Goal: Task Accomplishment & Management: Manage account settings

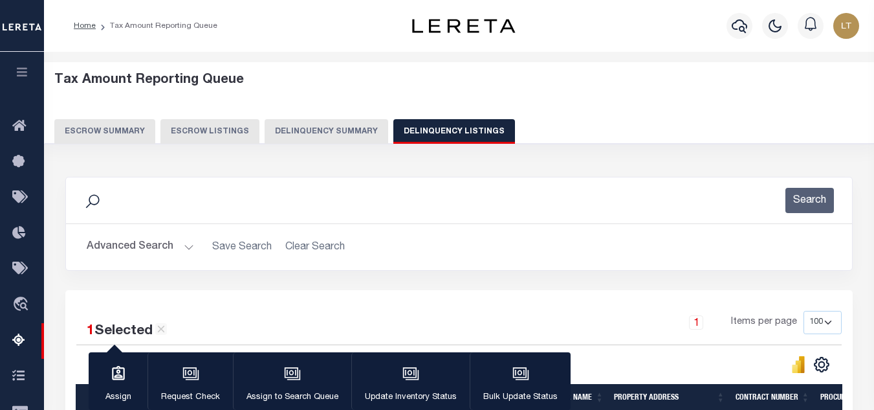
select select
select select "100"
click at [104, 252] on button "Advanced Search" at bounding box center [140, 246] width 107 height 25
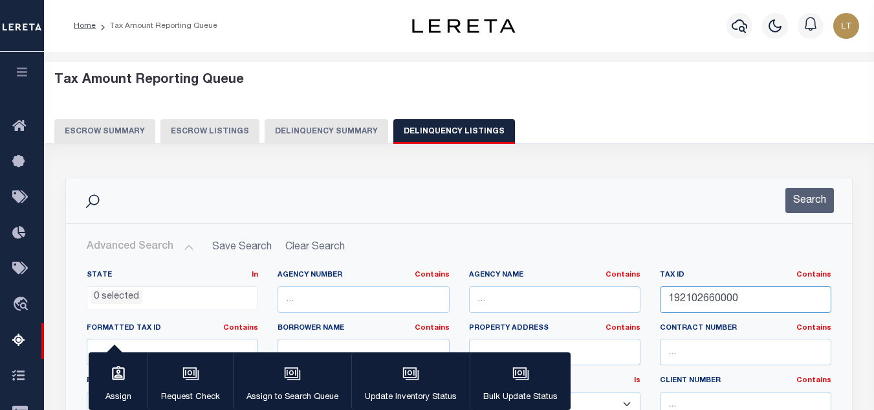
drag, startPoint x: 742, startPoint y: 302, endPoint x: 615, endPoint y: 289, distance: 127.5
click at [615, 289] on div "State In In AK AL AR AZ CA CO CT DC DE FL GA GU HI IA ID IL IN KS [GEOGRAPHIC_D…" at bounding box center [459, 402] width 764 height 264
paste input "08-22-00020001"
type input "08-22-00020001"
click at [827, 198] on button "Search" at bounding box center [810, 200] width 49 height 25
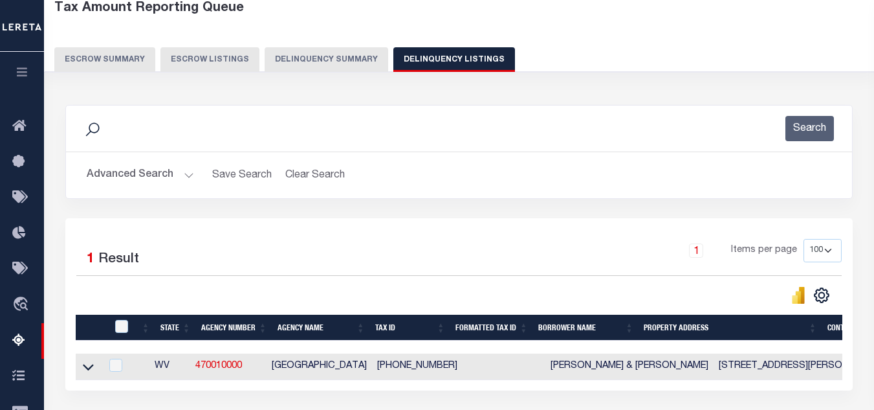
scroll to position [276, 0]
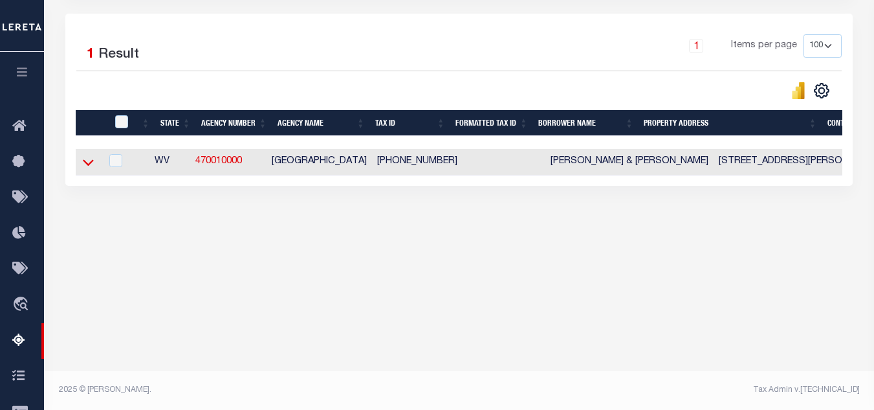
click at [87, 165] on icon at bounding box center [88, 162] width 11 height 14
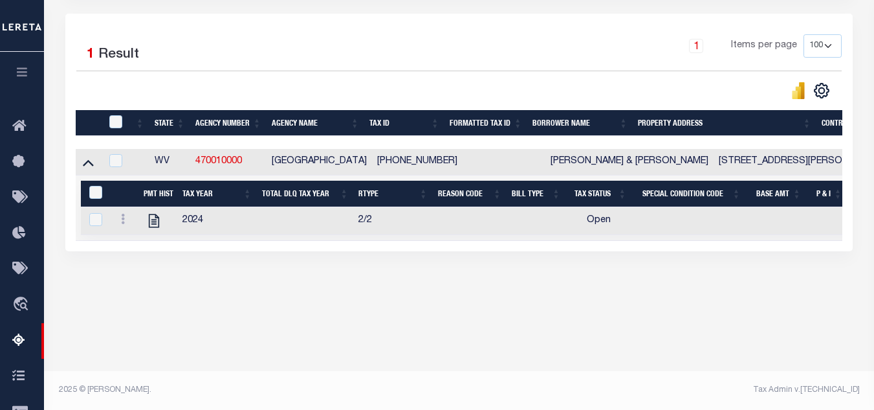
click at [121, 220] on icon at bounding box center [123, 219] width 4 height 10
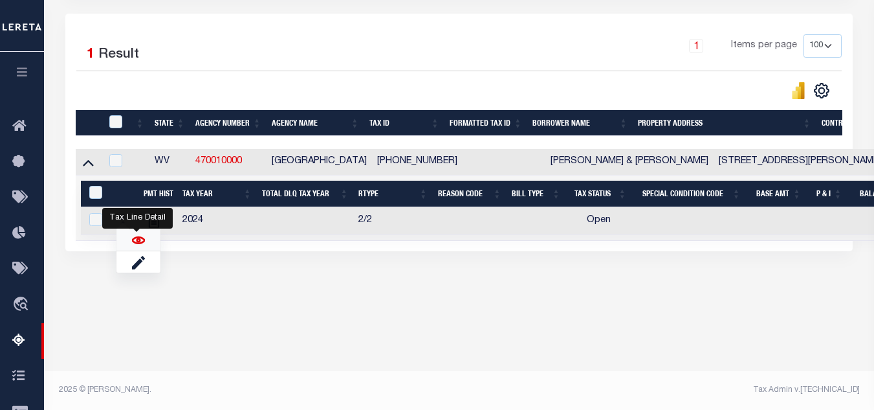
click at [137, 244] on img "" at bounding box center [138, 240] width 13 height 13
checkbox input "true"
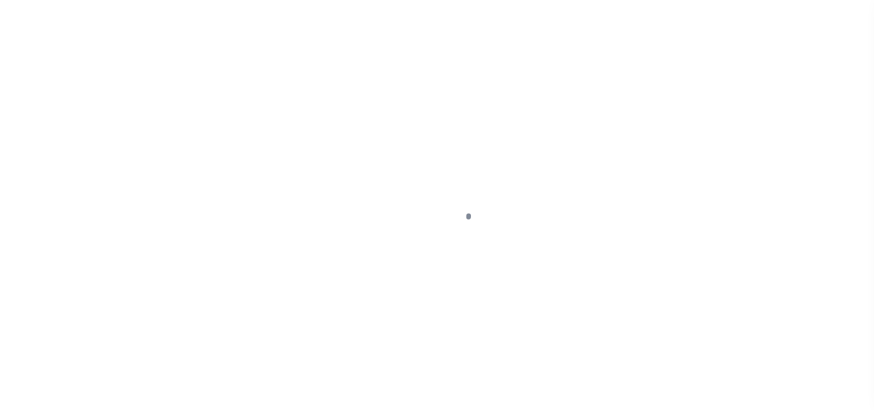
select select "OP2"
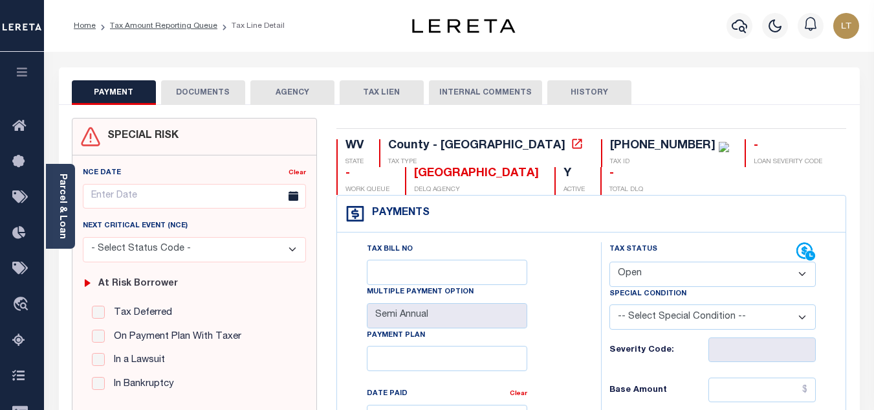
click at [190, 94] on button "DOCUMENTS" at bounding box center [203, 92] width 84 height 25
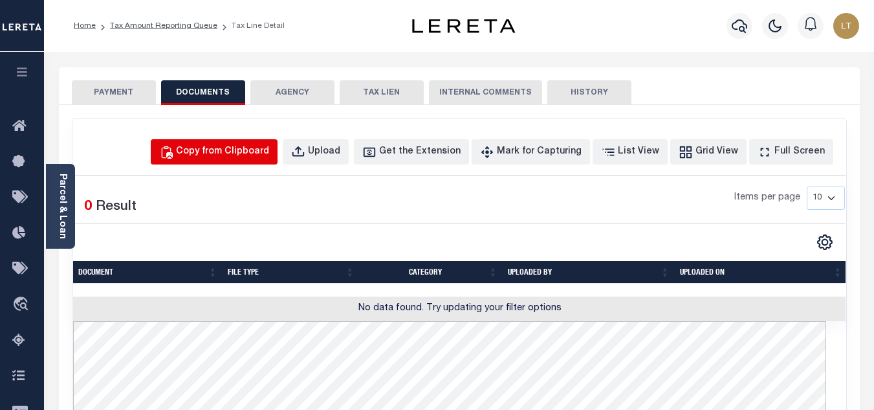
click at [252, 147] on div "Copy from Clipboard" at bounding box center [222, 152] width 93 height 14
select select "POP"
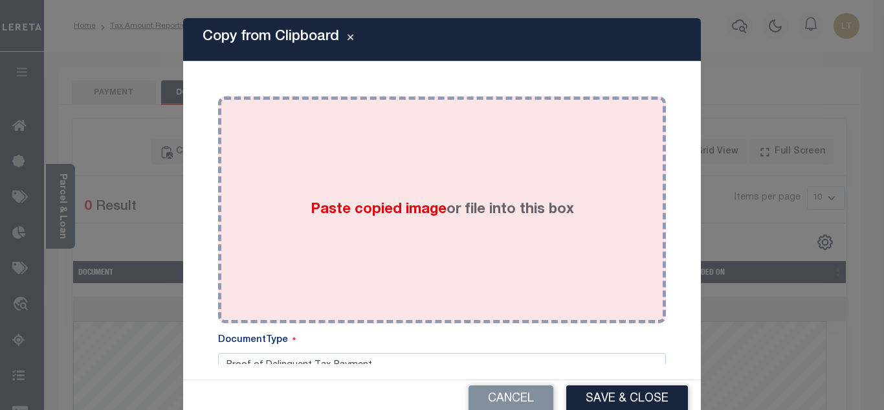
click at [326, 159] on div "Paste copied image or file into this box" at bounding box center [442, 209] width 428 height 207
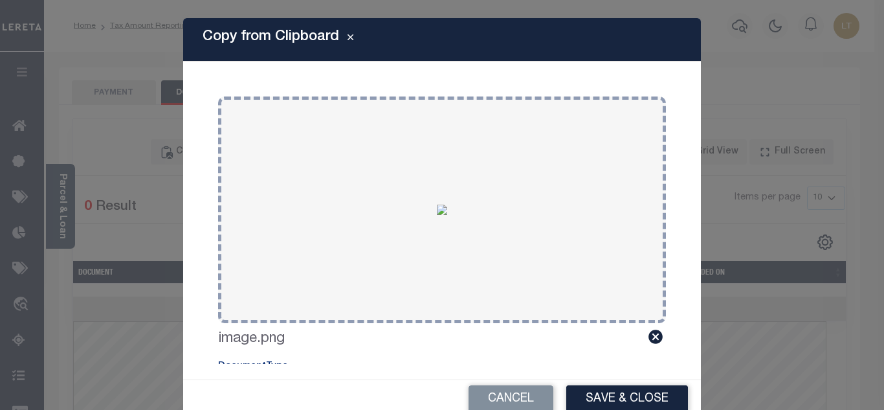
click at [625, 398] on button "Save & Close" at bounding box center [627, 399] width 122 height 28
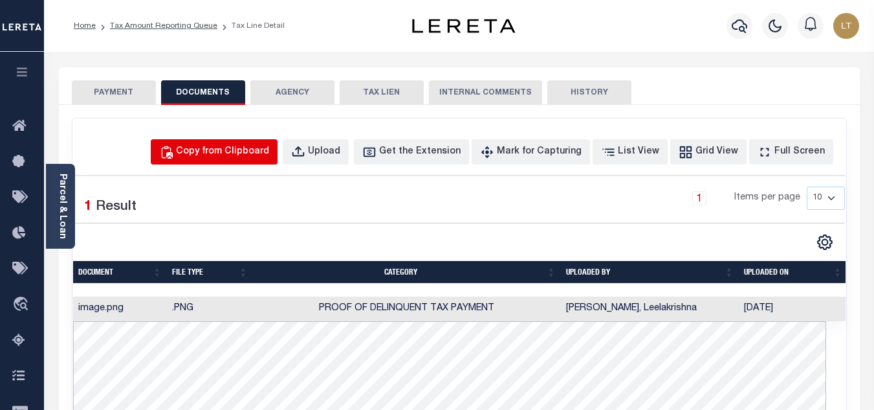
click at [294, 166] on div "PAYMENT DOCUMENTS AGENCY DELINQUENT PAYEE TAX LIEN" at bounding box center [459, 393] width 801 height 652
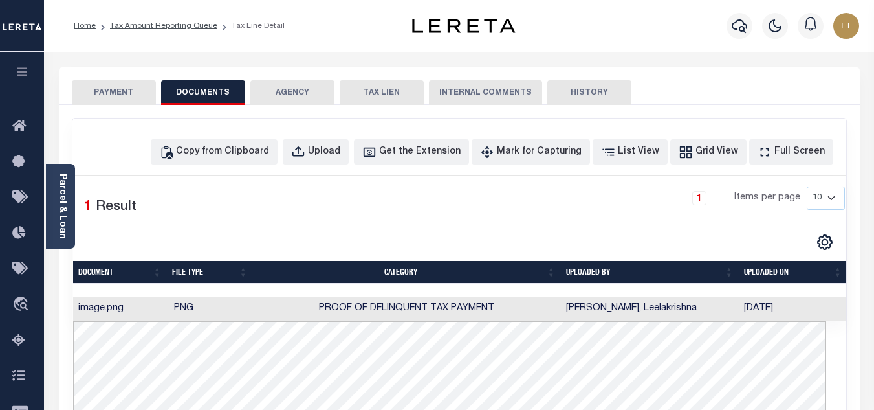
click at [115, 93] on button "PAYMENT" at bounding box center [114, 92] width 84 height 25
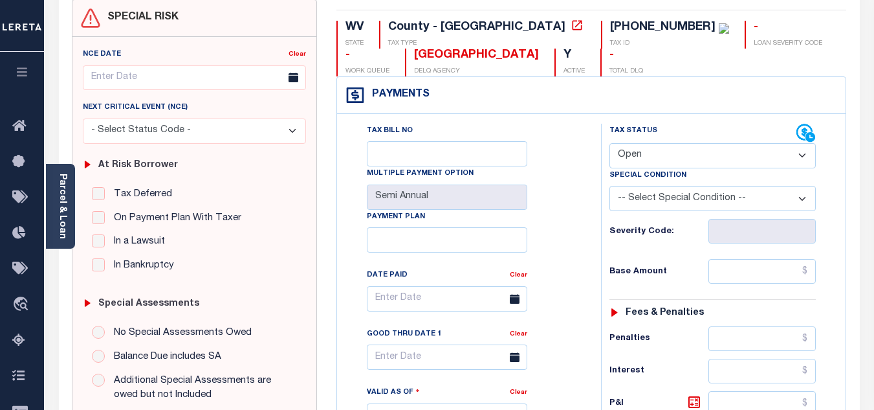
scroll to position [129, 0]
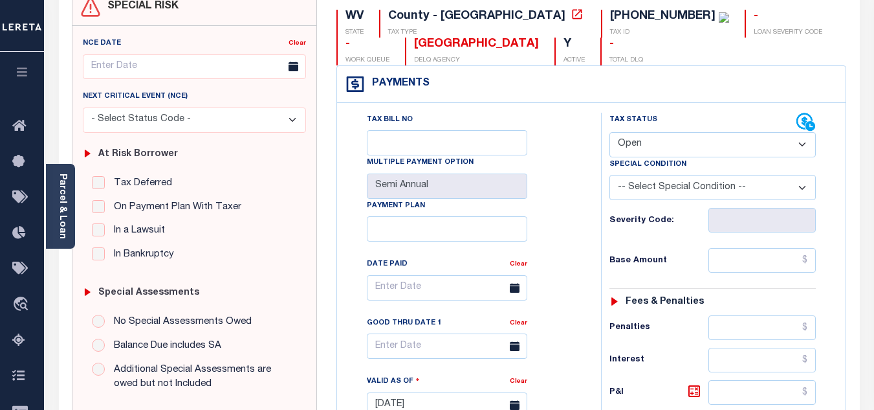
click at [620, 150] on select "- Select Status Code - Open Due/Unpaid Paid Incomplete No Tax Due Internal Refu…" at bounding box center [713, 144] width 206 height 25
select select "PYD"
click at [610, 133] on select "- Select Status Code - Open Due/Unpaid Paid Incomplete No Tax Due Internal Refu…" at bounding box center [713, 144] width 206 height 25
type input "[DATE]"
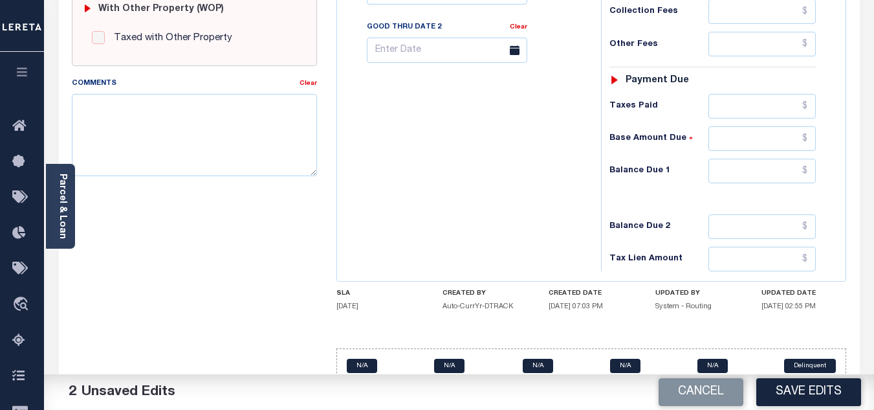
scroll to position [567, 0]
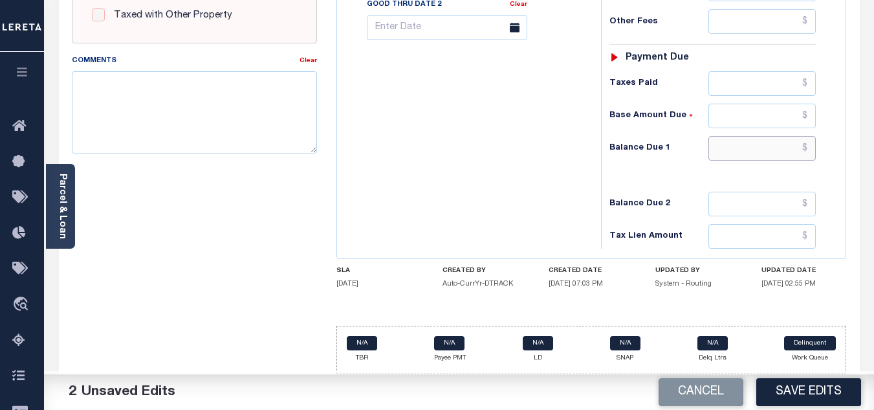
click at [807, 151] on input "text" at bounding box center [762, 148] width 107 height 25
type input "$0.00"
click at [810, 388] on button "Save Edits" at bounding box center [809, 392] width 105 height 28
checkbox input "false"
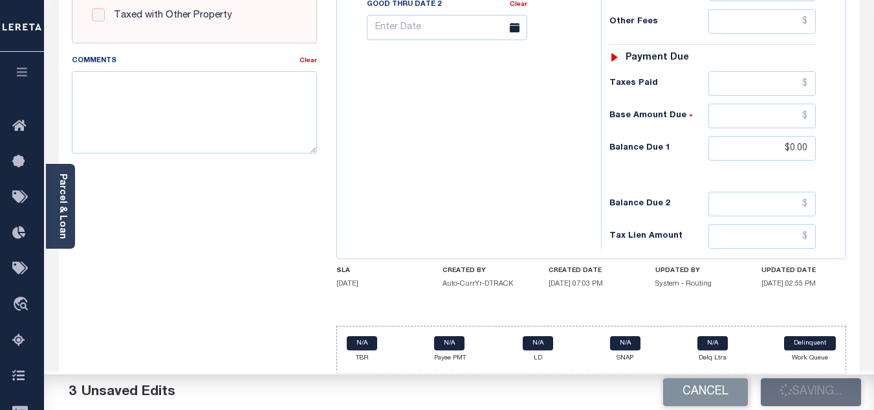
checkbox input "false"
type input "$0"
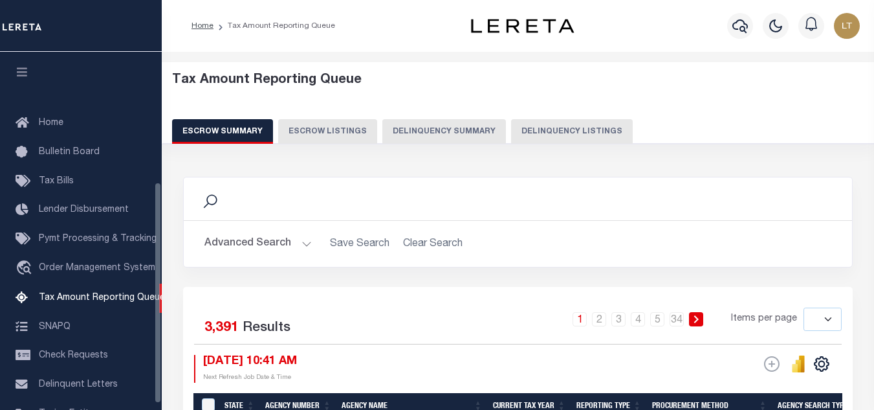
select select
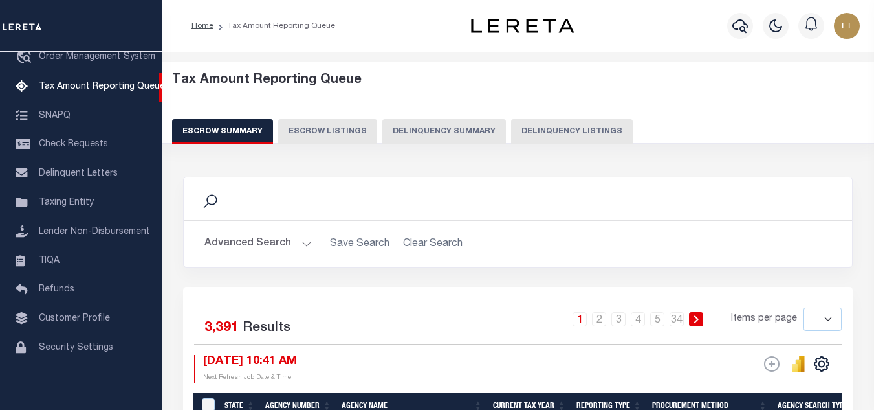
click at [570, 133] on button "Delinquency Listings" at bounding box center [572, 131] width 122 height 25
select select "100"
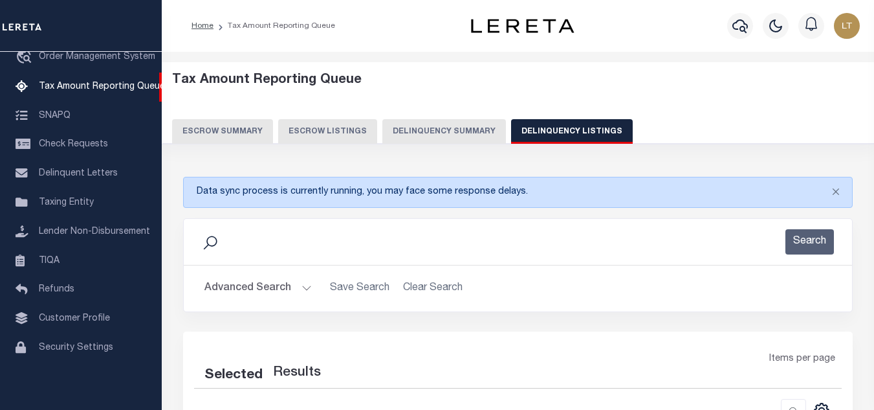
select select "100"
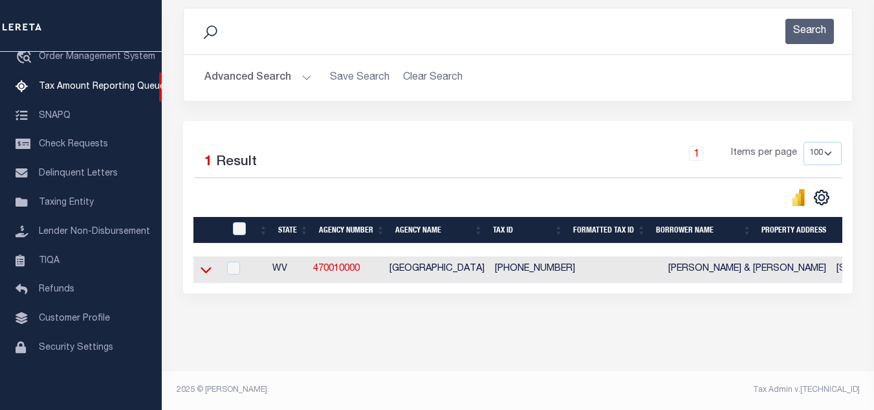
click at [204, 267] on icon at bounding box center [206, 270] width 11 height 6
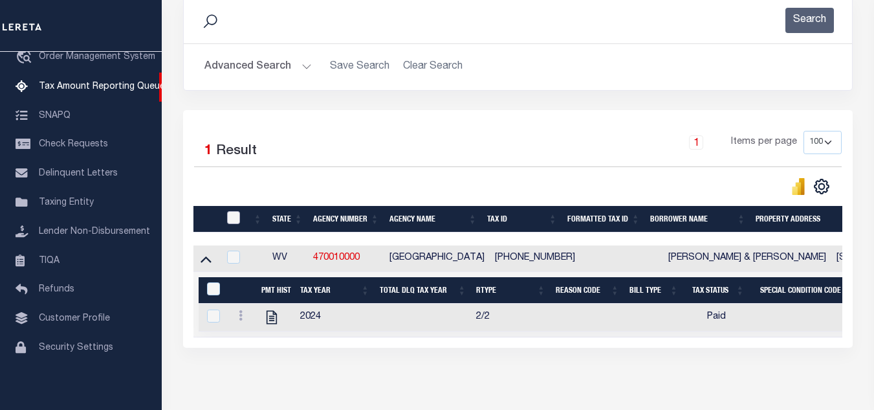
click at [239, 217] on input "checkbox" at bounding box center [233, 217] width 13 height 13
checkbox input "true"
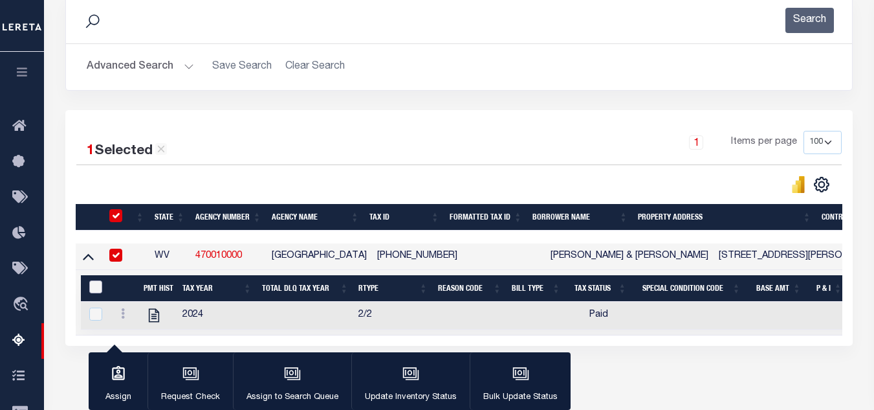
click at [94, 293] on input "&nbsp;" at bounding box center [95, 286] width 13 height 13
checkbox input "true"
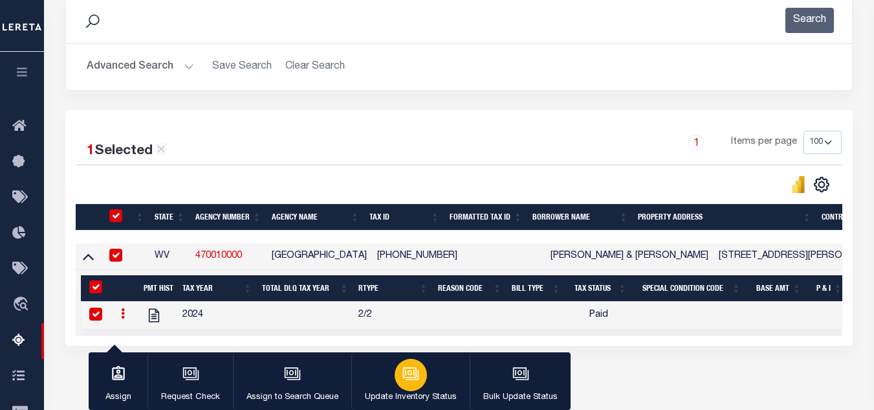
click at [409, 373] on icon "button" at bounding box center [410, 373] width 10 height 6
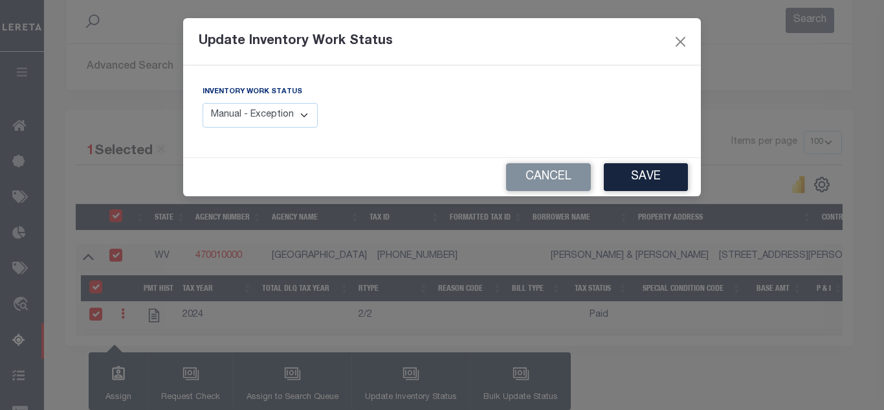
drag, startPoint x: 265, startPoint y: 117, endPoint x: 256, endPoint y: 124, distance: 12.0
click at [265, 116] on select "Manual - Exception Pended - Awaiting Search Late Add Exception Completed" at bounding box center [260, 115] width 115 height 25
select select "4"
click at [203, 103] on select "Manual - Exception Pended - Awaiting Search Late Add Exception Completed" at bounding box center [260, 115] width 115 height 25
click at [648, 169] on button "Save" at bounding box center [646, 177] width 84 height 28
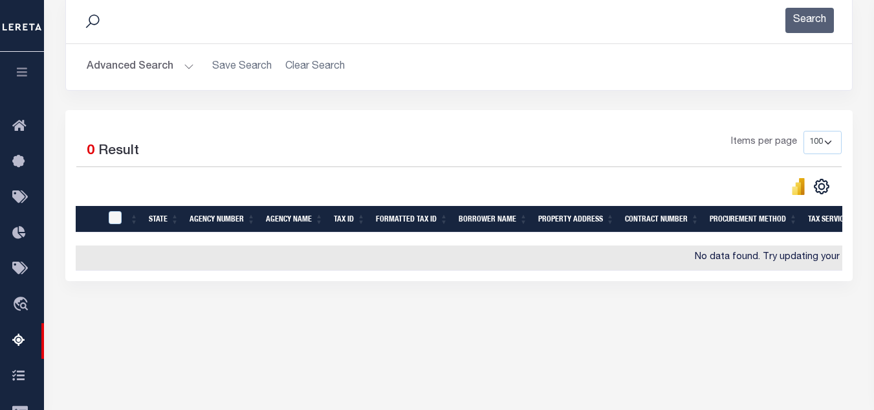
scroll to position [0, 0]
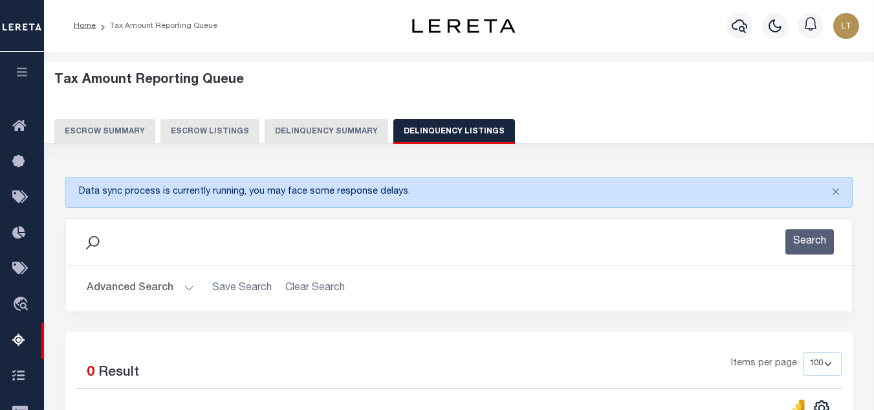
click at [131, 289] on button "Advanced Search" at bounding box center [140, 288] width 107 height 25
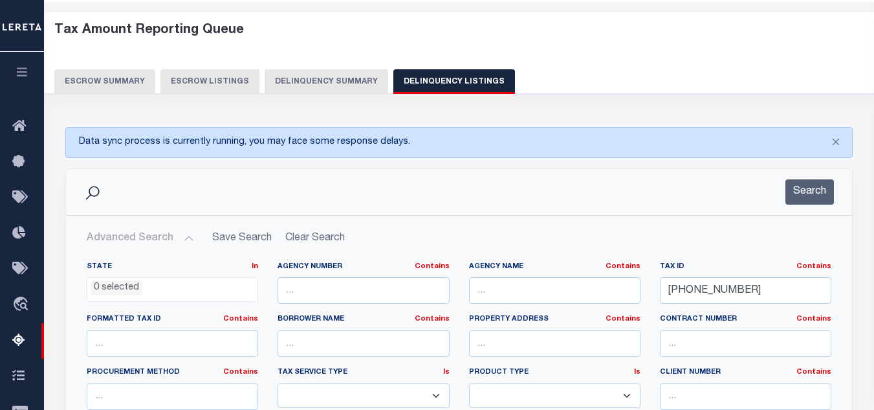
scroll to position [65, 0]
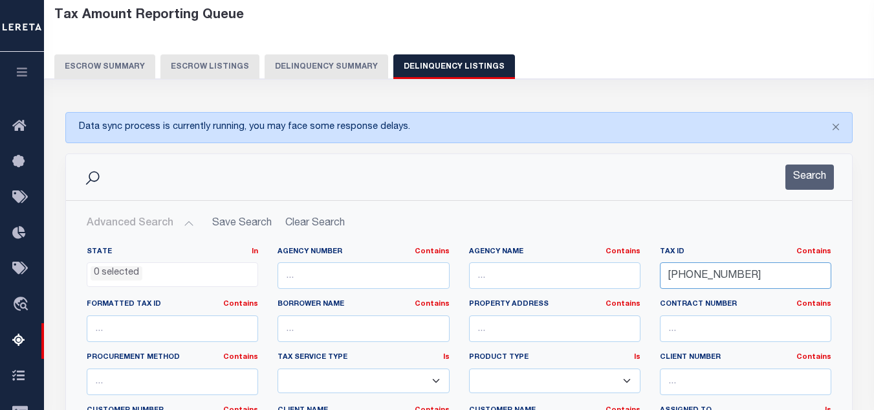
drag, startPoint x: 735, startPoint y: 272, endPoint x: 662, endPoint y: 268, distance: 73.3
click at [657, 270] on div "Tax ID Contains Contains Is 08-22-00020001" at bounding box center [745, 273] width 191 height 53
paste input "00000274"
type input "00000274"
click at [802, 177] on button "Search" at bounding box center [810, 176] width 49 height 25
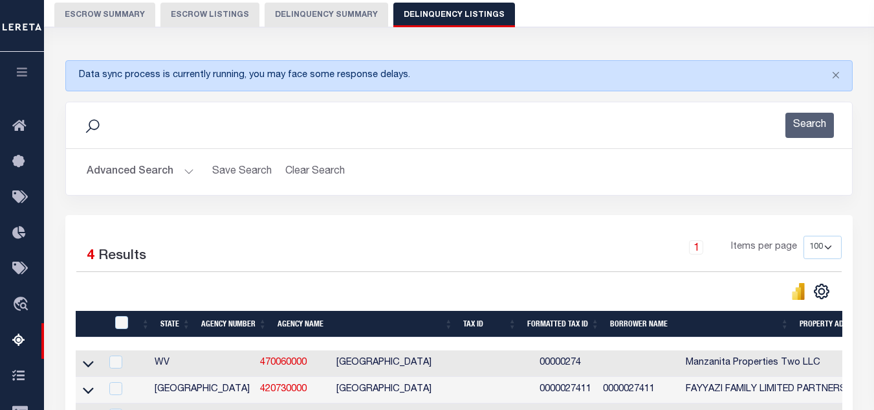
scroll to position [108, 0]
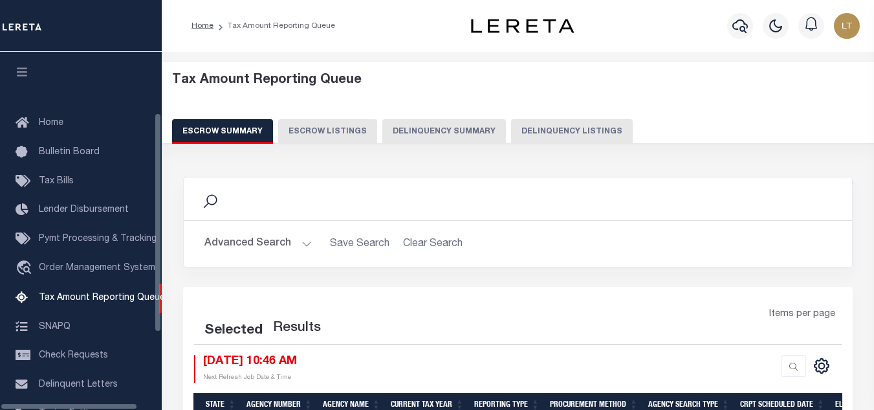
select select "100"
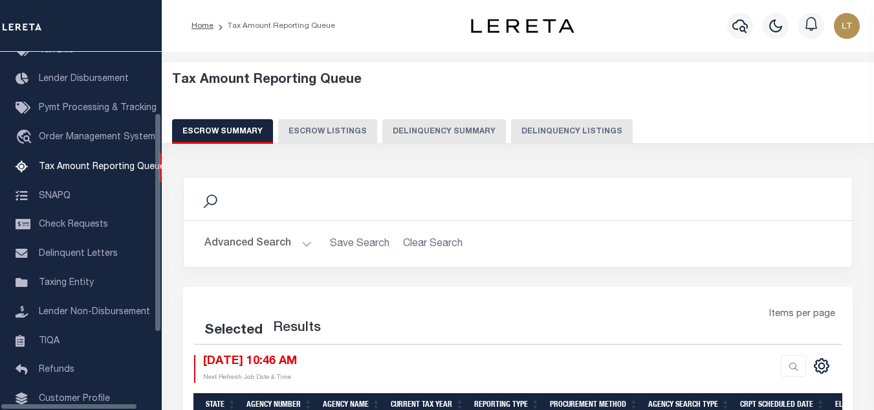
select select "100"
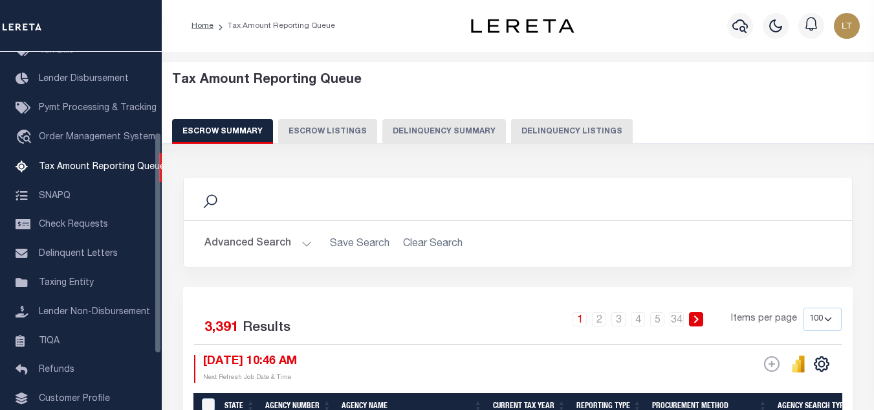
click at [565, 127] on button "Delinquency Listings" at bounding box center [572, 131] width 122 height 25
select select
select select "100"
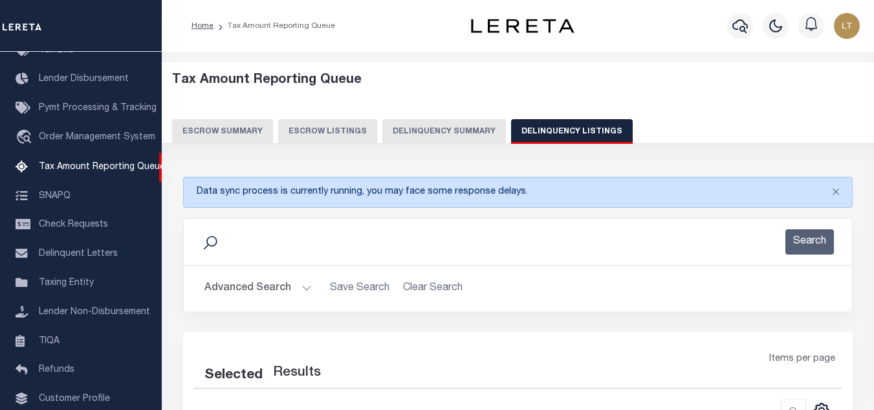
select select "100"
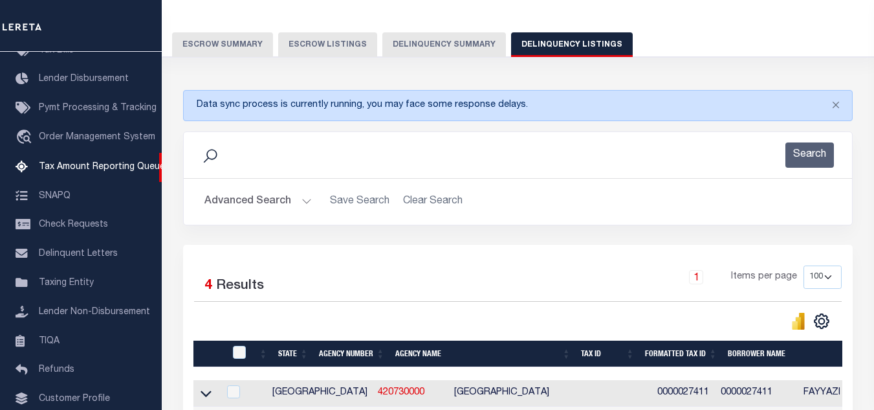
scroll to position [129, 0]
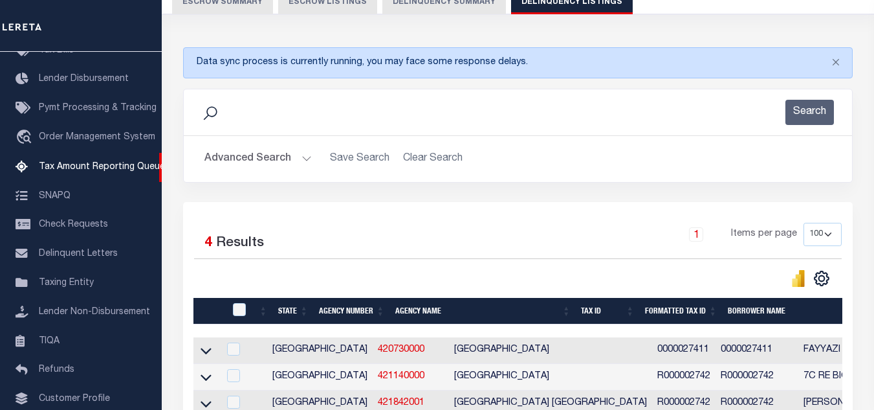
click at [271, 157] on button "Advanced Search" at bounding box center [258, 158] width 107 height 25
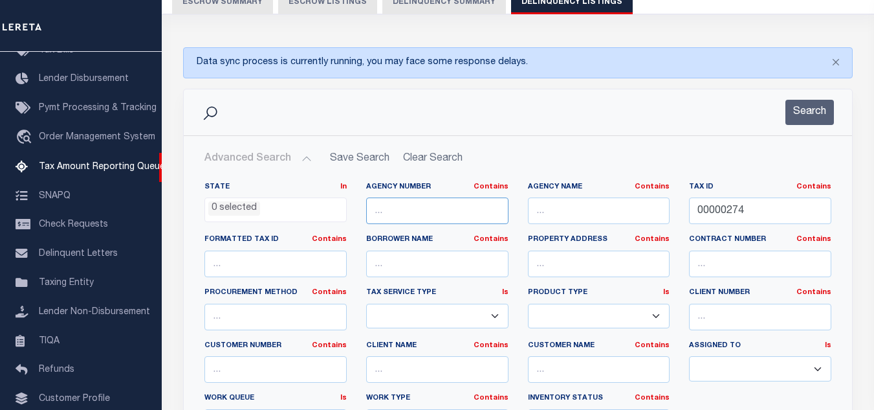
click at [421, 213] on input "text" at bounding box center [437, 210] width 142 height 27
click at [568, 212] on input "text" at bounding box center [599, 210] width 142 height 27
paste input "[GEOGRAPHIC_DATA]"
type input "[GEOGRAPHIC_DATA]"
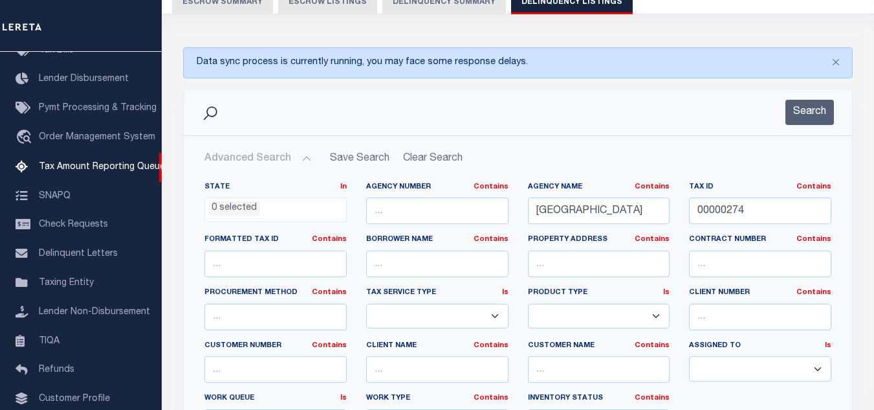
click at [591, 200] on div "Search Advanced Search Save Search Clear Search tblassign_wrapper_dynamictable_…" at bounding box center [518, 308] width 670 height 439
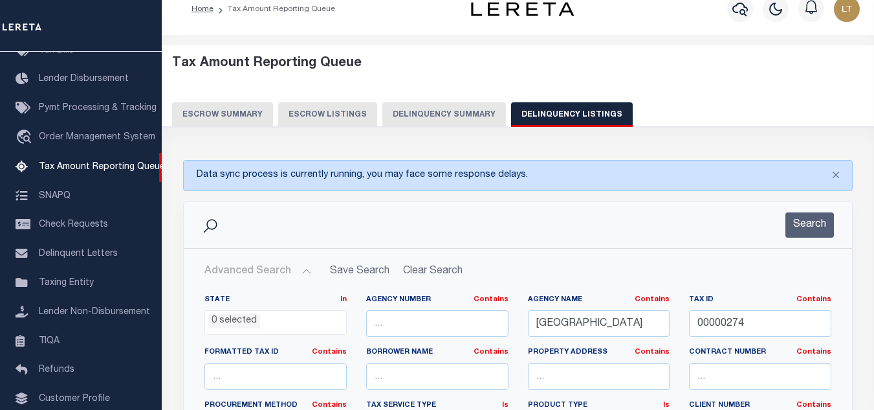
scroll to position [0, 0]
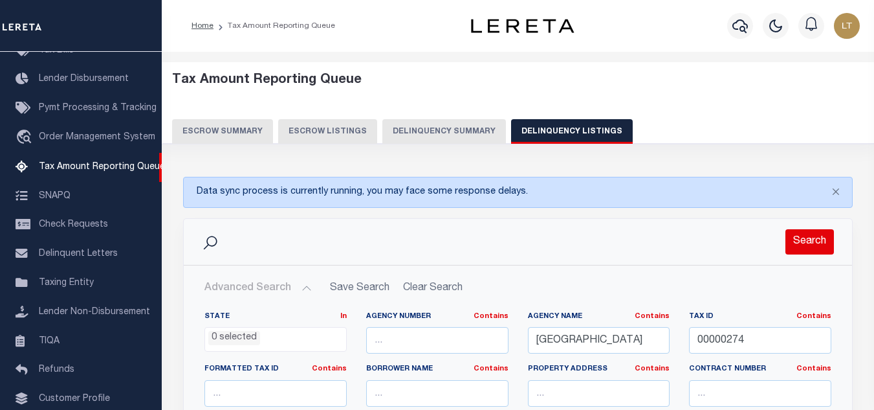
click at [804, 239] on button "Search" at bounding box center [810, 241] width 49 height 25
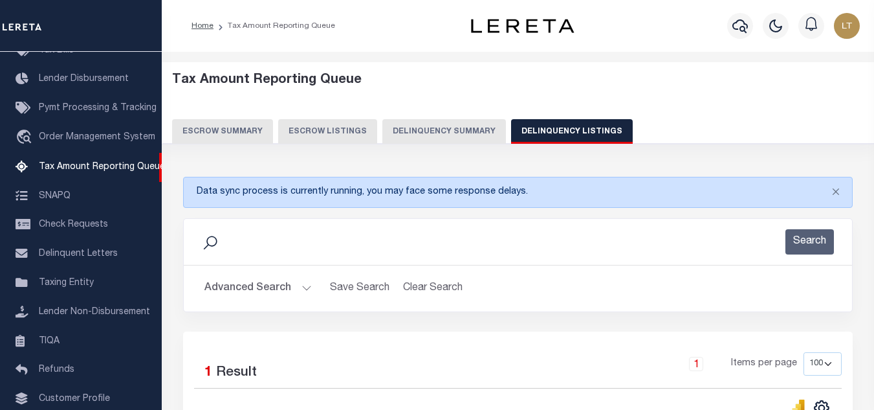
click at [790, 234] on button "Search" at bounding box center [810, 241] width 49 height 25
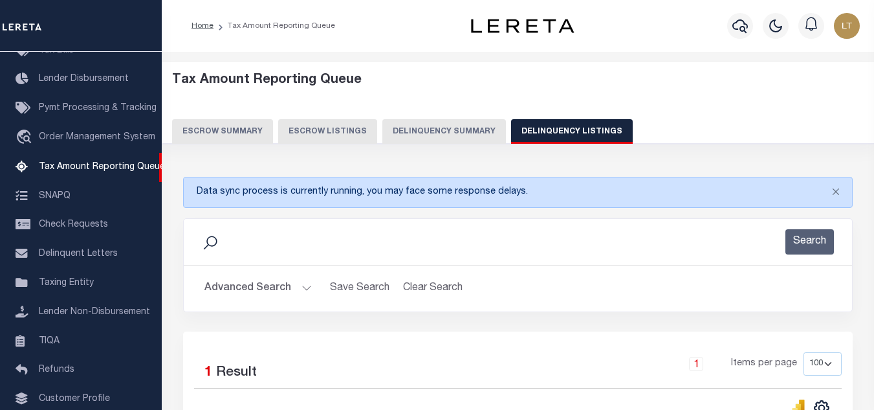
click at [790, 235] on button "Search" at bounding box center [810, 241] width 49 height 25
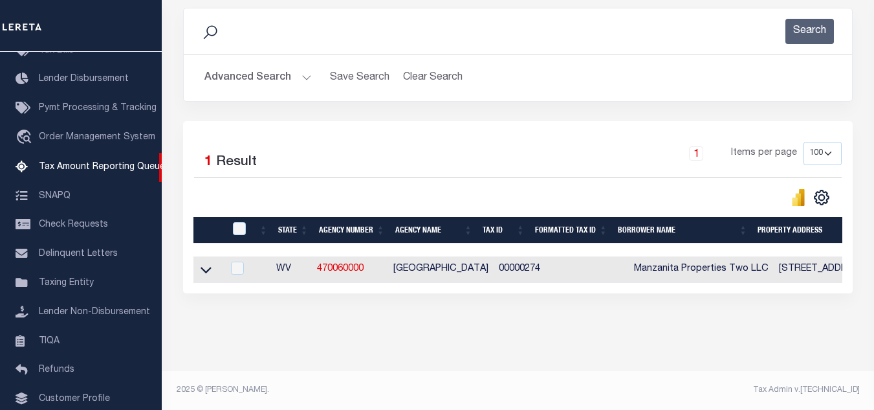
scroll to position [221, 0]
click at [209, 263] on icon at bounding box center [206, 270] width 11 height 14
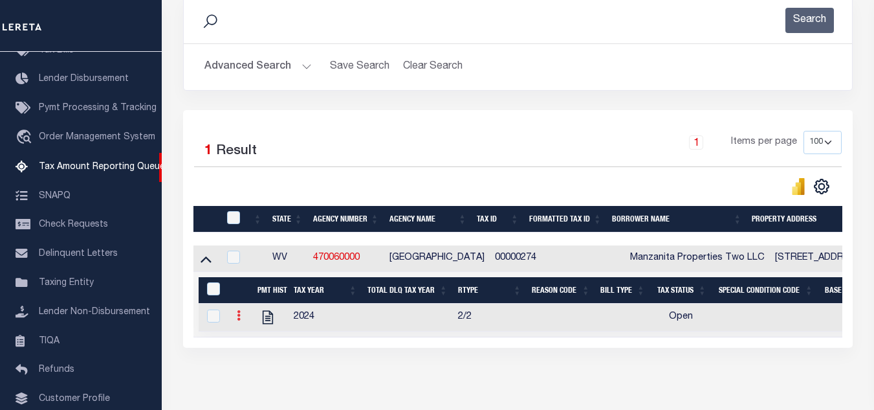
click at [240, 320] on icon at bounding box center [239, 315] width 4 height 10
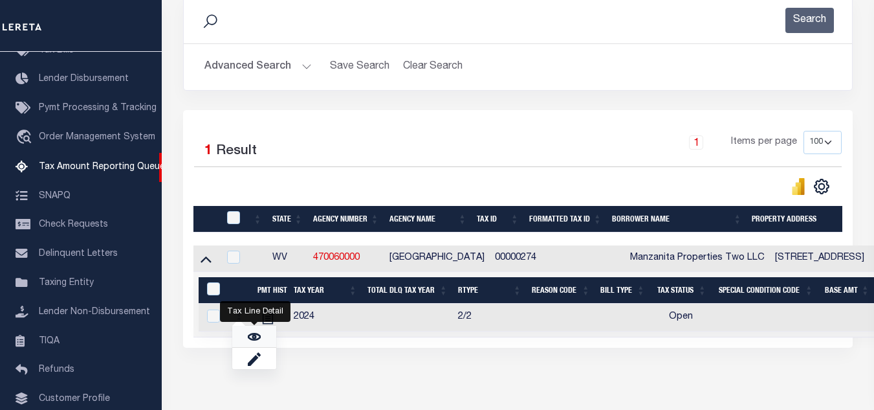
click at [253, 340] on img "" at bounding box center [254, 336] width 13 height 13
checkbox input "true"
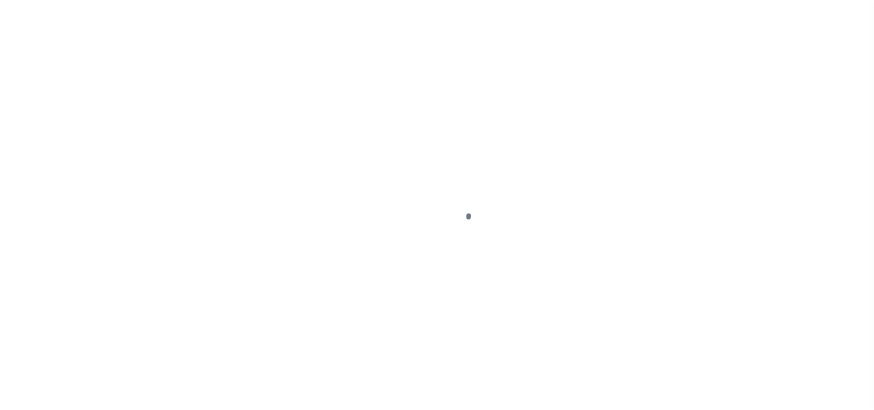
select select "OP2"
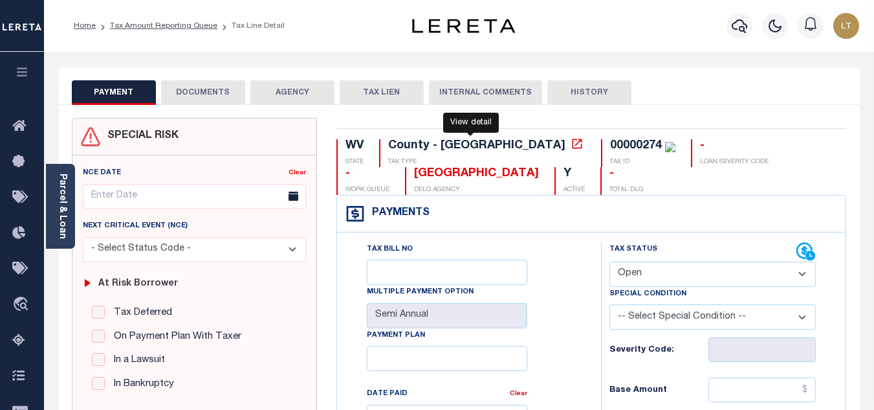
click at [571, 144] on icon at bounding box center [577, 143] width 13 height 13
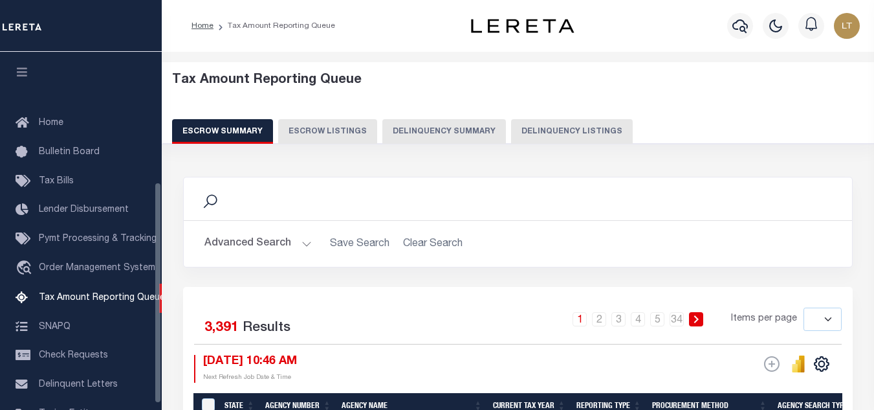
select select
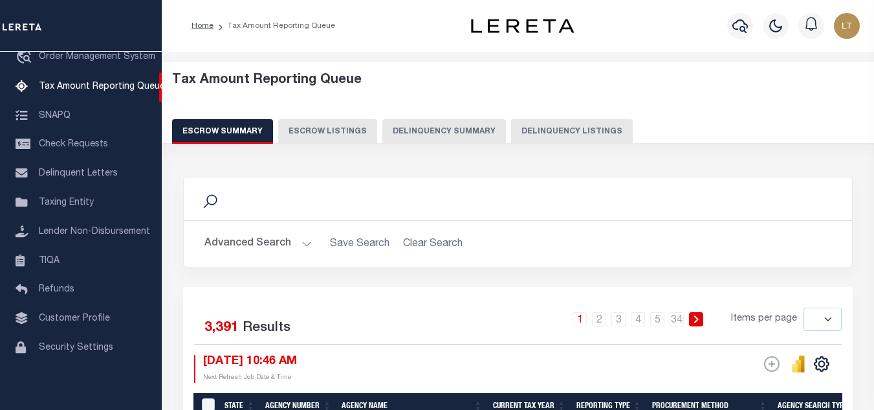
click at [584, 126] on button "Delinquency Listings" at bounding box center [572, 131] width 122 height 25
select select "100"
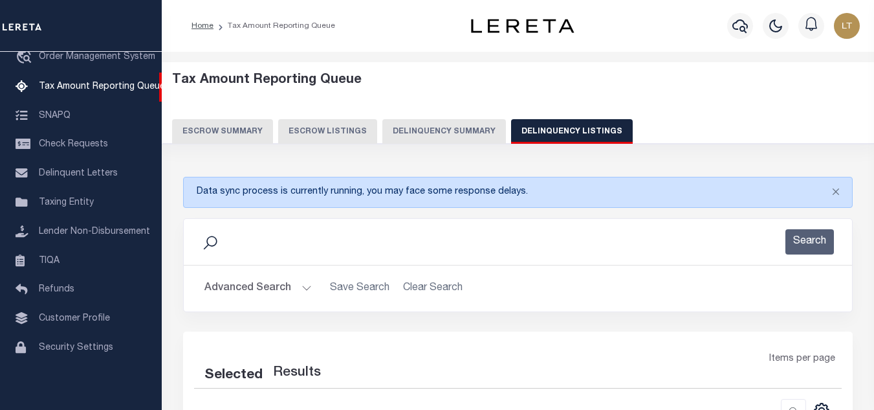
select select "100"
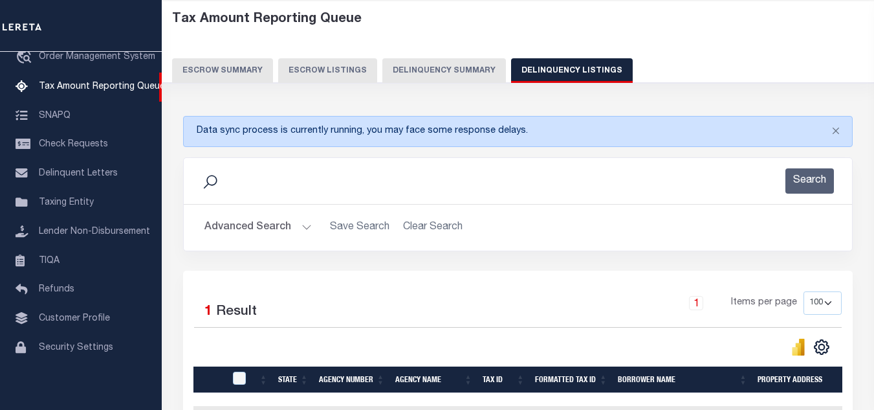
scroll to position [221, 0]
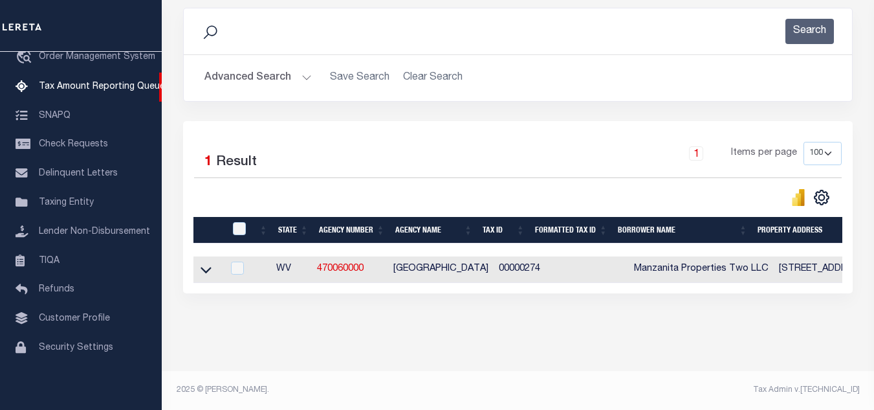
click at [209, 263] on icon at bounding box center [206, 270] width 11 height 14
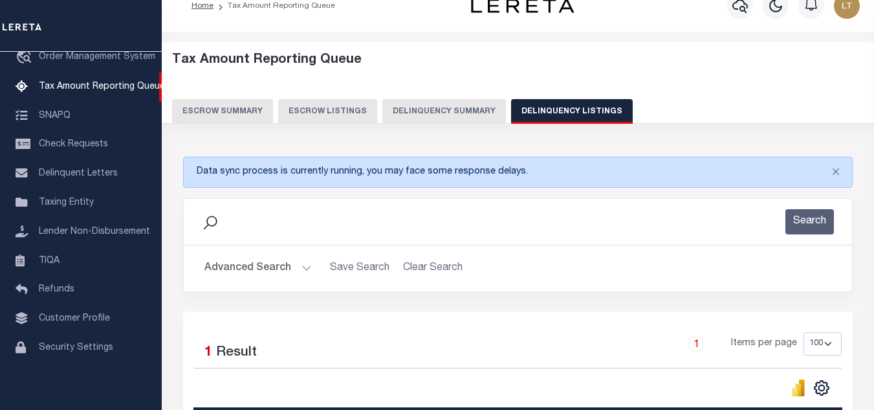
scroll to position [0, 0]
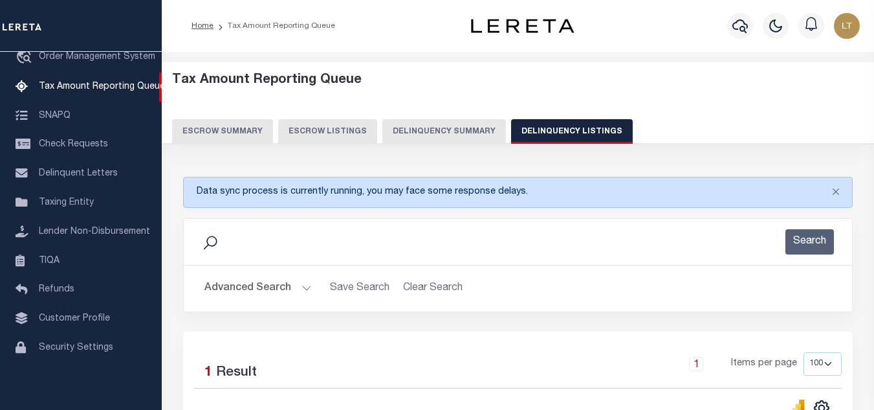
click at [239, 291] on button "Advanced Search" at bounding box center [258, 288] width 107 height 25
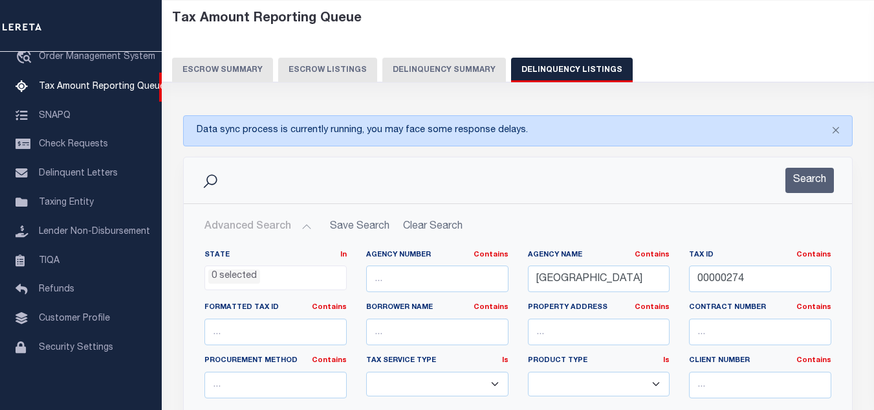
scroll to position [65, 0]
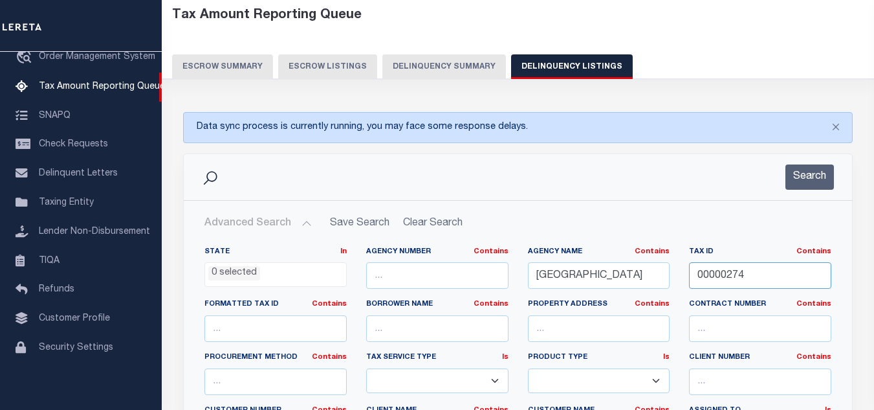
drag, startPoint x: 740, startPoint y: 278, endPoint x: 644, endPoint y: 282, distance: 96.5
click at [644, 284] on div "State In In AK AL AR AZ CA CO CT DC DE FL GA GU HI IA ID IL IN KS [GEOGRAPHIC_D…" at bounding box center [518, 379] width 647 height 264
paste input "08910320"
type input "08910320"
click at [808, 182] on button "Search" at bounding box center [810, 176] width 49 height 25
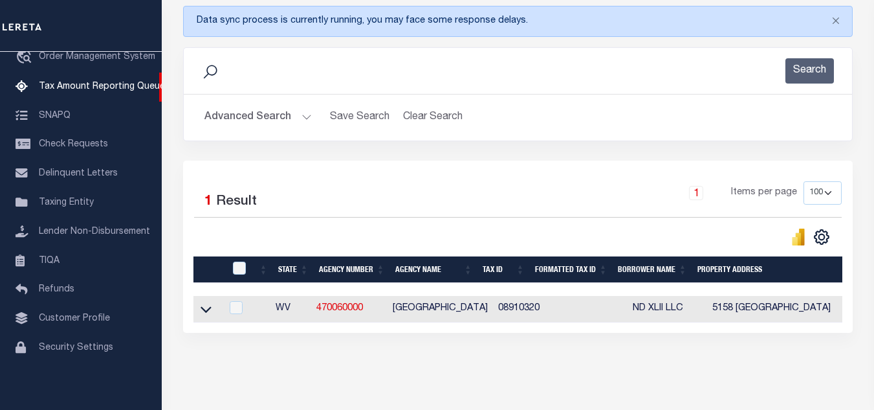
scroll to position [221, 0]
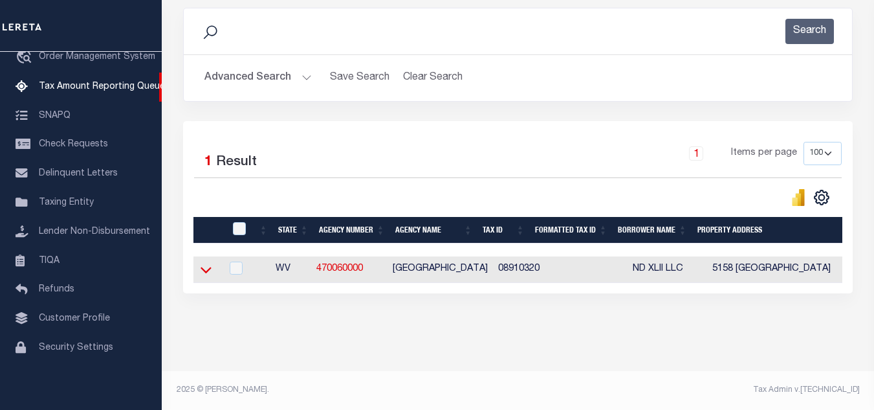
click at [208, 263] on icon at bounding box center [206, 270] width 11 height 14
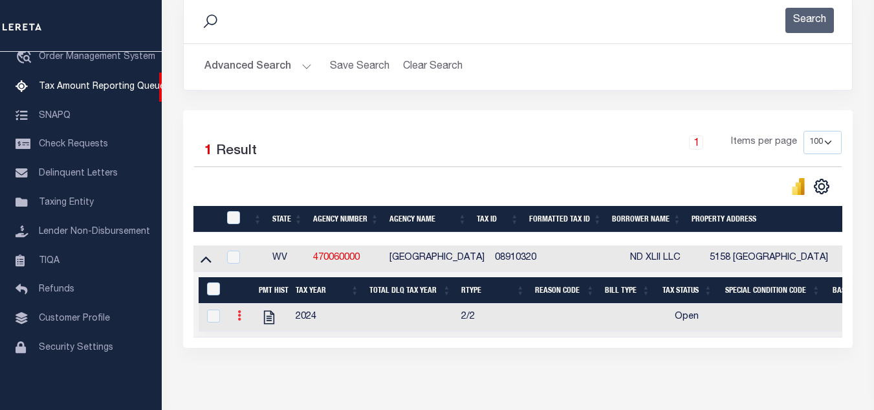
click at [240, 320] on icon at bounding box center [240, 315] width 4 height 10
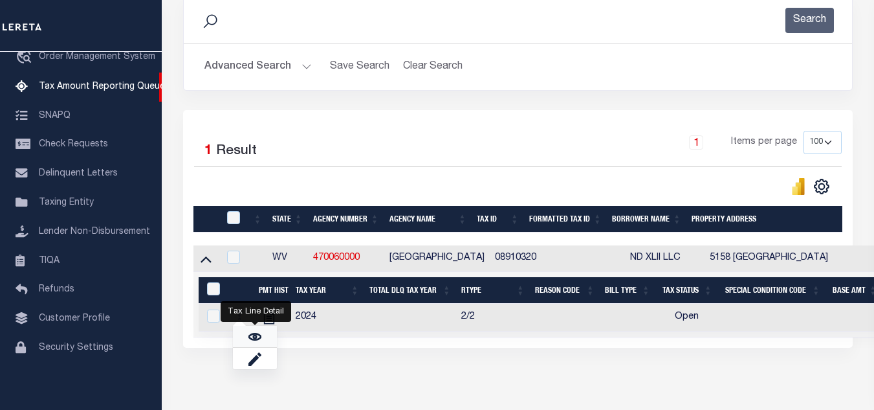
click at [256, 340] on img "" at bounding box center [255, 336] width 13 height 13
checkbox input "true"
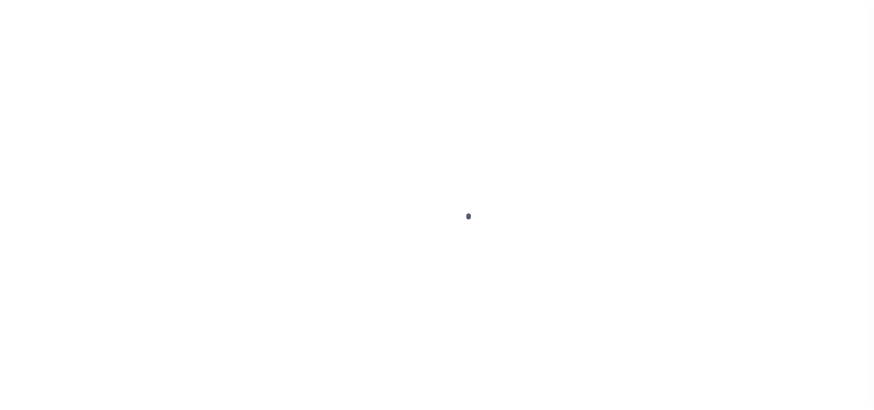
checkbox input "false"
type input "Semi Annual"
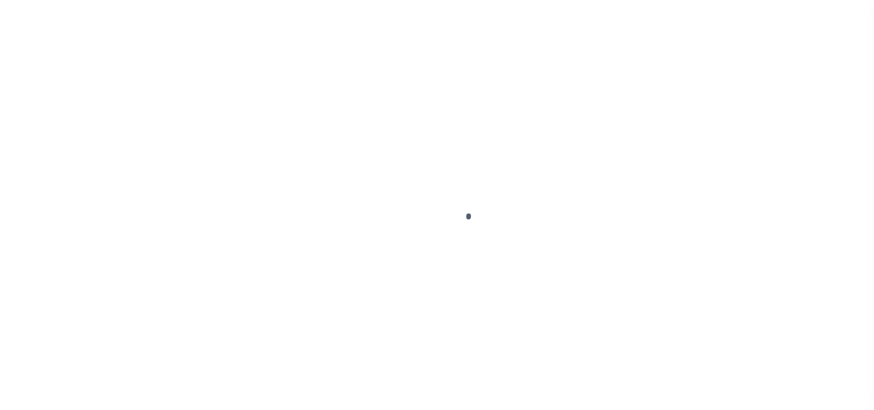
type input "04/01/2025"
select select "OP2"
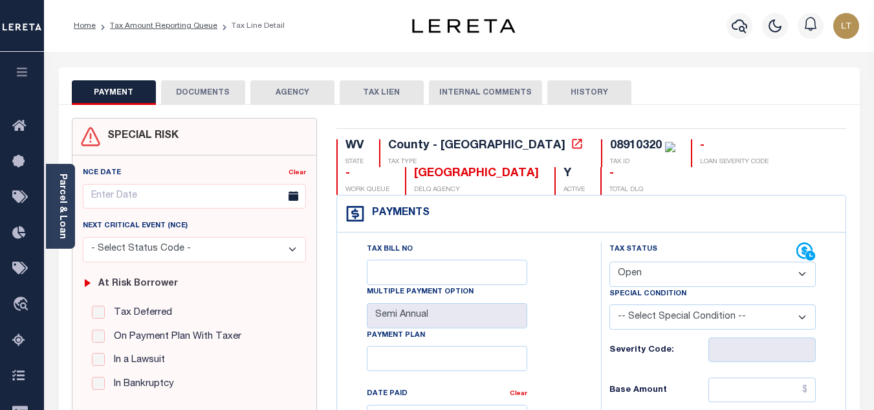
click at [209, 87] on button "DOCUMENTS" at bounding box center [203, 92] width 84 height 25
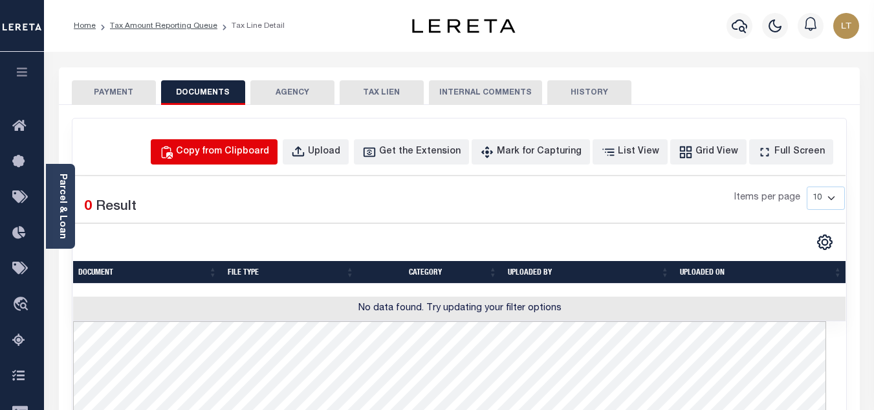
click at [229, 153] on div "Copy from Clipboard" at bounding box center [222, 152] width 93 height 14
select select "POP"
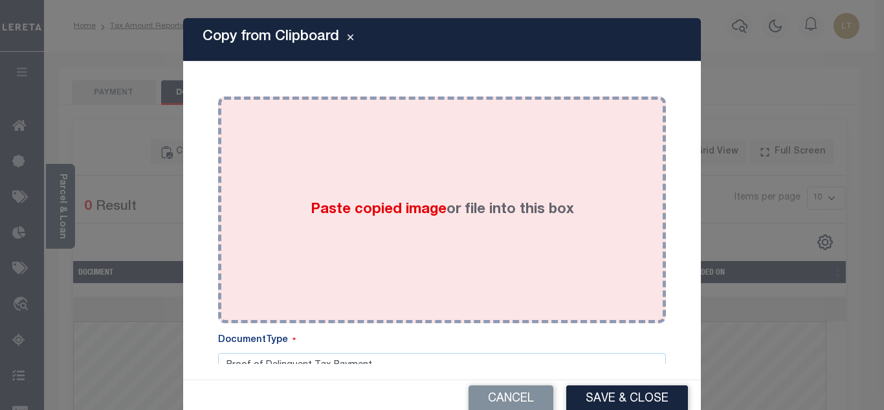
click at [294, 166] on div "Paste copied image or file into this box" at bounding box center [442, 209] width 428 height 207
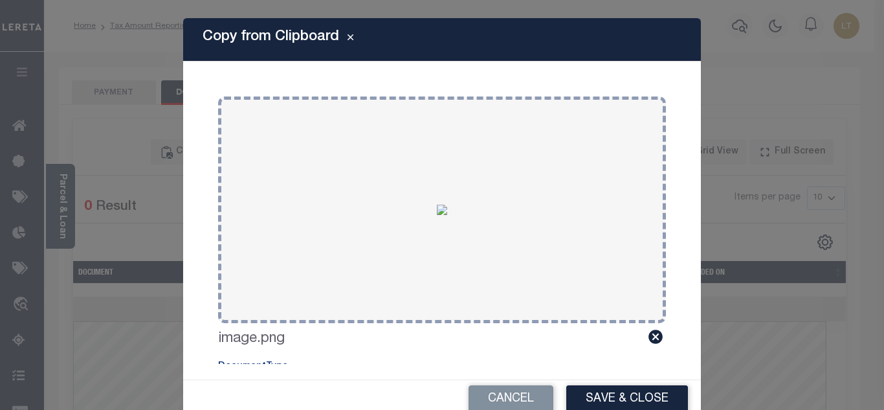
click at [588, 390] on button "Save & Close" at bounding box center [627, 399] width 122 height 28
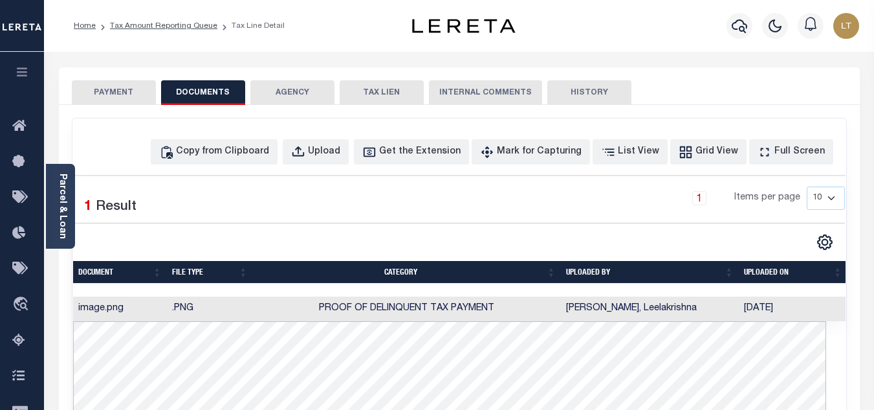
click at [113, 91] on button "PAYMENT" at bounding box center [114, 92] width 84 height 25
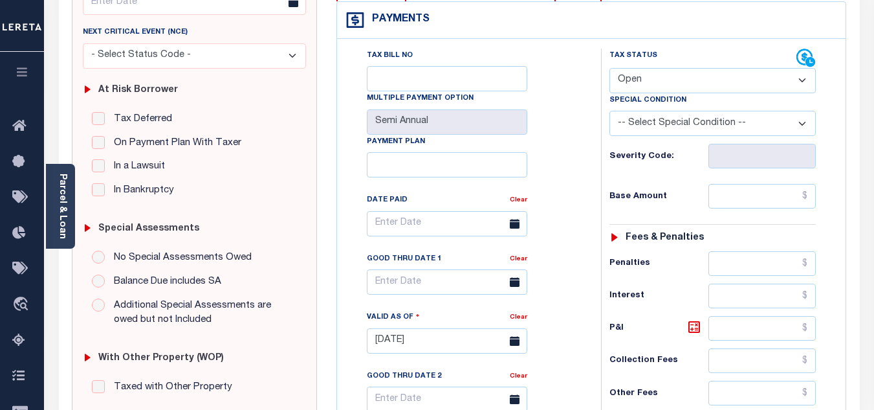
scroll to position [194, 0]
click at [637, 88] on select "- Select Status Code - Open Due/Unpaid Paid Incomplete No Tax Due Internal Refu…" at bounding box center [713, 79] width 206 height 25
select select "PYD"
click at [610, 68] on select "- Select Status Code - Open Due/Unpaid Paid Incomplete No Tax Due Internal Refu…" at bounding box center [713, 79] width 206 height 25
type input "[DATE]"
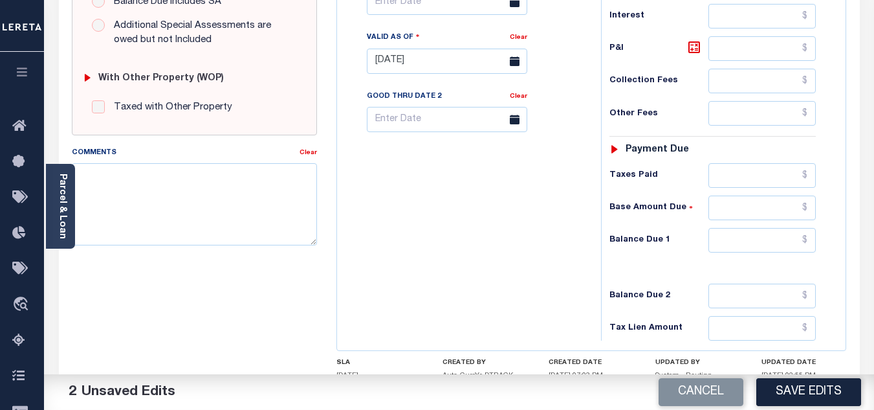
scroll to position [518, 0]
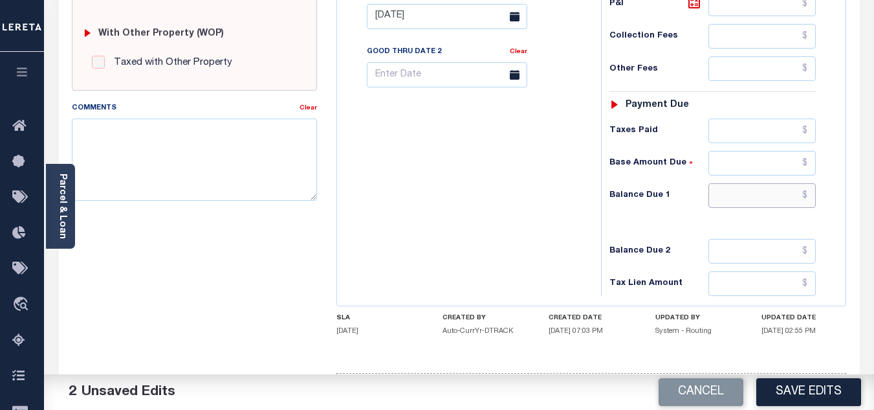
click at [808, 195] on input "text" at bounding box center [762, 195] width 107 height 25
type input "$0.00"
click at [808, 399] on button "Save Edits" at bounding box center [809, 392] width 105 height 28
checkbox input "false"
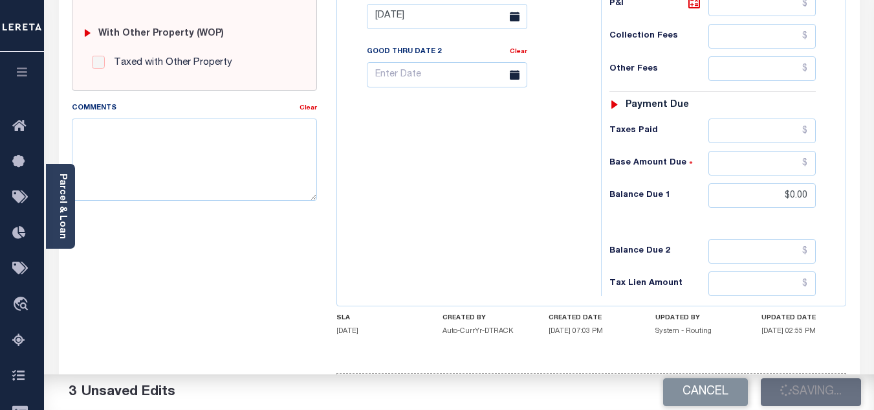
checkbox input "false"
type input "$0"
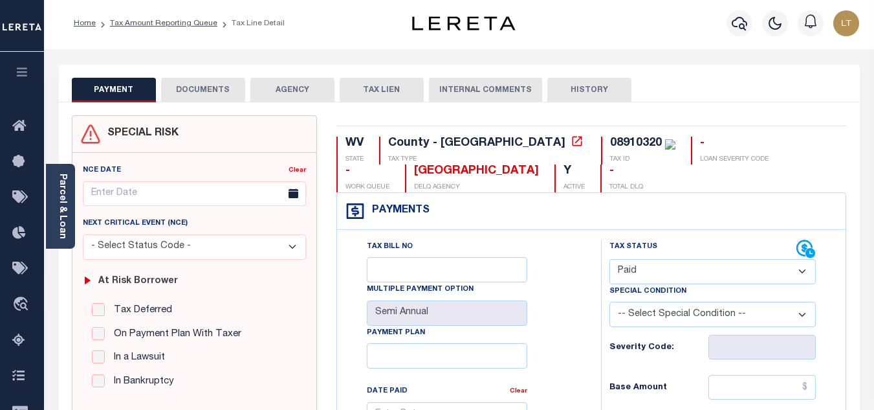
scroll to position [0, 0]
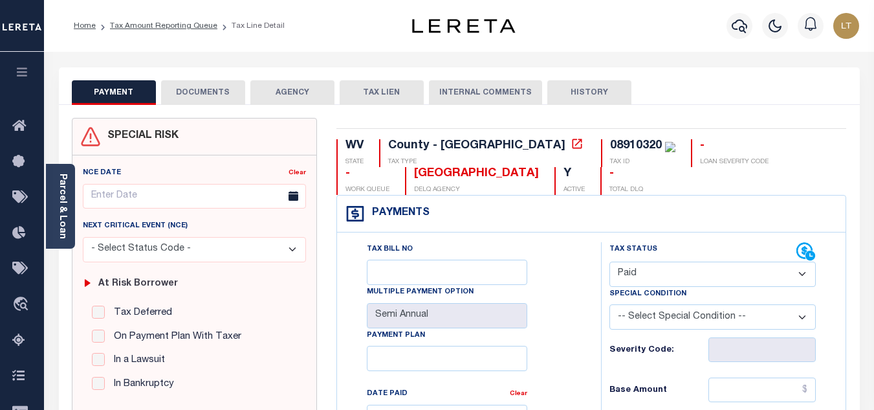
click at [357, 29] on div "Home Tax Amount Reporting Queue Tax Line Detail" at bounding box center [230, 25] width 334 height 27
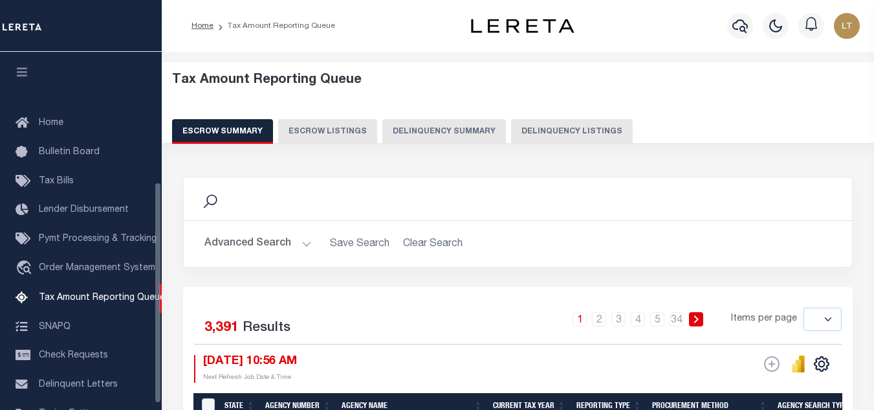
select select
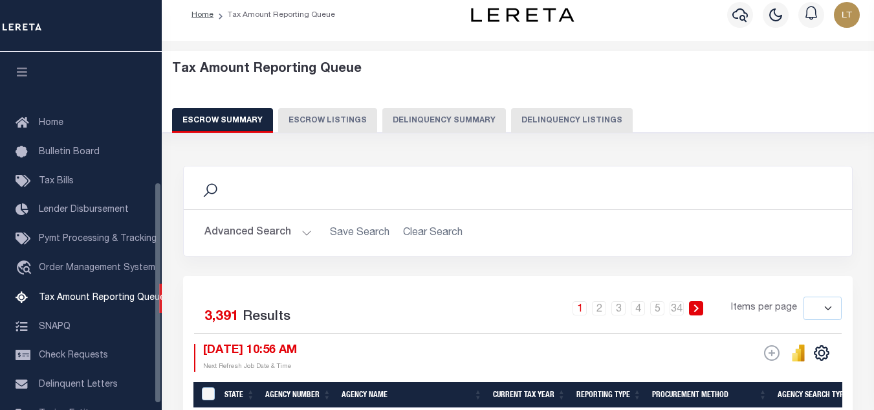
scroll to position [211, 0]
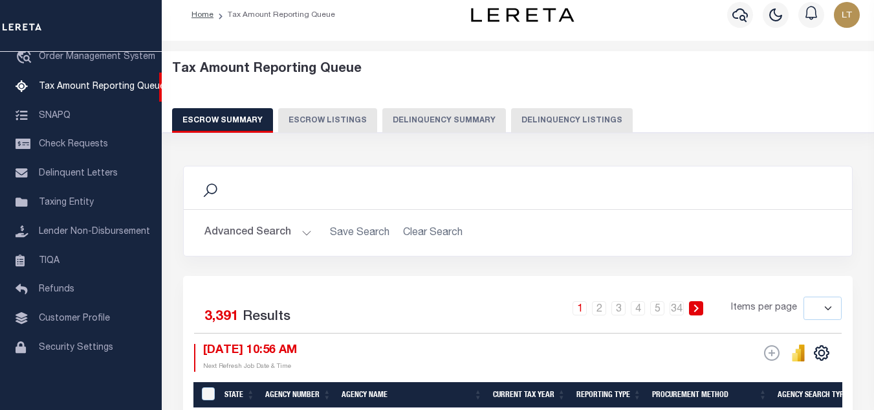
click at [604, 122] on button "Delinquency Listings" at bounding box center [572, 120] width 122 height 25
select select "100"
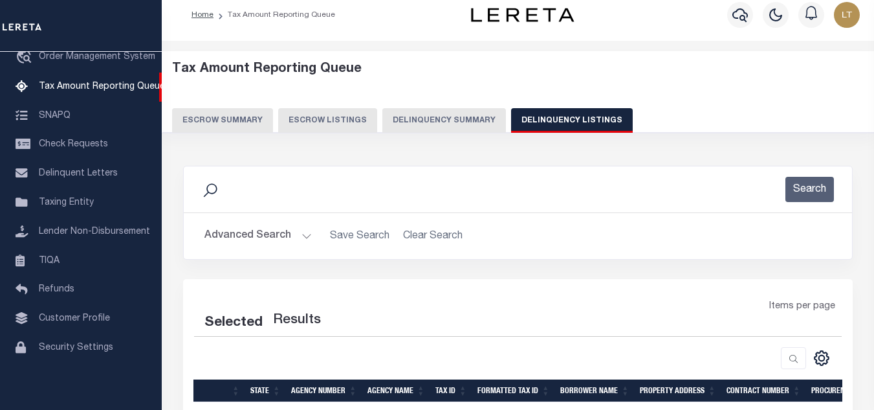
select select "100"
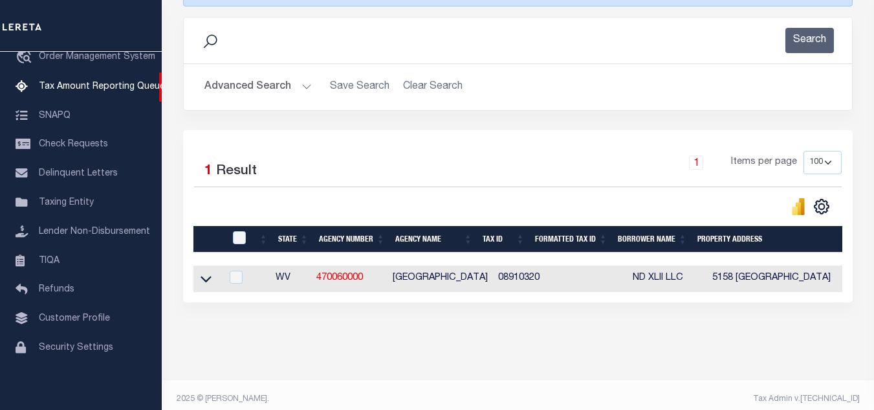
scroll to position [205, 0]
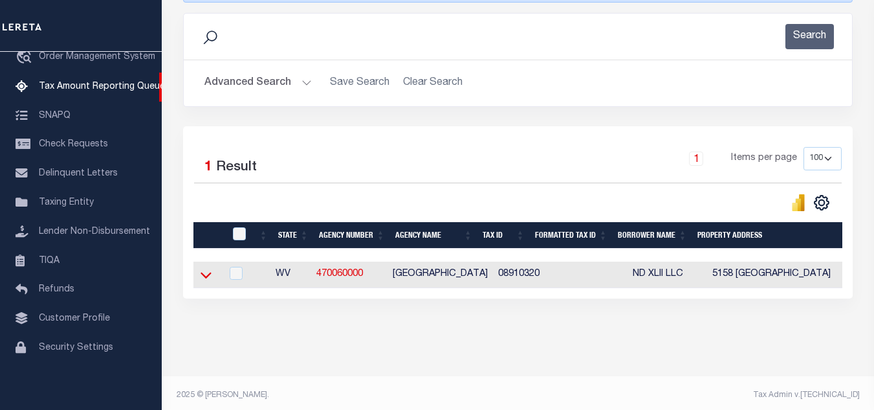
click at [204, 278] on icon at bounding box center [206, 275] width 11 height 6
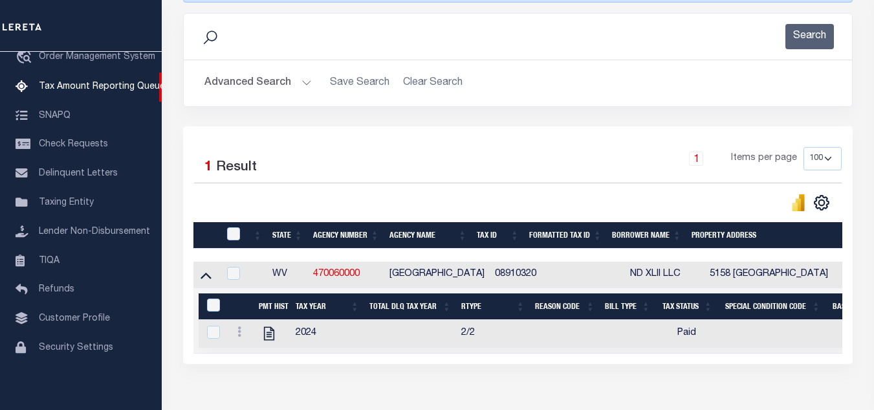
click at [233, 227] on th at bounding box center [232, 235] width 27 height 27
click at [232, 236] on input "checkbox" at bounding box center [233, 233] width 13 height 13
checkbox input "true"
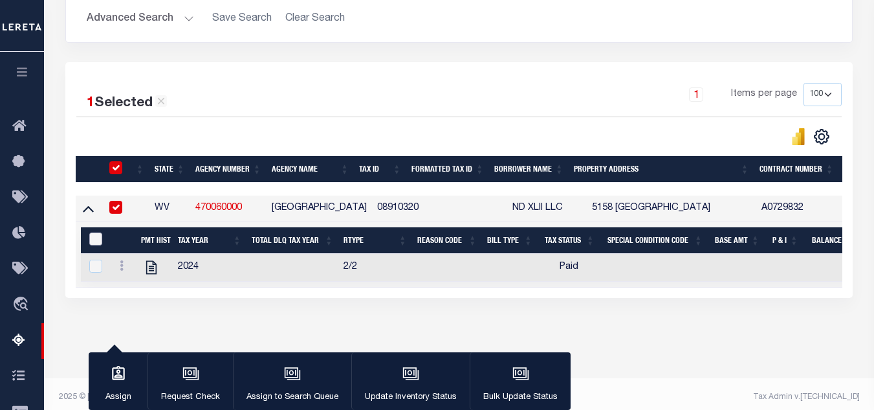
scroll to position [270, 0]
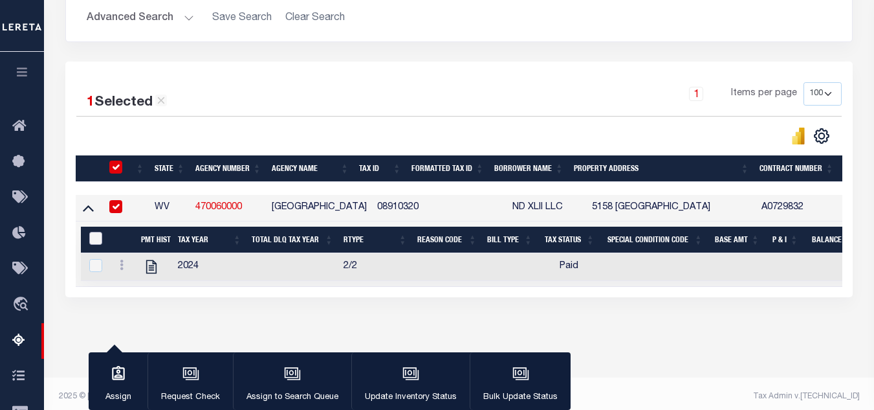
click at [89, 238] on input "&nbsp;" at bounding box center [95, 238] width 13 height 13
checkbox input "true"
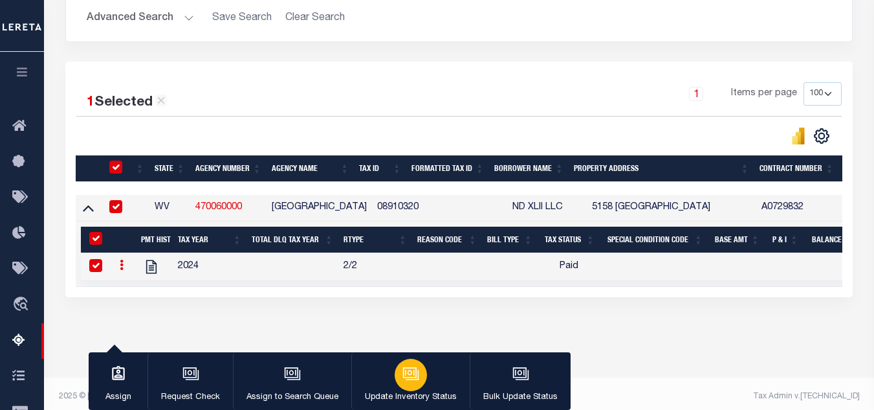
click at [433, 377] on button "Update Inventory Status" at bounding box center [410, 381] width 118 height 58
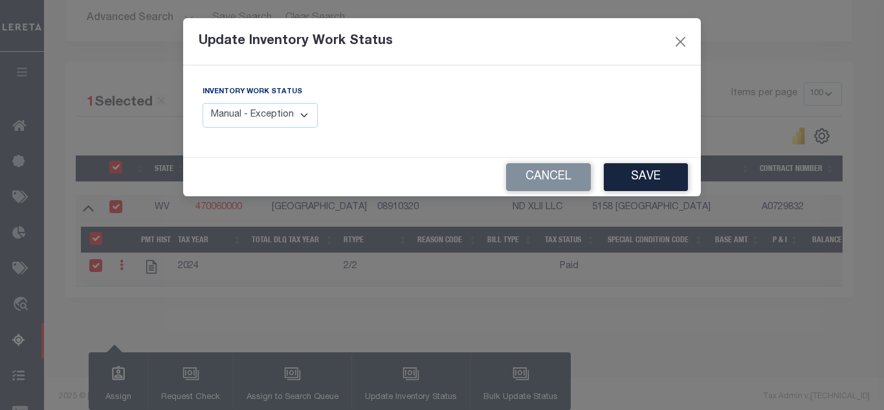
click at [283, 118] on select "Manual - Exception Pended - Awaiting Search Late Add Exception Completed" at bounding box center [260, 115] width 115 height 25
select select "4"
click at [203, 103] on select "Manual - Exception Pended - Awaiting Search Late Add Exception Completed" at bounding box center [260, 115] width 115 height 25
click at [643, 184] on button "Save" at bounding box center [646, 177] width 84 height 28
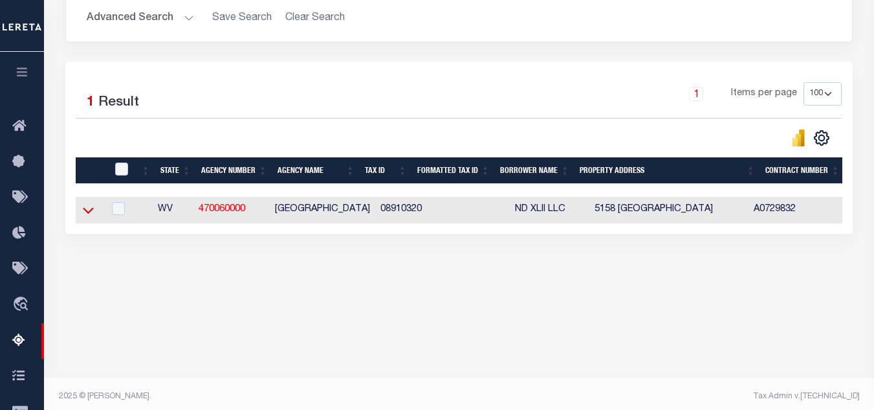
click at [88, 212] on icon at bounding box center [88, 210] width 11 height 14
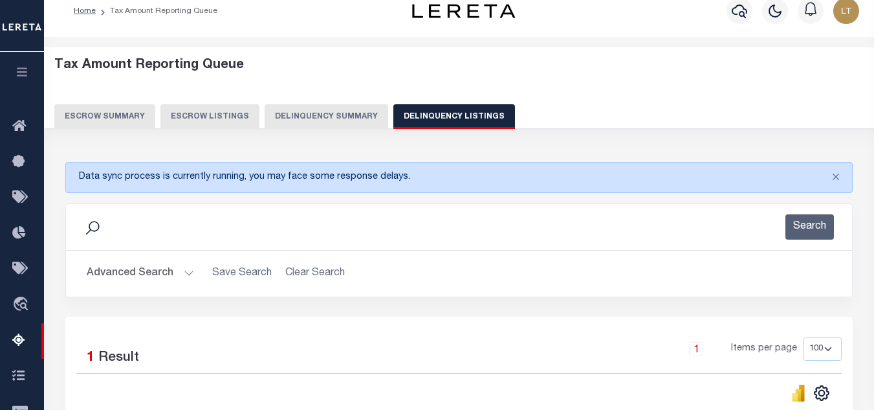
scroll to position [0, 0]
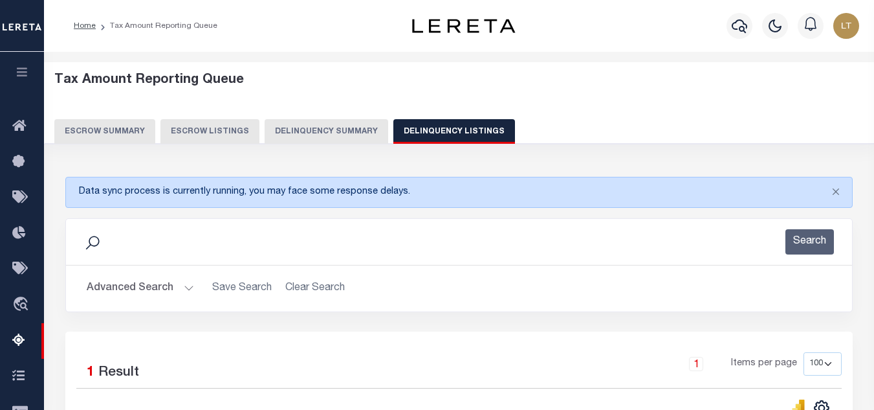
click at [127, 133] on button "Escrow Summary" at bounding box center [104, 131] width 101 height 25
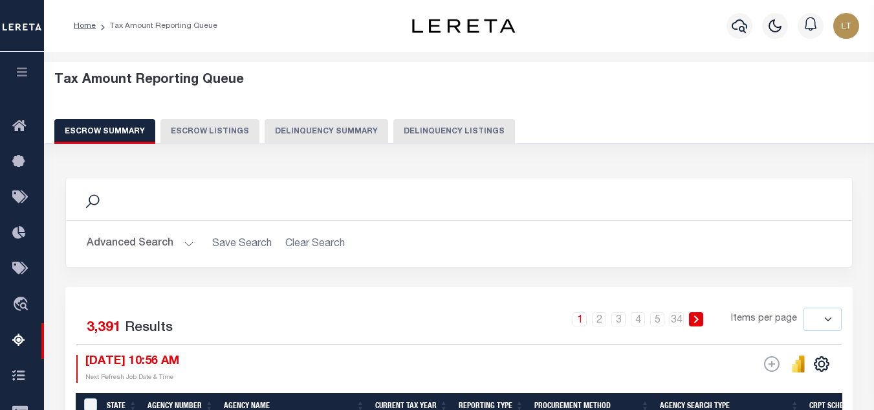
click at [453, 136] on button "Delinquency Listings" at bounding box center [454, 131] width 122 height 25
select select
select select "100"
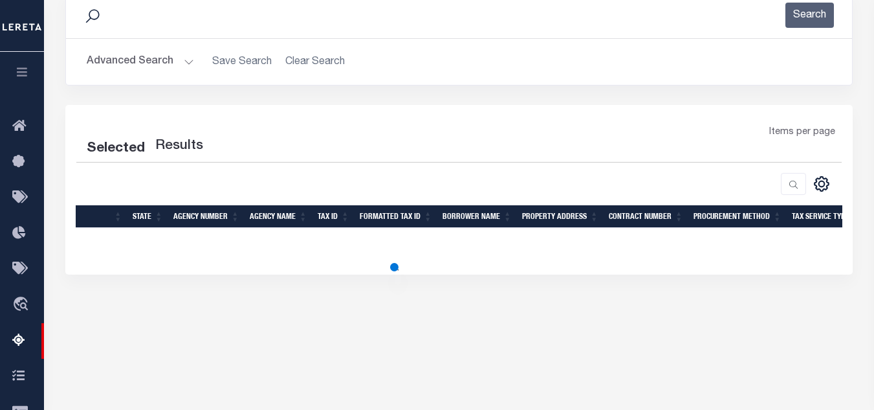
scroll to position [194, 0]
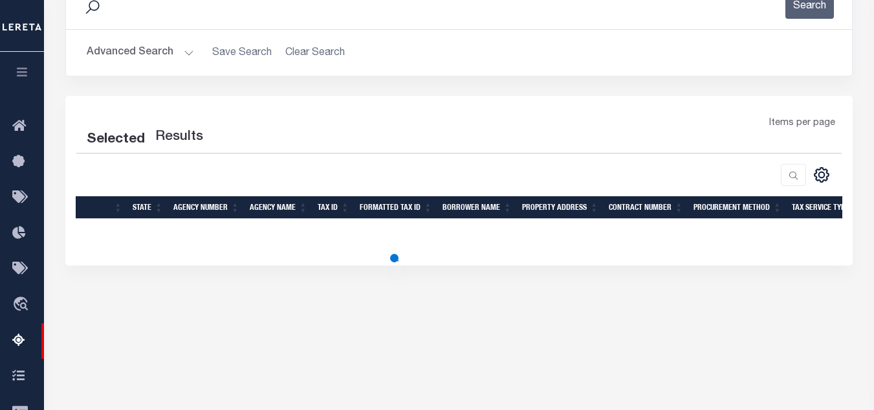
select select "100"
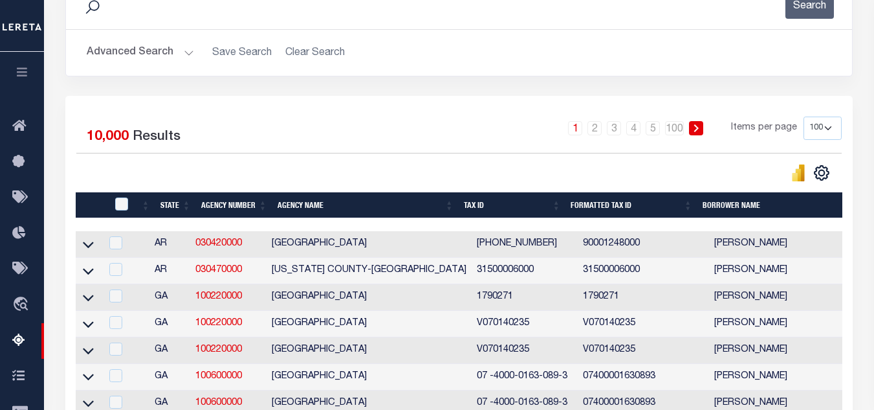
drag, startPoint x: 137, startPoint y: 55, endPoint x: 148, endPoint y: 54, distance: 11.0
click at [137, 55] on button "Advanced Search" at bounding box center [140, 52] width 107 height 25
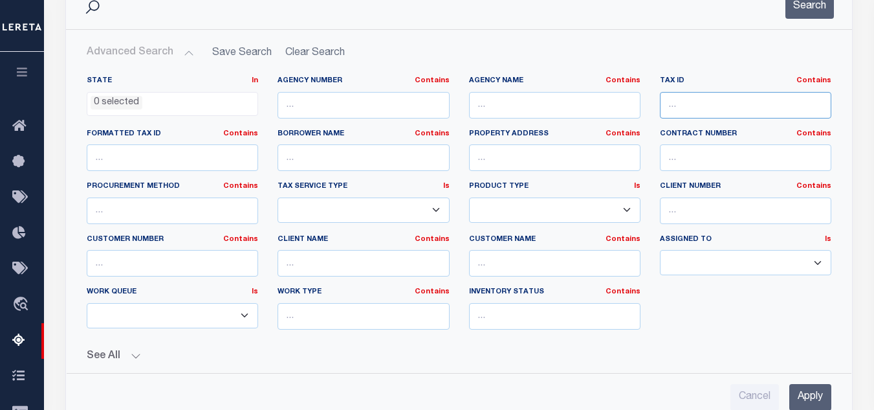
click at [705, 97] on input "text" at bounding box center [746, 105] width 172 height 27
paste input "19-01097-004"
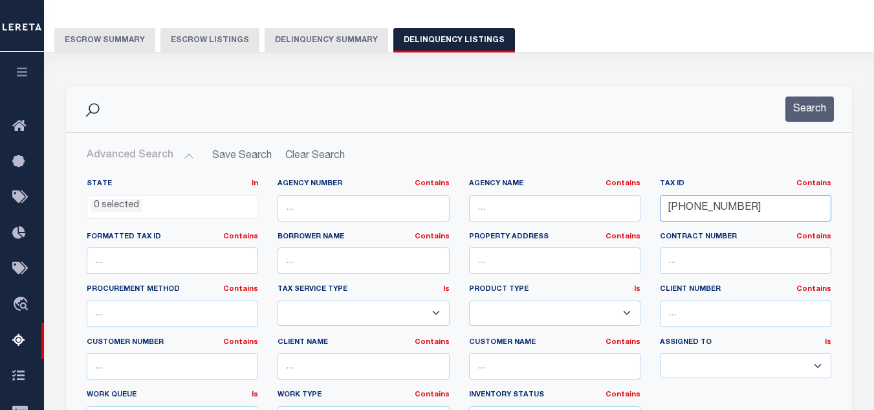
scroll to position [65, 0]
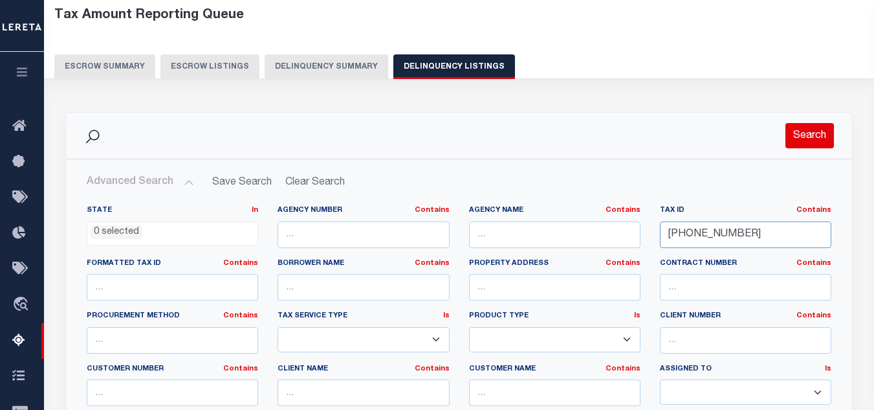
type input "19-01097-004"
click at [811, 136] on button "Search" at bounding box center [810, 135] width 49 height 25
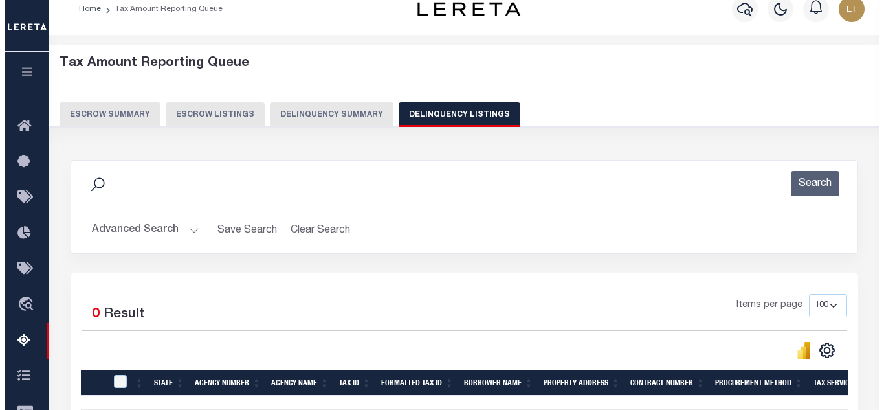
scroll to position [0, 0]
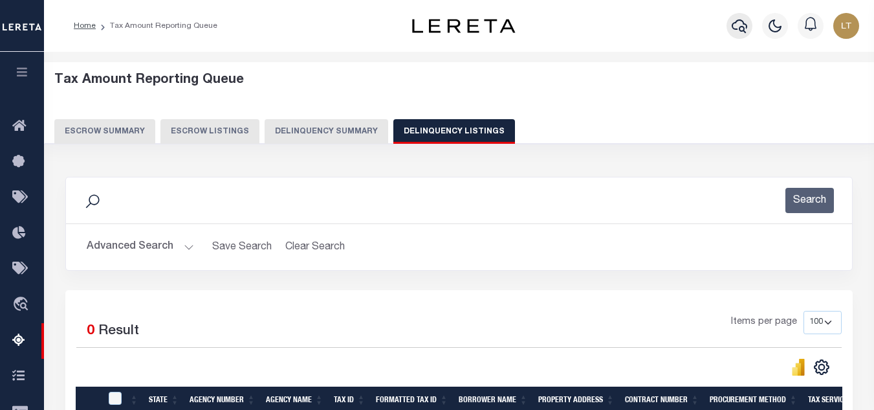
click at [743, 25] on icon "button" at bounding box center [740, 26] width 16 height 16
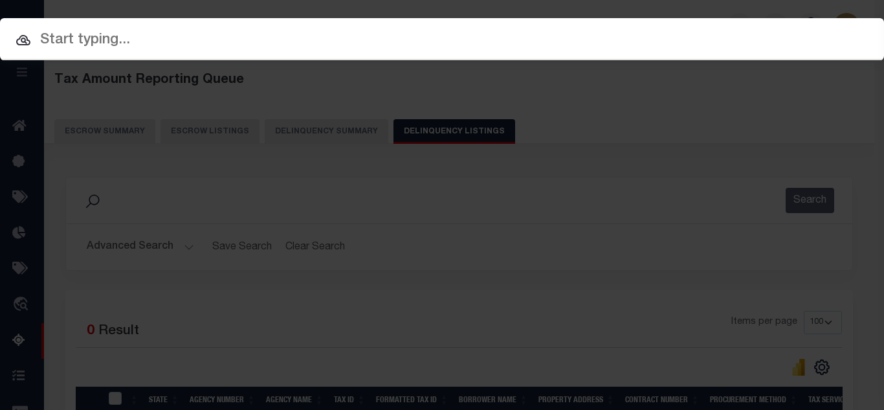
paste input "[PHONE_NUMBER]"
type input "[PHONE_NUMBER]"
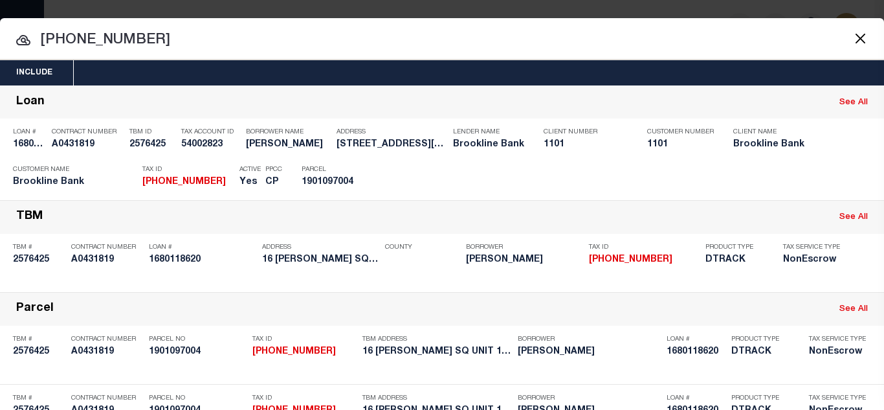
click at [803, 175] on div "Payment History" at bounding box center [798, 178] width 80 height 14
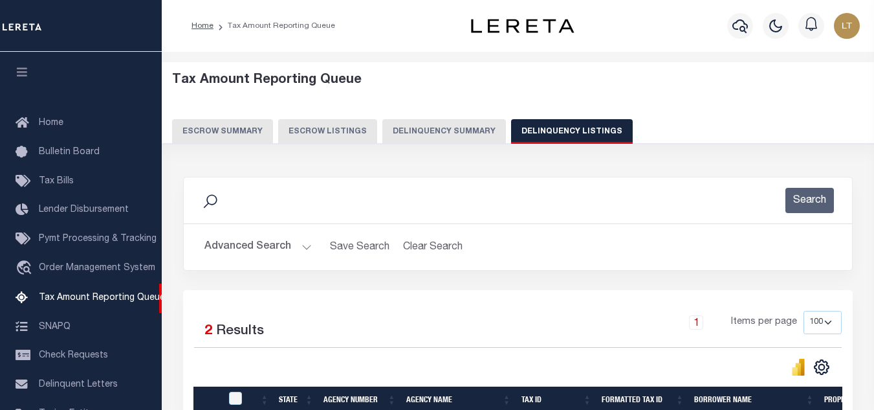
select select "100"
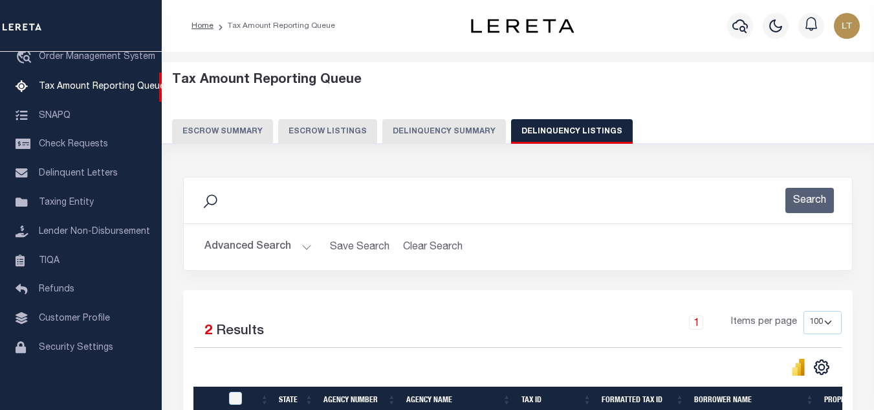
click at [232, 252] on button "Advanced Search" at bounding box center [258, 246] width 107 height 25
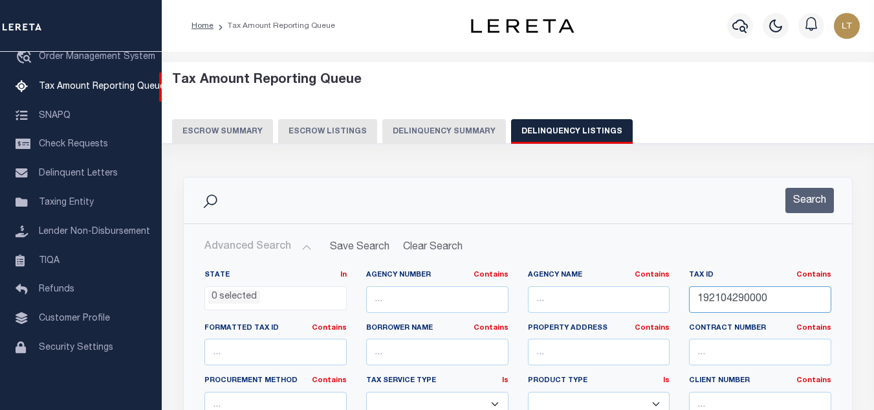
drag, startPoint x: 774, startPoint y: 302, endPoint x: 627, endPoint y: 283, distance: 148.1
click at [627, 283] on div "State In In AK AL AR AZ CA CO CT DC DE FL GA GU HI IA ID IL IN KS [GEOGRAPHIC_D…" at bounding box center [518, 402] width 647 height 264
paste input "[PHONE_NUMBER]"
type input "[PHONE_NUMBER]"
click at [819, 192] on button "Search" at bounding box center [810, 200] width 49 height 25
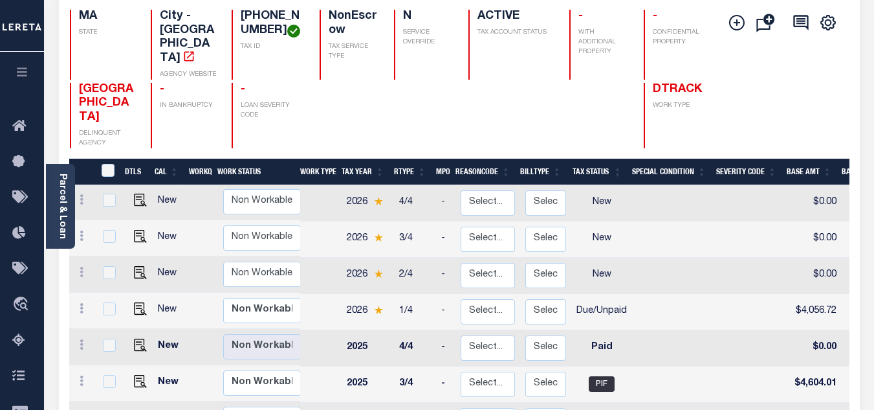
scroll to position [129, 0]
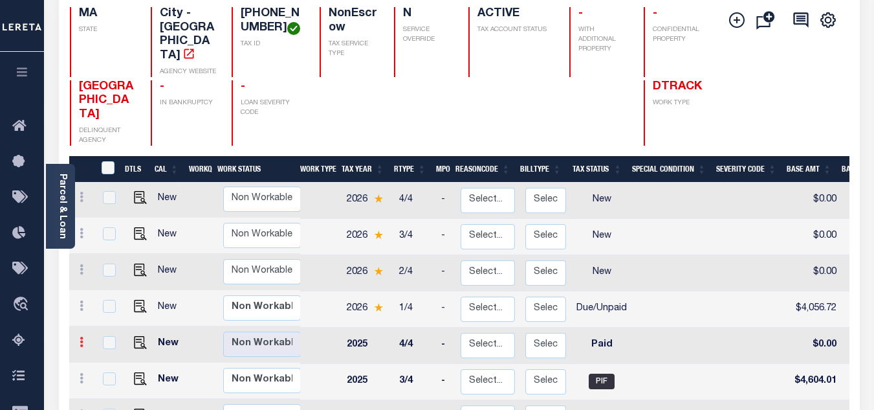
click at [81, 337] on icon at bounding box center [82, 342] width 4 height 10
click at [113, 358] on img at bounding box center [112, 364] width 13 height 13
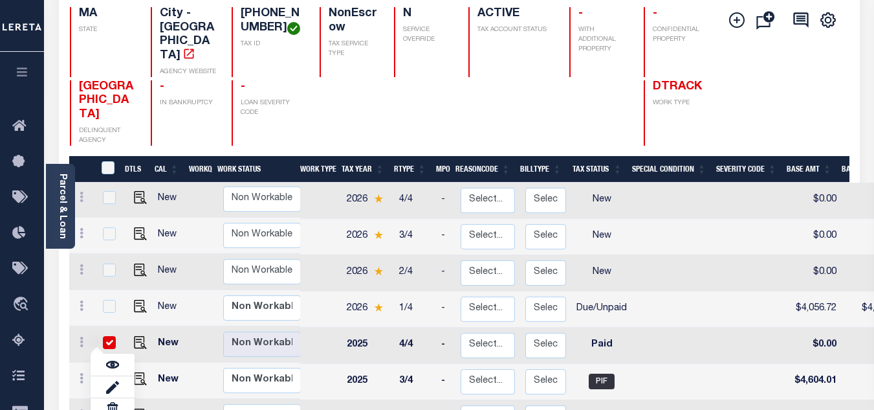
checkbox input "true"
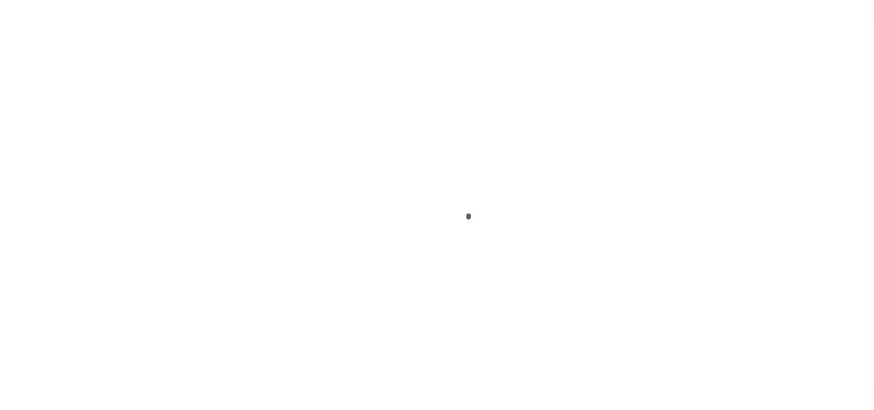
select select "PYD"
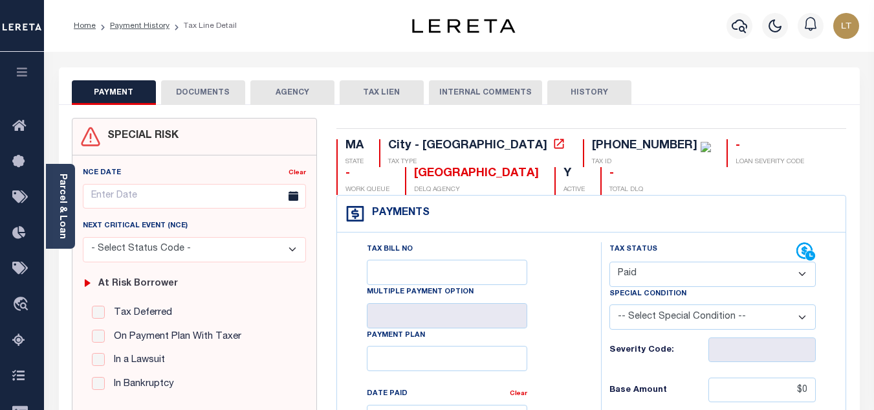
click at [216, 101] on button "DOCUMENTS" at bounding box center [203, 92] width 84 height 25
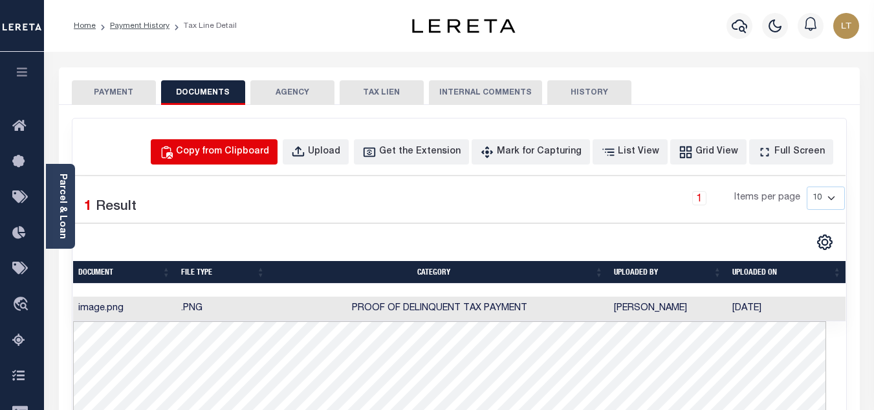
click at [265, 153] on div "Copy from Clipboard" at bounding box center [222, 152] width 93 height 14
select select "POP"
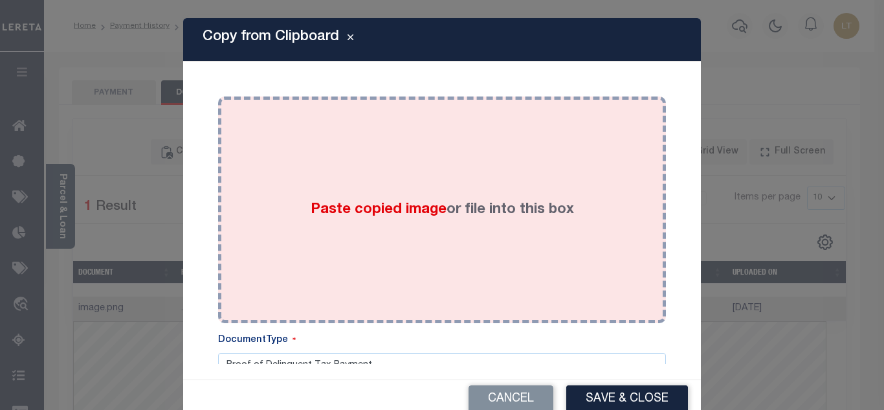
drag, startPoint x: 285, startPoint y: 216, endPoint x: 278, endPoint y: 219, distance: 7.8
click at [284, 217] on div "Paste copied image or file into this box" at bounding box center [442, 209] width 428 height 207
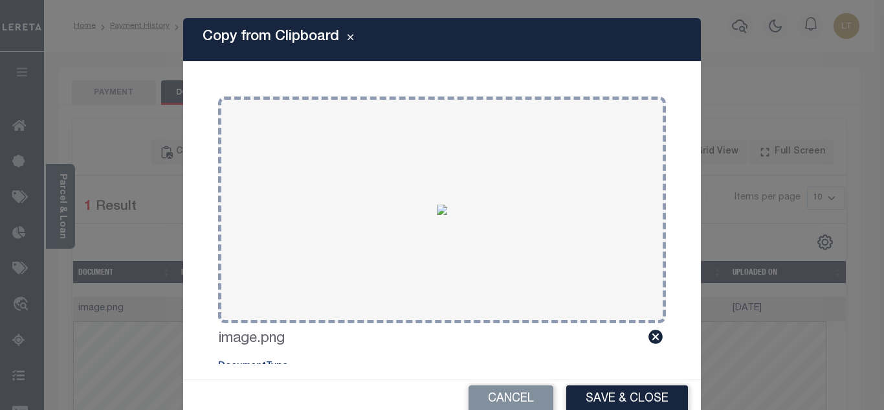
click at [593, 399] on button "Save & Close" at bounding box center [627, 399] width 122 height 28
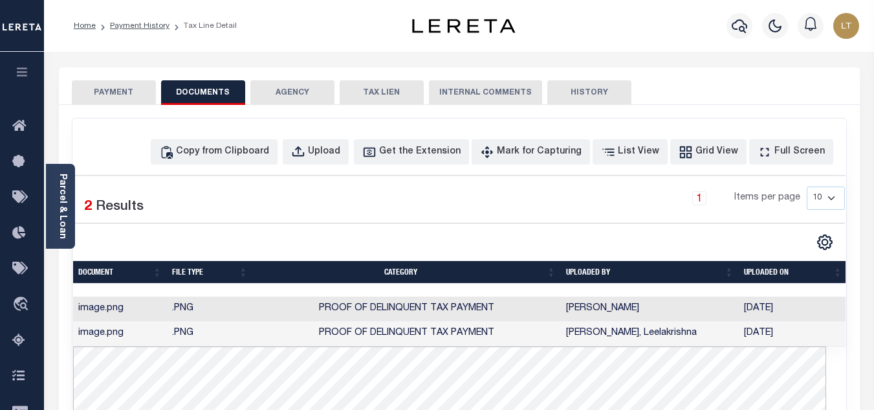
click at [122, 94] on button "PAYMENT" at bounding box center [114, 92] width 84 height 25
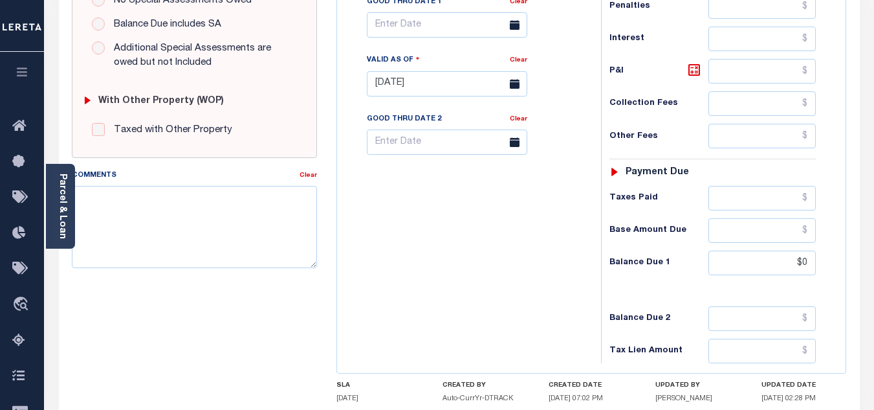
scroll to position [453, 0]
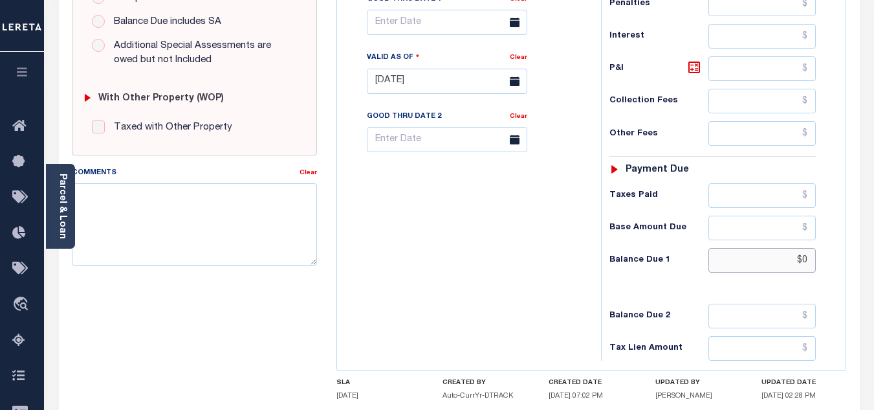
click at [810, 261] on input "$0" at bounding box center [762, 260] width 107 height 25
type input "$0.00"
type input "[DATE]"
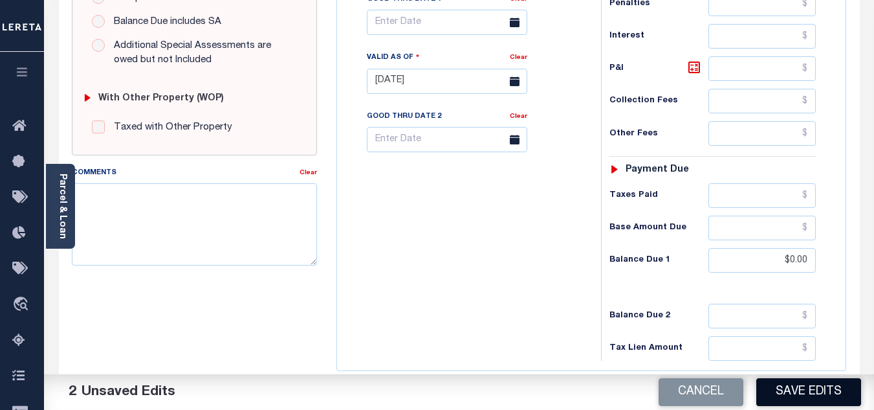
click at [791, 392] on button "Save Edits" at bounding box center [809, 392] width 105 height 28
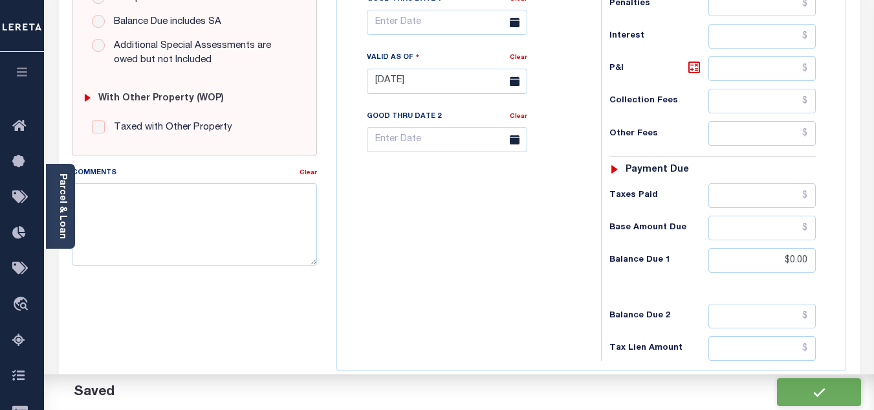
checkbox input "false"
type input "$0"
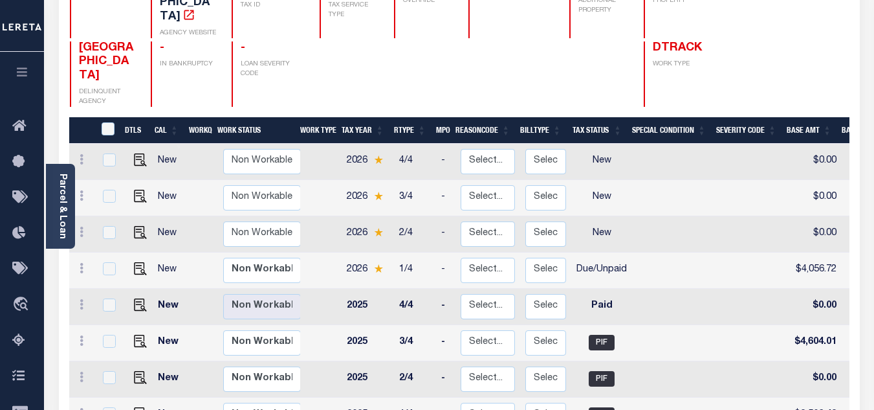
scroll to position [194, 0]
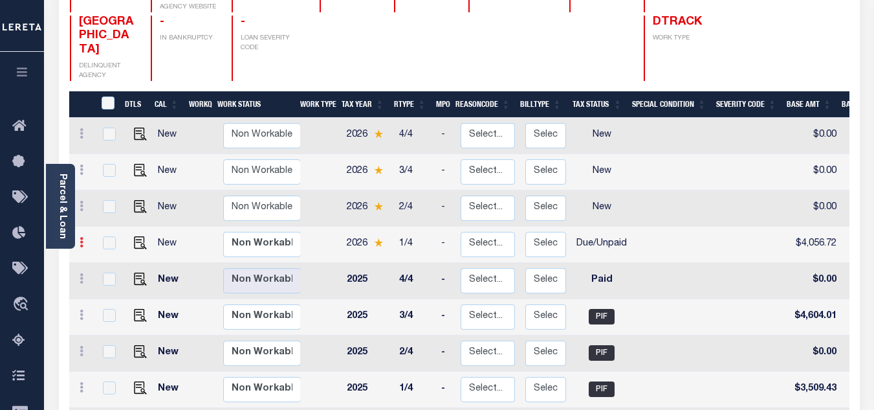
click at [80, 237] on icon at bounding box center [82, 242] width 4 height 10
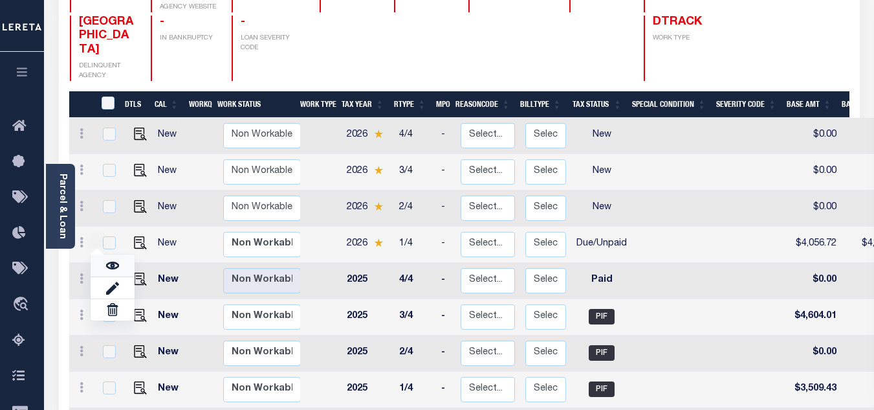
click at [120, 254] on link at bounding box center [113, 264] width 44 height 21
checkbox input "true"
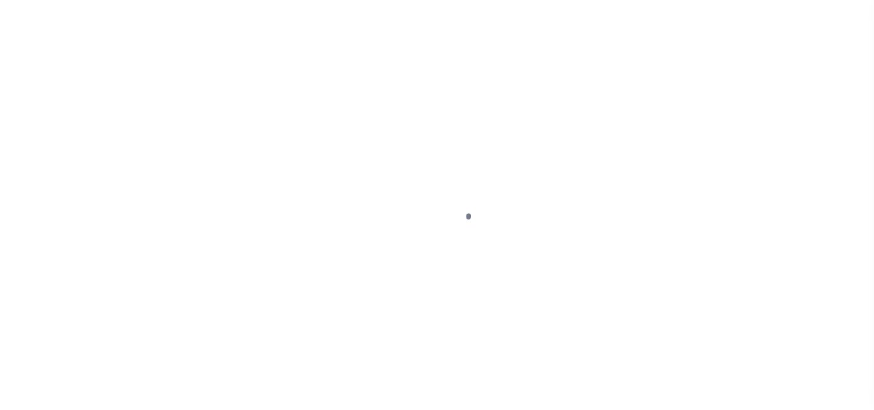
select select "DUE"
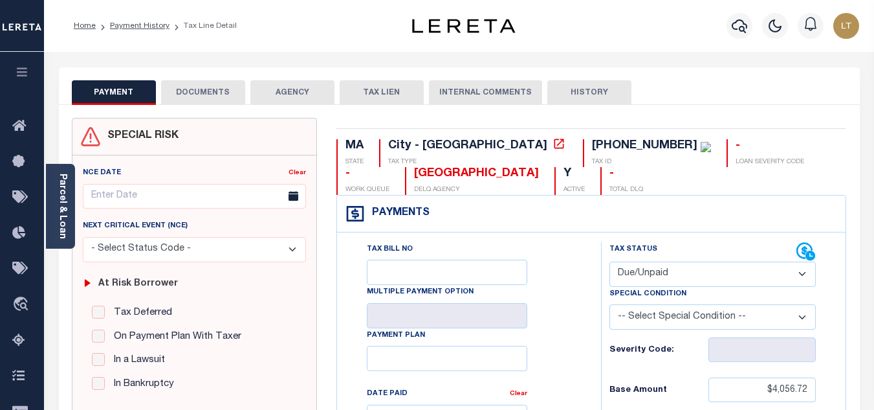
click at [210, 87] on button "DOCUMENTS" at bounding box center [203, 92] width 84 height 25
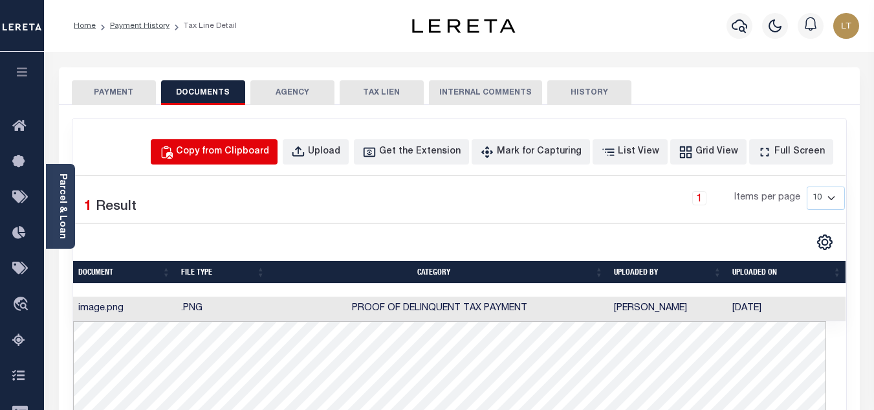
click at [240, 143] on button "Copy from Clipboard" at bounding box center [214, 151] width 127 height 25
select select "POP"
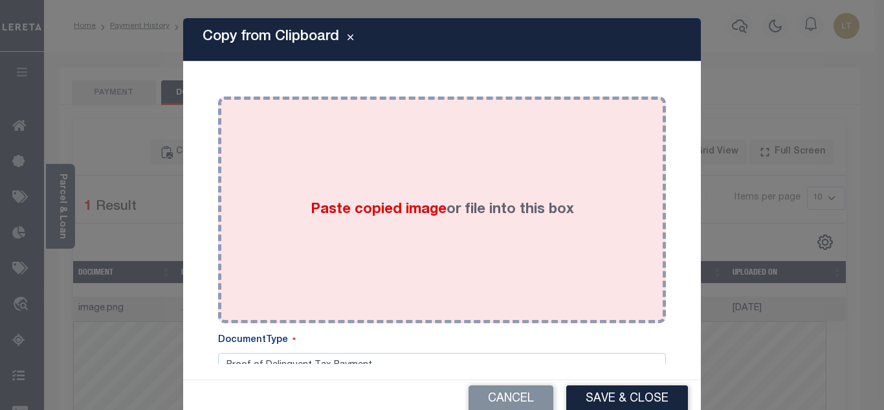
click at [258, 161] on div "Paste copied image or file into this box" at bounding box center [442, 209] width 428 height 207
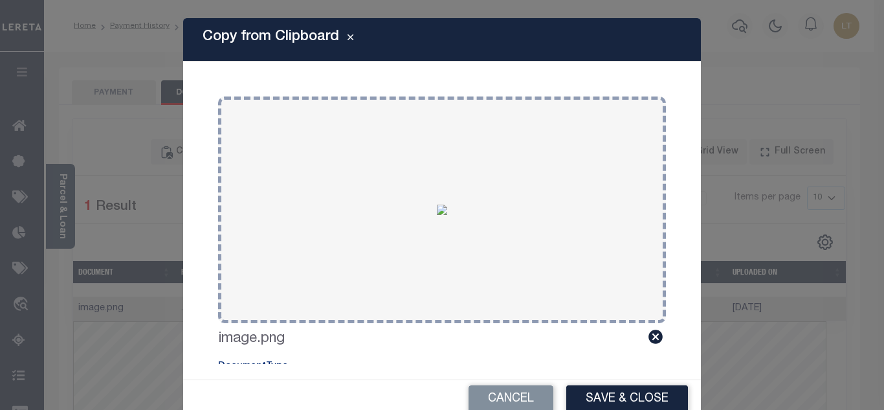
click at [614, 397] on button "Save & Close" at bounding box center [627, 399] width 122 height 28
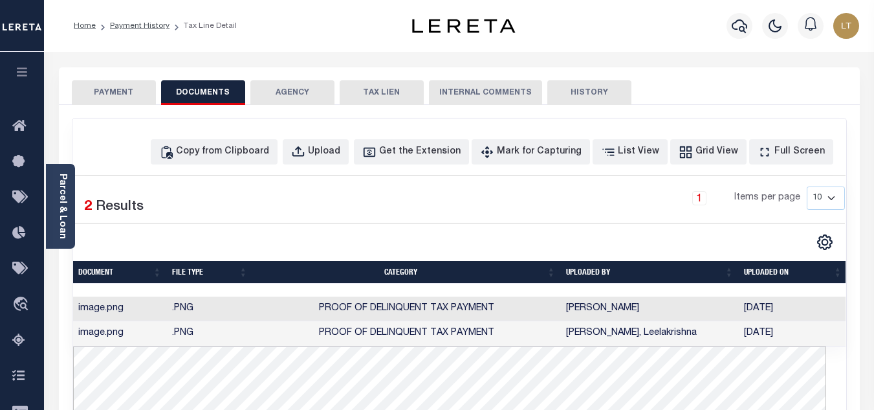
click at [103, 91] on button "PAYMENT" at bounding box center [114, 92] width 84 height 25
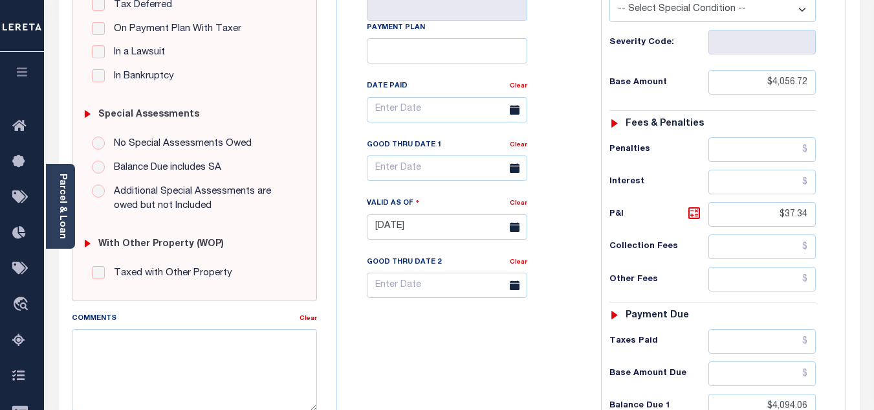
scroll to position [324, 0]
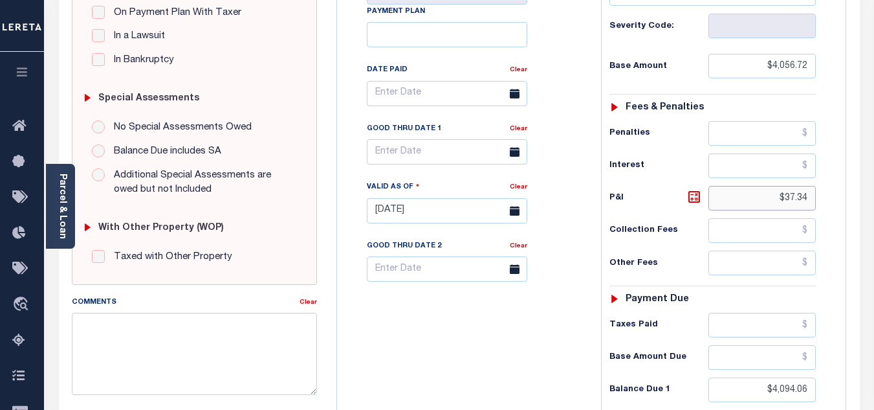
click at [797, 196] on input "$37.34" at bounding box center [762, 198] width 107 height 25
click at [803, 71] on input "$4,056.72" at bounding box center [762, 66] width 107 height 25
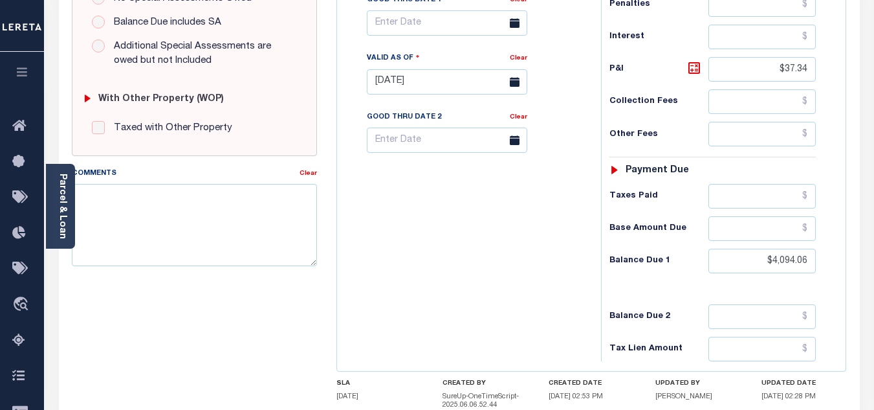
scroll to position [453, 0]
click at [802, 254] on input "$4,094.06" at bounding box center [762, 260] width 107 height 25
paste input "4,115.84"
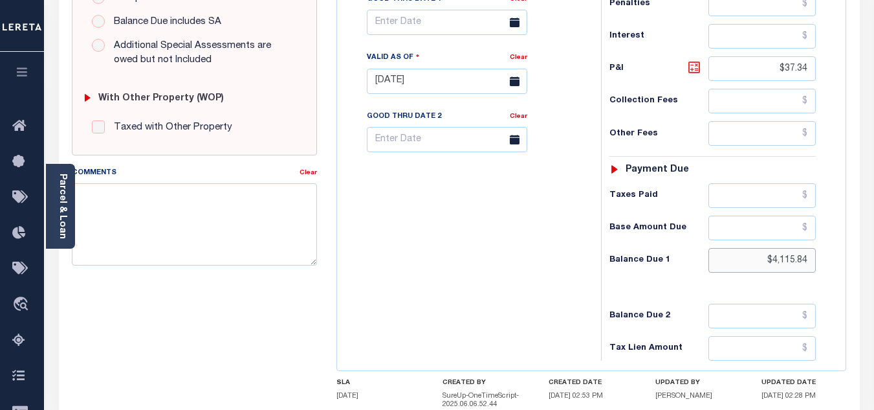
type input "$4,115.84"
click at [693, 65] on icon at bounding box center [695, 68] width 16 height 16
type input "[DATE]"
type input "$59.12"
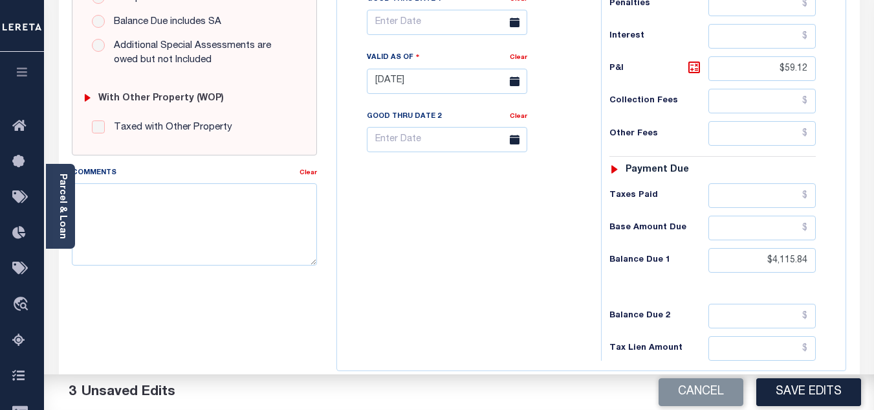
scroll to position [259, 0]
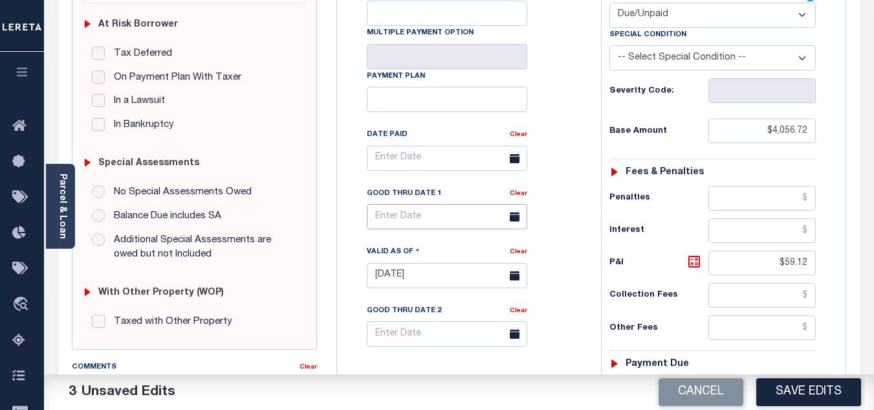
click at [399, 214] on input "text" at bounding box center [447, 216] width 161 height 25
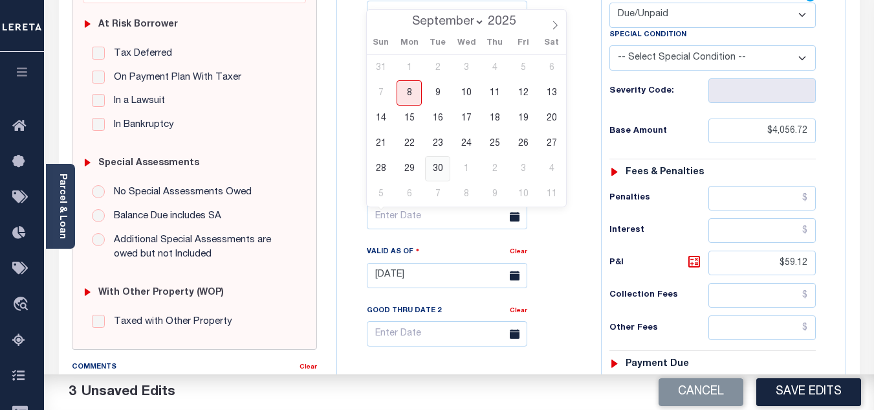
click at [441, 167] on span "30" at bounding box center [437, 168] width 25 height 25
type input "[DATE]"
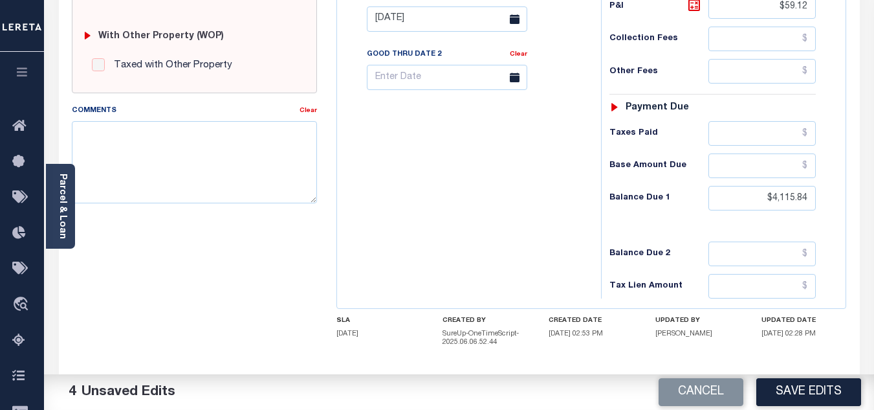
scroll to position [518, 0]
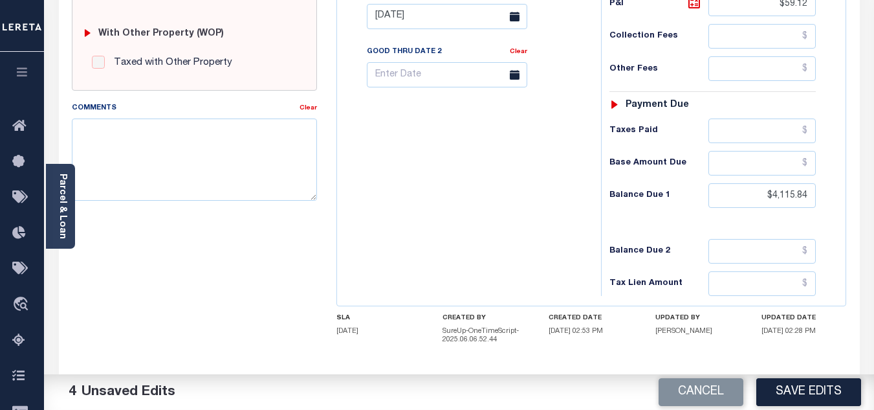
click at [814, 388] on button "Save Edits" at bounding box center [809, 392] width 105 height 28
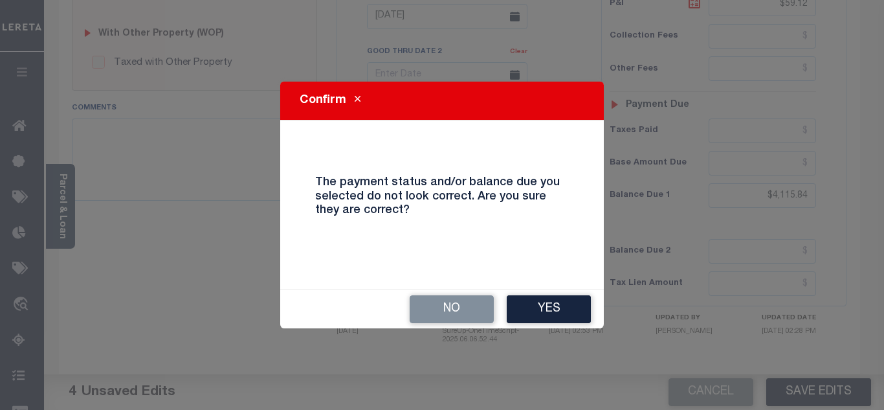
click at [535, 308] on button "Yes" at bounding box center [549, 309] width 84 height 28
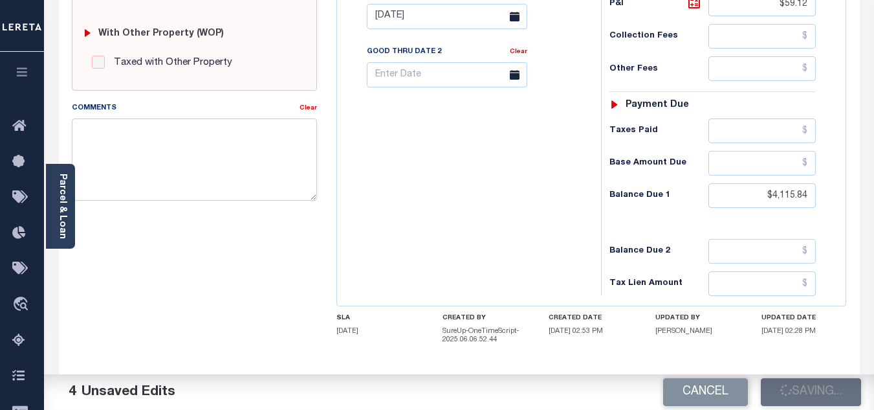
checkbox input "false"
type input "$4,056.72"
type input "$59.12"
type input "$4,115.84"
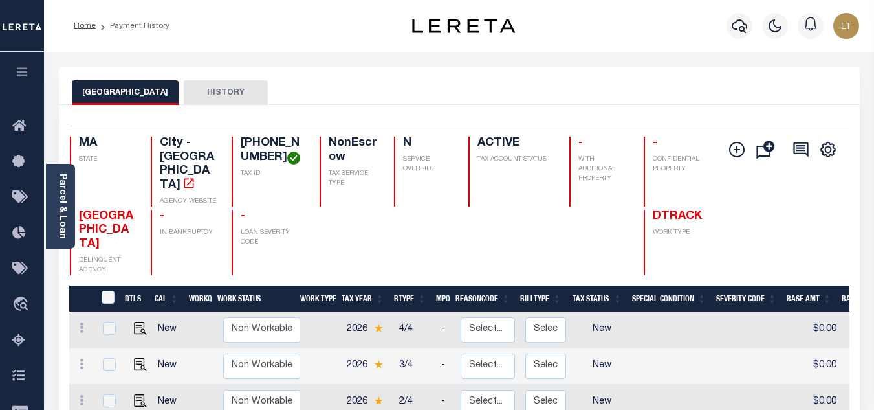
click at [89, 23] on link "Home" at bounding box center [85, 26] width 22 height 8
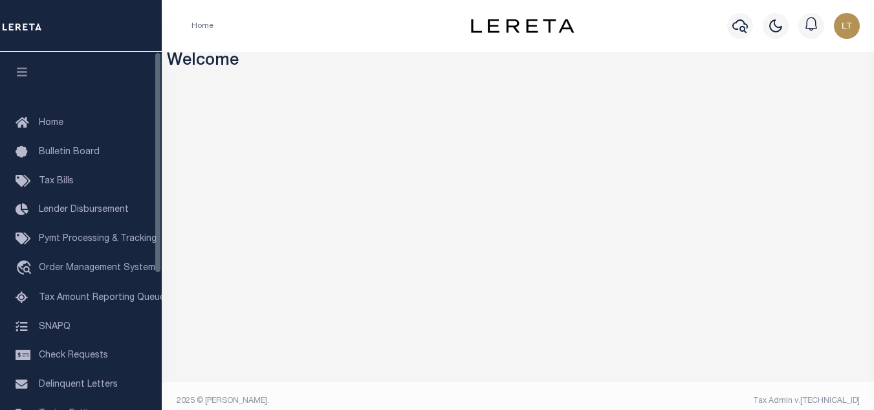
click at [101, 296] on span "Tax Amount Reporting Queue" at bounding box center [102, 297] width 126 height 9
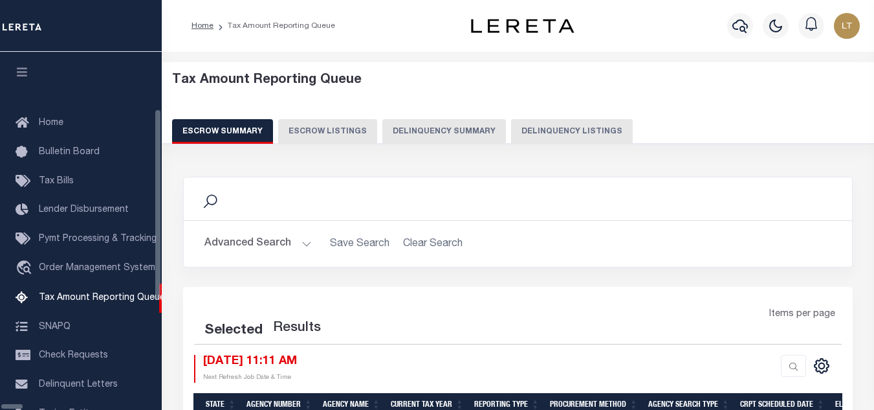
select select "100"
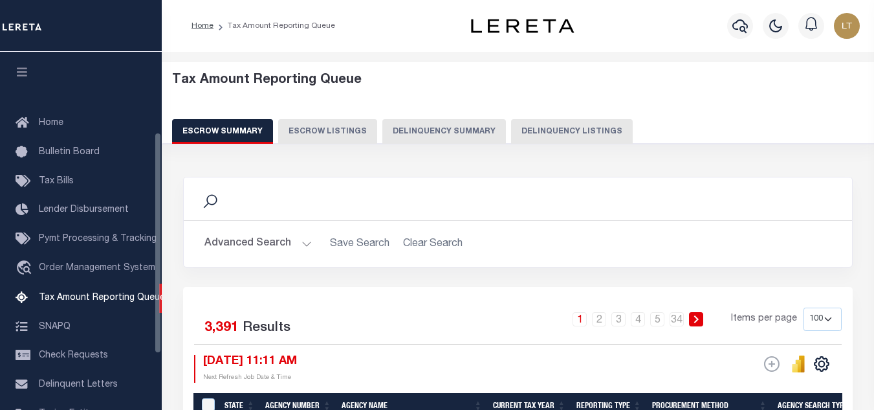
scroll to position [131, 0]
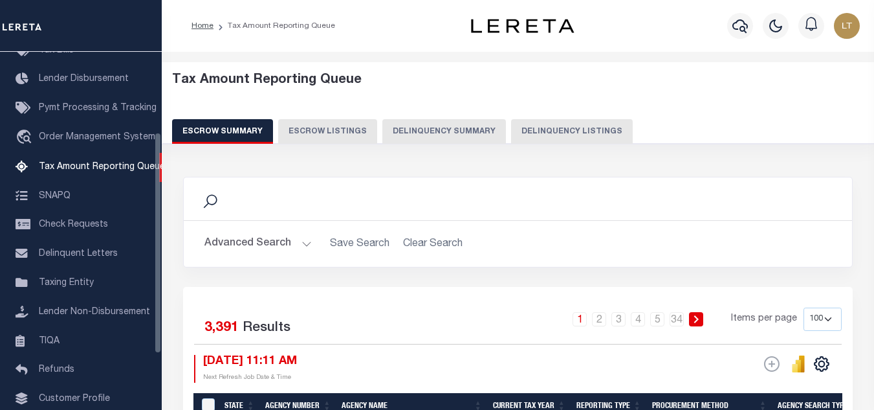
click at [493, 134] on button "Delinquency Summary" at bounding box center [444, 131] width 124 height 25
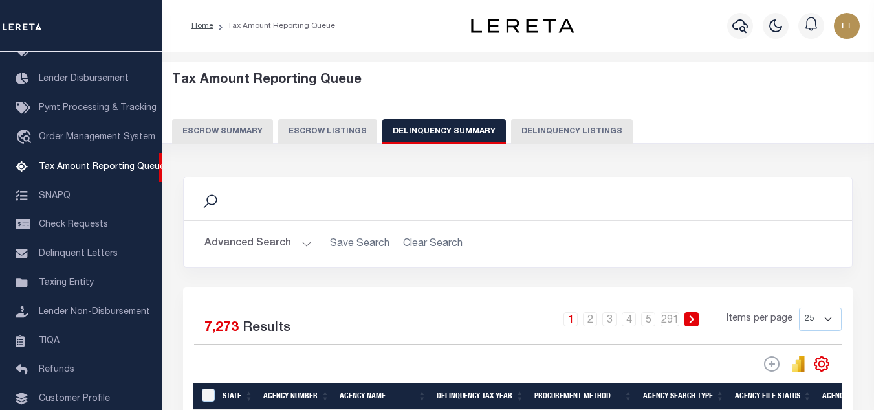
click at [535, 133] on button "Delinquency Listings" at bounding box center [572, 131] width 122 height 25
select select "100"
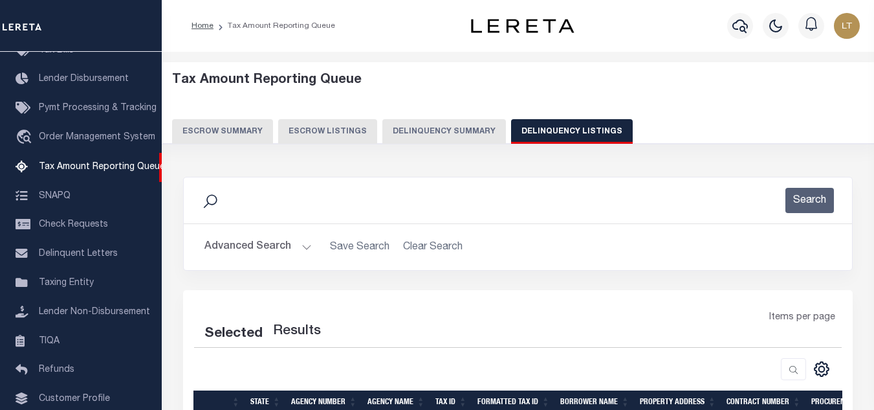
select select "100"
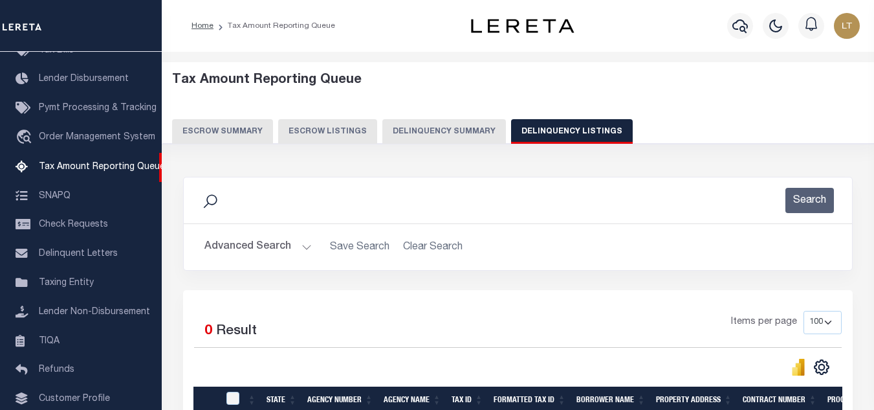
click at [251, 250] on button "Advanced Search" at bounding box center [258, 246] width 107 height 25
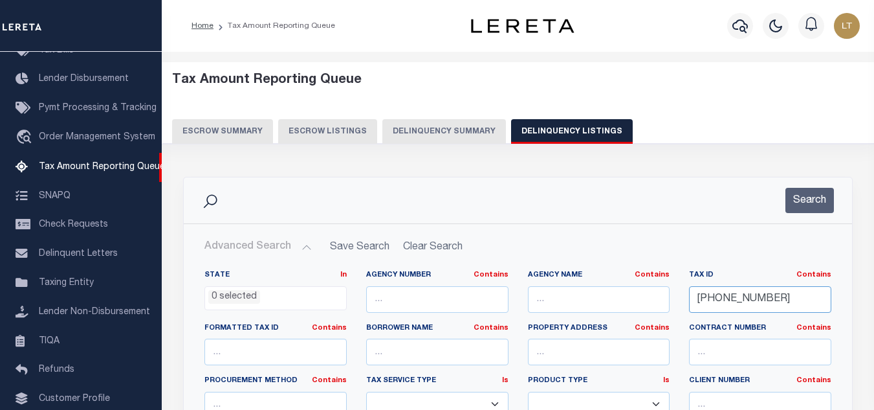
drag, startPoint x: 789, startPoint y: 307, endPoint x: 667, endPoint y: 296, distance: 122.8
click at [668, 296] on div "State In In AK AL AR AZ CA CO CT DC DE FL GA GU HI IA ID IL IN KS KY LA MA MD M…" at bounding box center [518, 402] width 647 height 264
paste input "19-01370-000"
type input "19-01370-000"
click at [809, 209] on button "Search" at bounding box center [810, 200] width 49 height 25
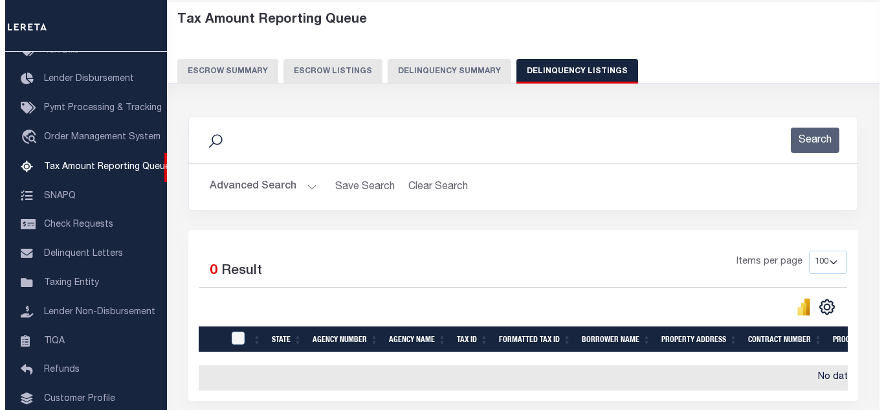
scroll to position [0, 0]
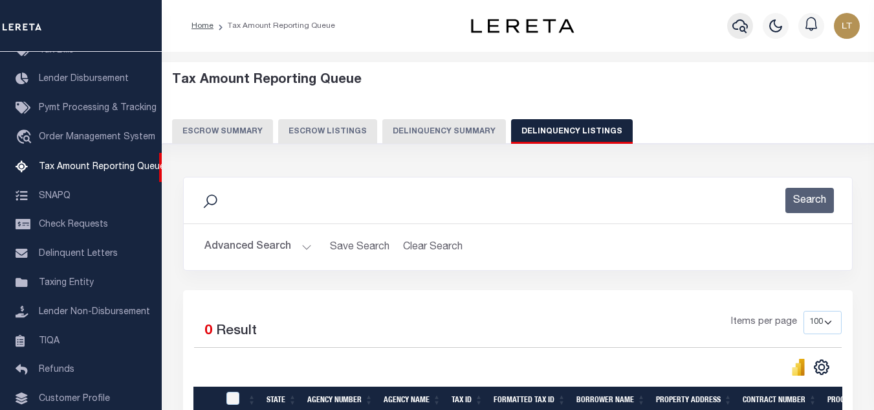
click at [737, 24] on icon "button" at bounding box center [741, 26] width 16 height 16
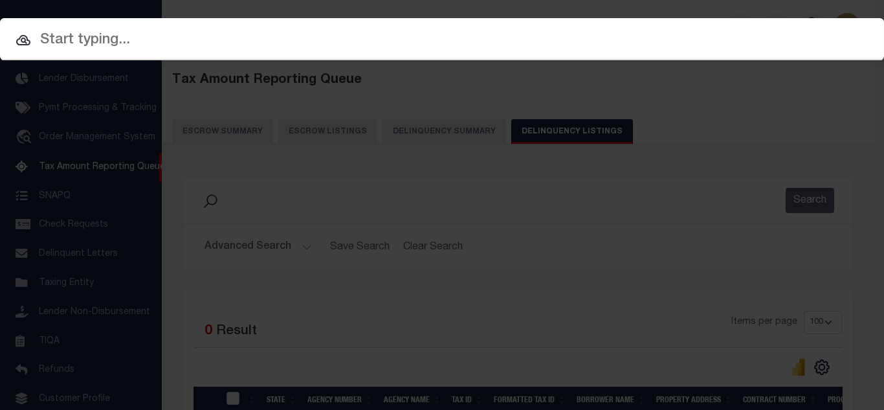
paste input "19-01370-000"
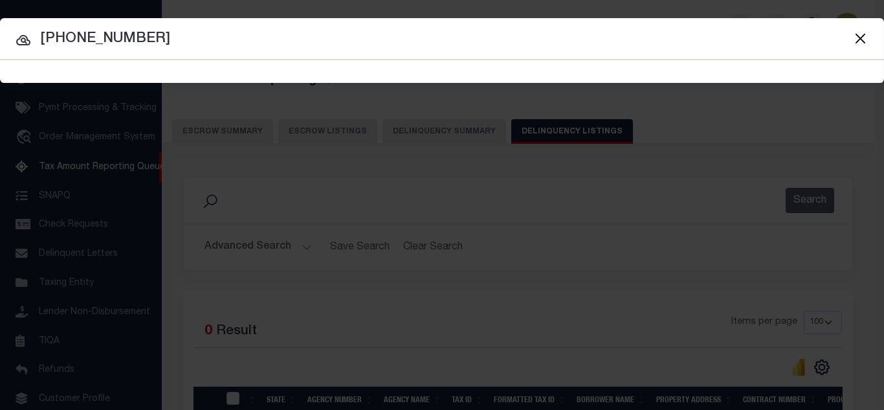
type input "19-01370-000"
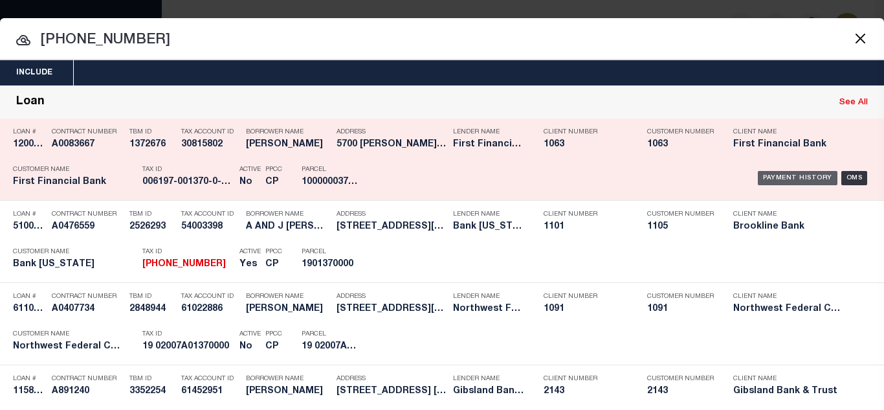
click at [779, 177] on div "Payment History" at bounding box center [798, 178] width 80 height 14
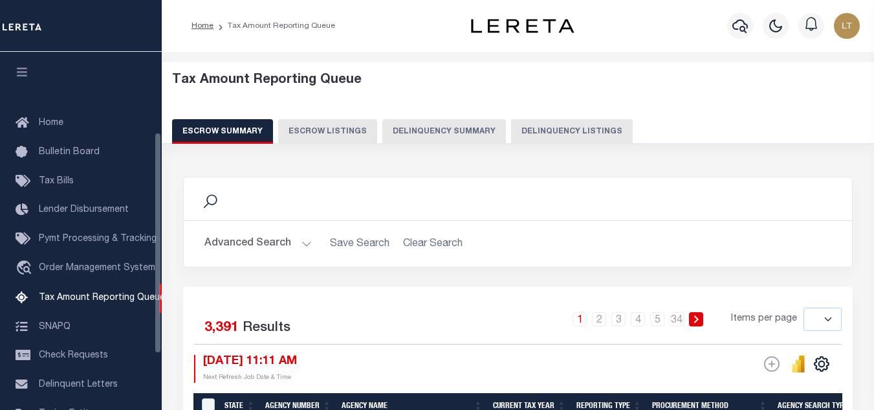
select select
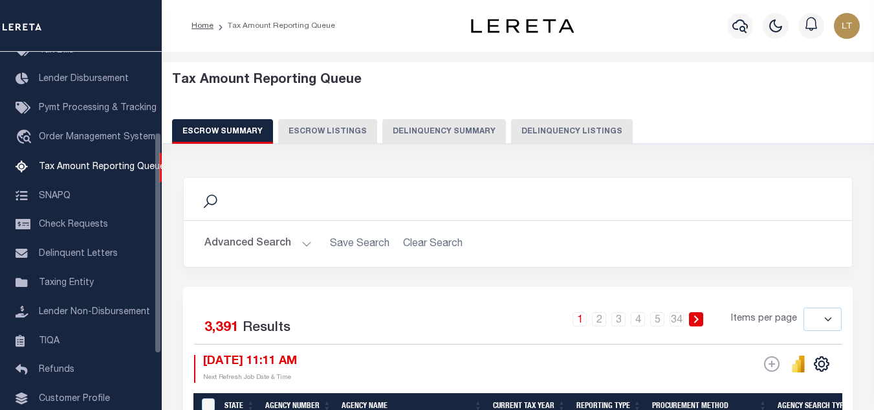
click at [546, 127] on button "Delinquency Listings" at bounding box center [572, 131] width 122 height 25
select select "100"
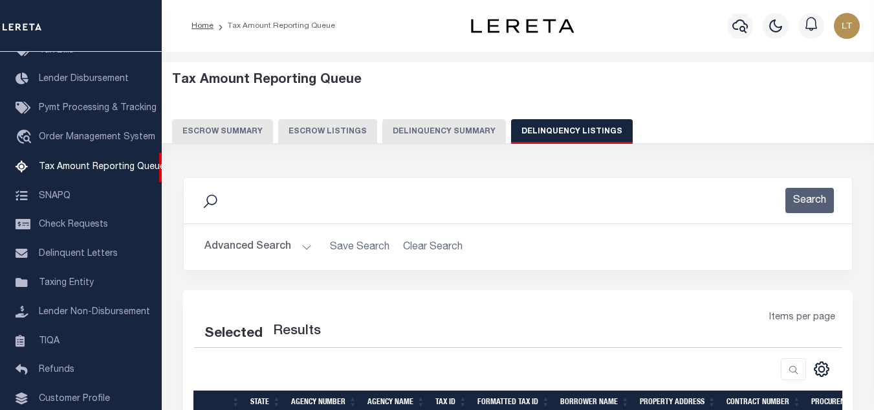
select select "100"
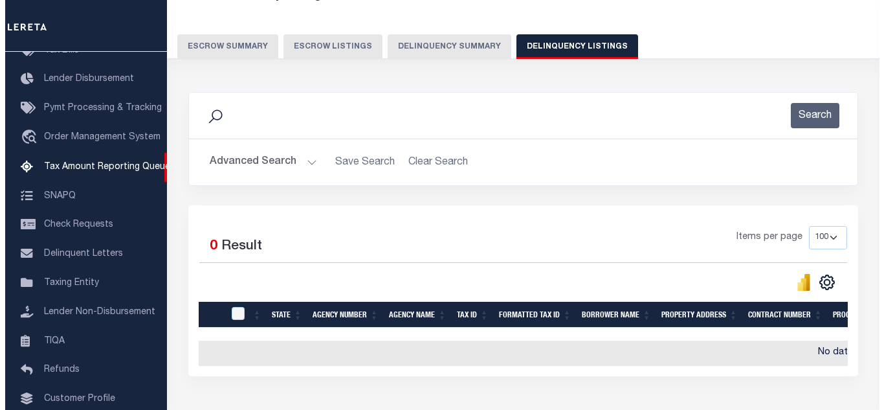
scroll to position [0, 0]
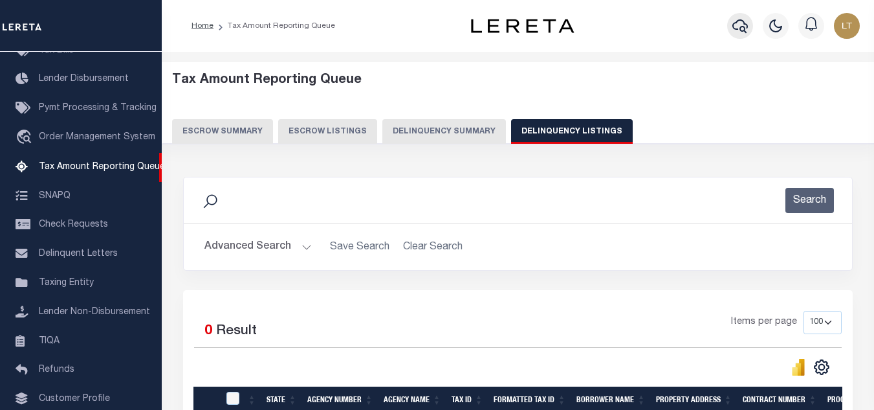
click at [737, 27] on icon "button" at bounding box center [741, 26] width 16 height 16
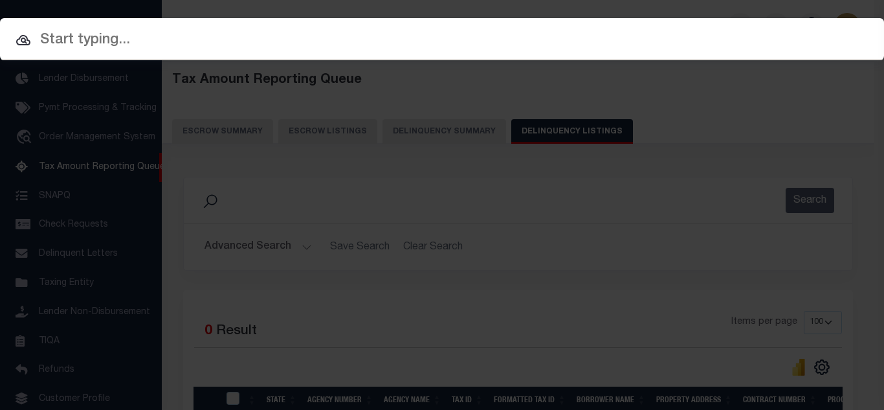
click at [278, 38] on input "text" at bounding box center [442, 40] width 884 height 23
paste input "510027405"
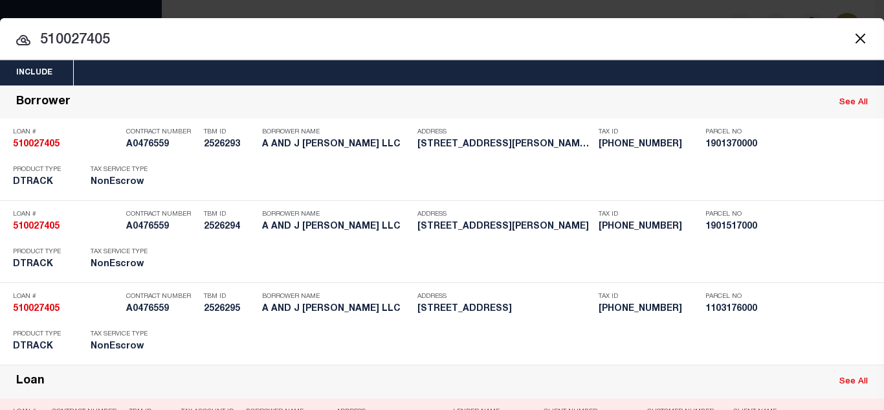
type input "510027405"
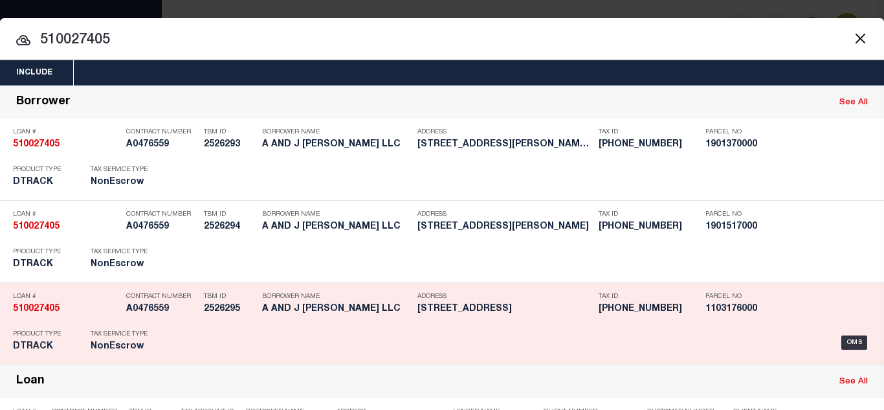
click at [0, 0] on div "Include Loans TBM Customers Borrowers Payments (Lender Non-Disb) Payments (Lend…" at bounding box center [442, 205] width 884 height 410
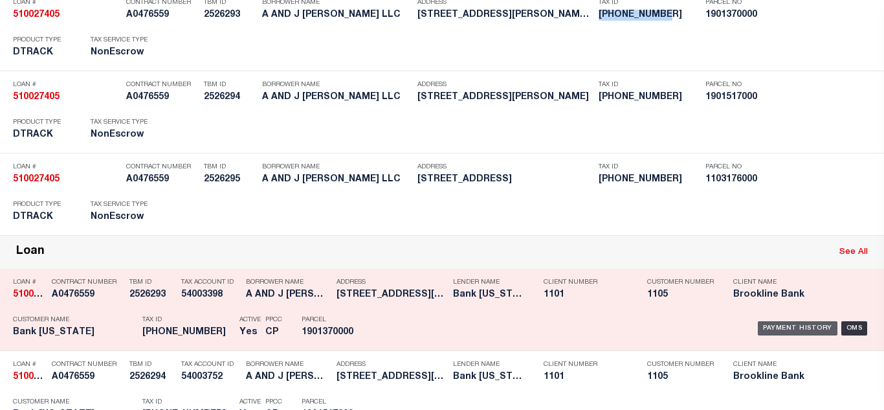
click at [762, 326] on div "Payment History" at bounding box center [798, 328] width 80 height 14
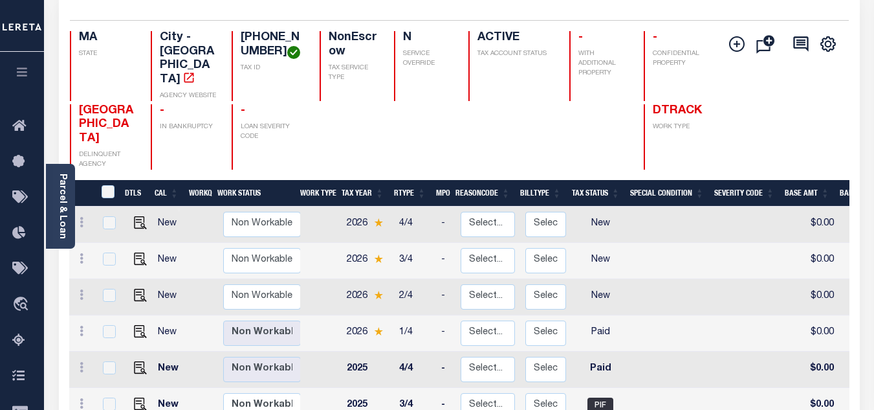
scroll to position [129, 0]
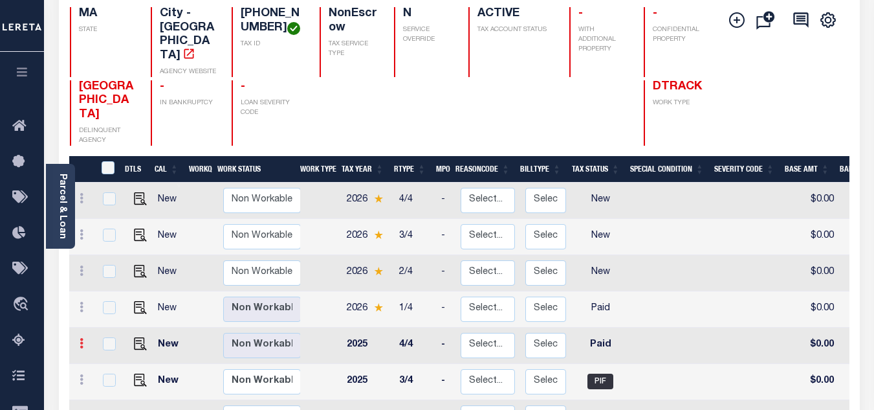
click at [80, 338] on icon at bounding box center [82, 343] width 4 height 10
click at [104, 355] on link at bounding box center [113, 365] width 44 height 21
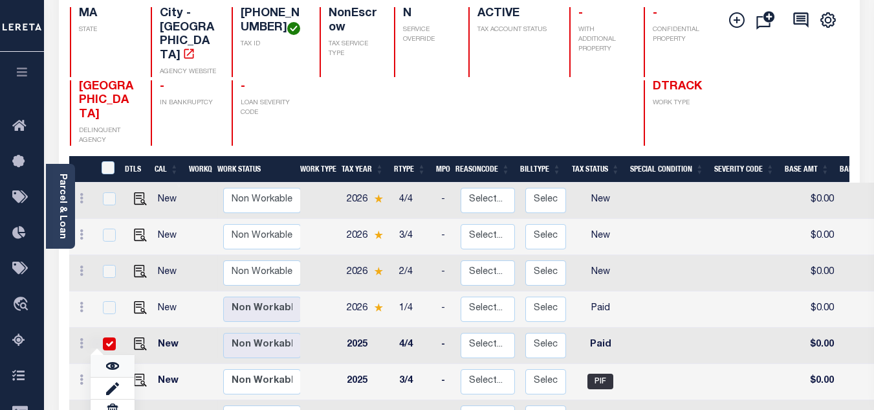
checkbox input "true"
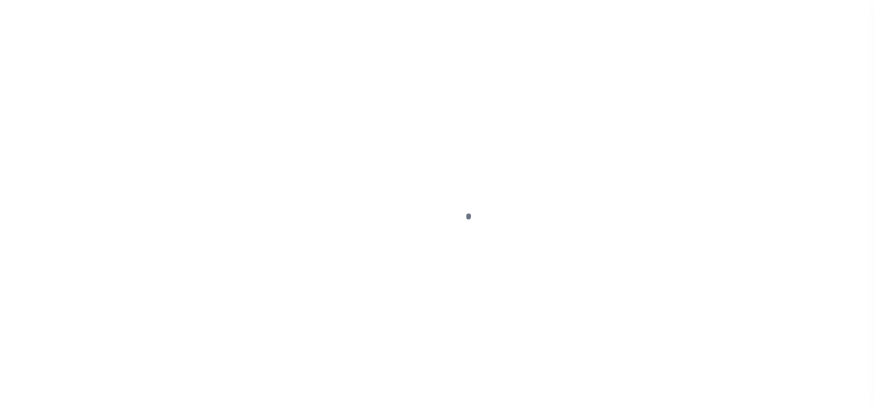
select select "PYD"
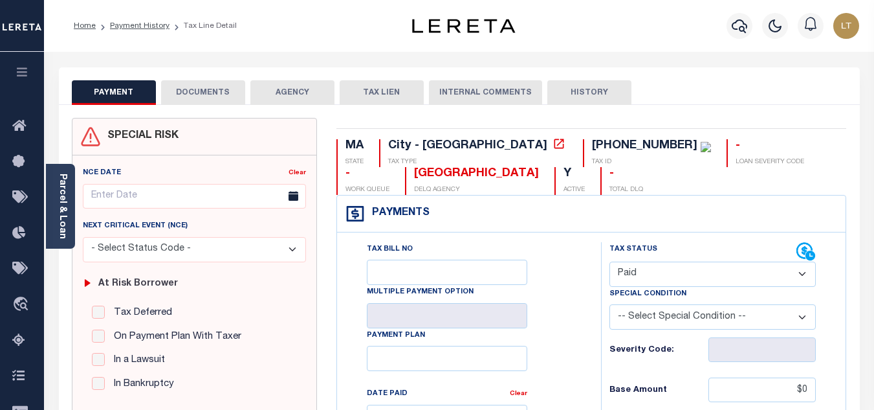
click at [184, 87] on button "DOCUMENTS" at bounding box center [203, 92] width 84 height 25
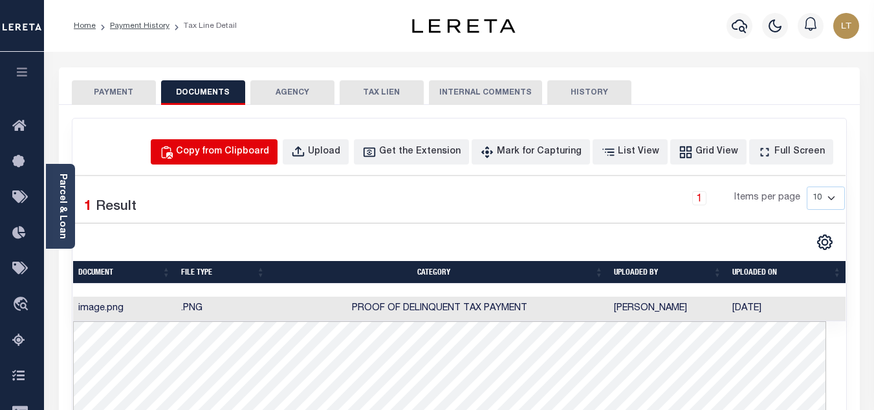
click at [256, 148] on div "Copy from Clipboard" at bounding box center [222, 152] width 93 height 14
select select "POP"
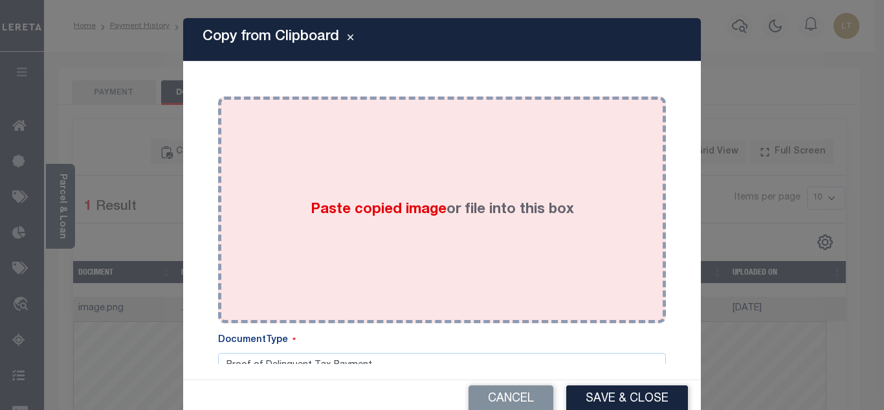
click at [302, 165] on div "Paste copied image or file into this box" at bounding box center [442, 209] width 428 height 207
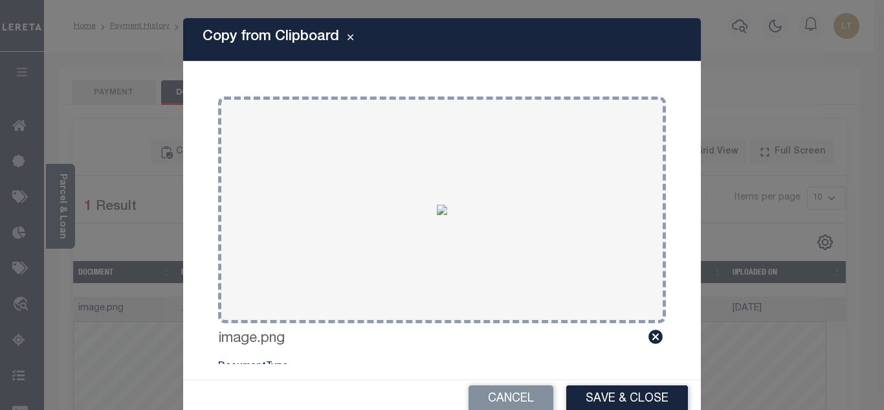
drag, startPoint x: 606, startPoint y: 397, endPoint x: 606, endPoint y: 390, distance: 7.1
click at [606, 397] on button "Save & Close" at bounding box center [627, 399] width 122 height 28
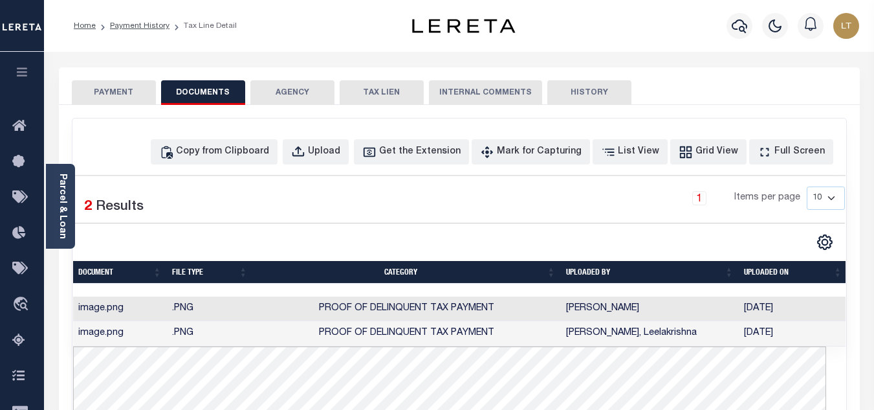
click at [120, 93] on button "PAYMENT" at bounding box center [114, 92] width 84 height 25
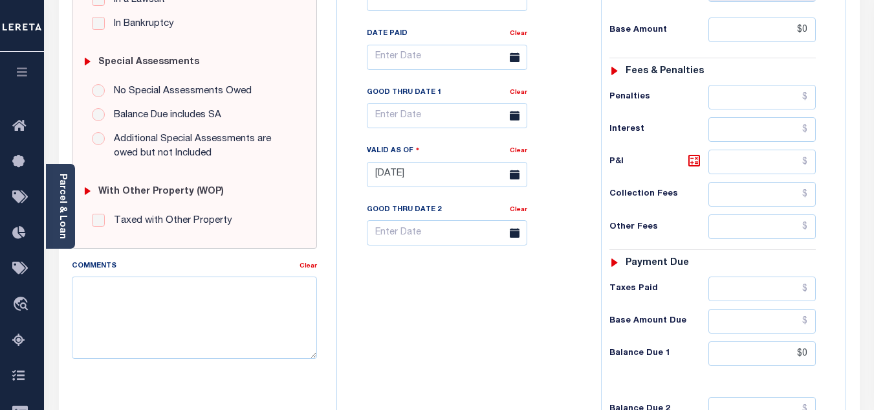
scroll to position [453, 0]
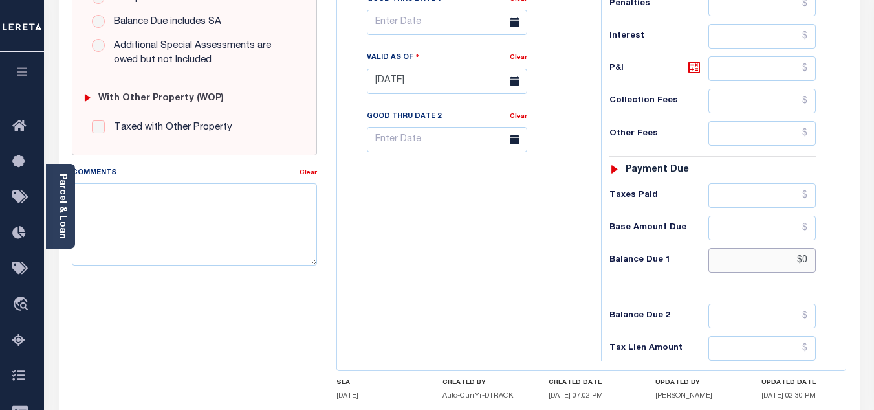
click at [806, 265] on input "$0" at bounding box center [762, 260] width 107 height 25
type input "$0.00"
type input "[DATE]"
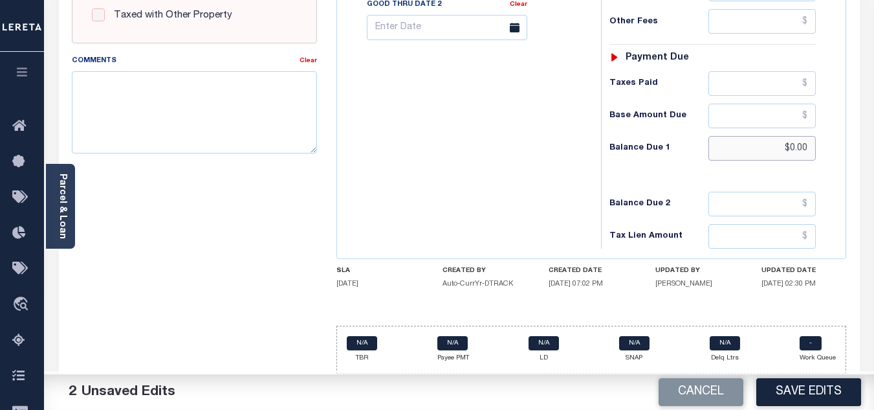
scroll to position [567, 0]
drag, startPoint x: 799, startPoint y: 393, endPoint x: 792, endPoint y: 388, distance: 9.3
click at [799, 392] on button "Save Edits" at bounding box center [809, 392] width 105 height 28
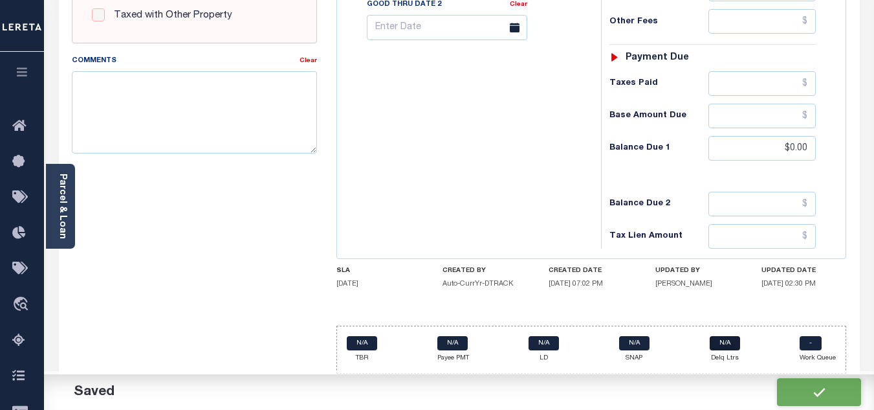
checkbox input "false"
type input "$0"
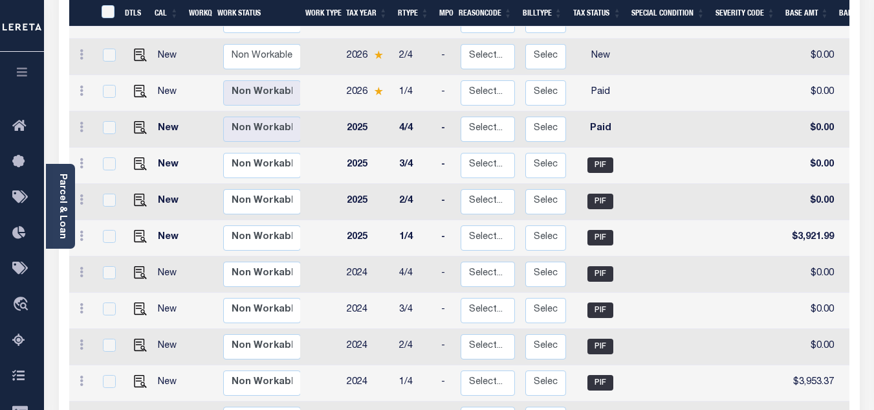
scroll to position [324, 0]
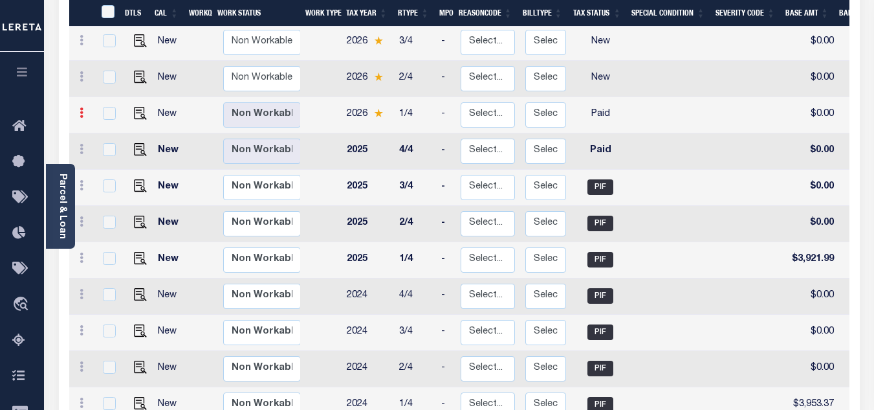
click at [80, 107] on icon at bounding box center [82, 112] width 4 height 10
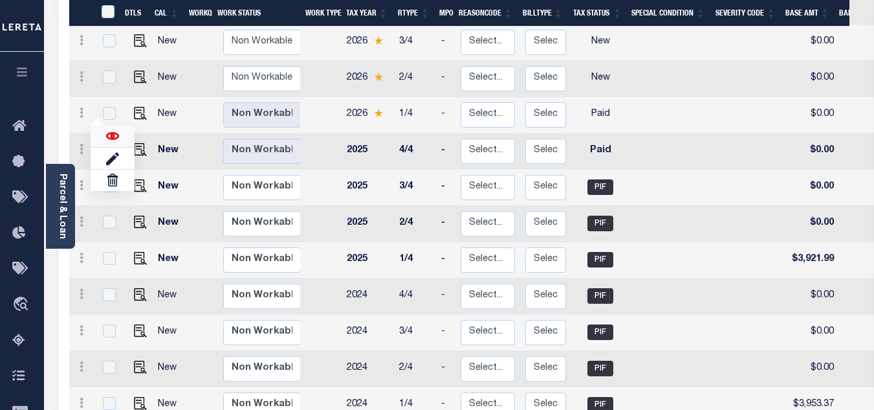
click at [110, 129] on img at bounding box center [112, 135] width 13 height 13
checkbox input "true"
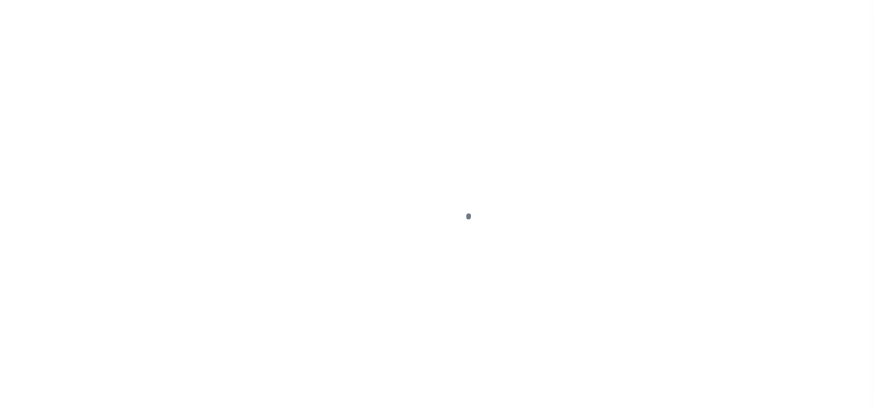
select select "PYD"
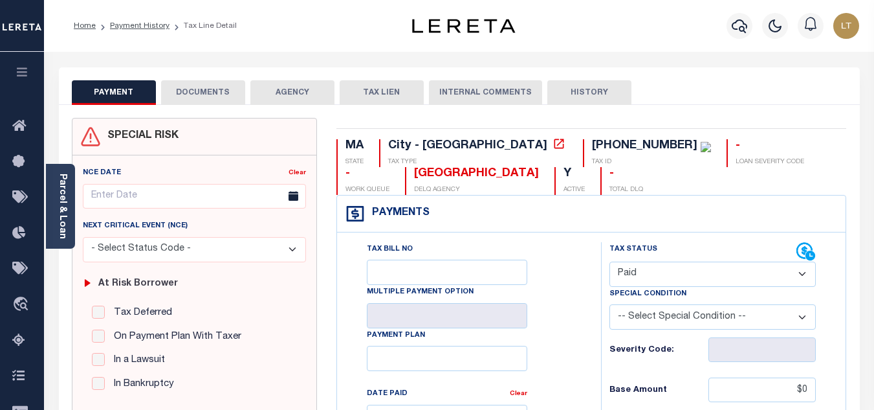
click at [197, 91] on button "DOCUMENTS" at bounding box center [203, 92] width 84 height 25
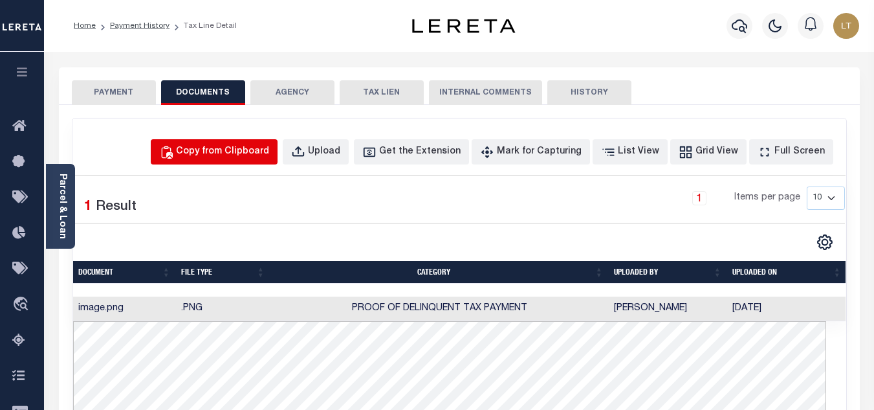
click at [260, 154] on div "Copy from Clipboard" at bounding box center [222, 152] width 93 height 14
select select "POP"
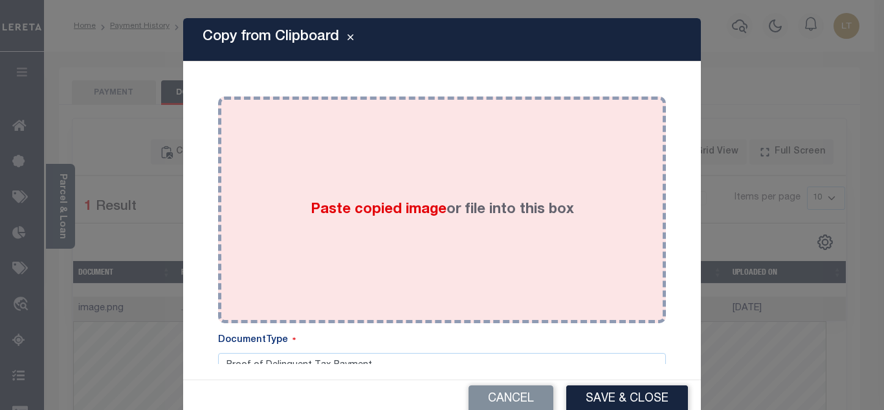
click at [304, 158] on div "Paste copied image or file into this box" at bounding box center [442, 209] width 428 height 207
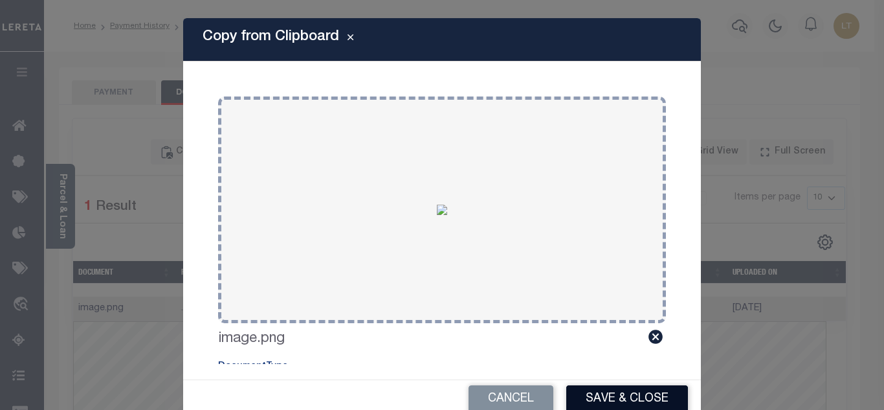
click at [621, 389] on button "Save & Close" at bounding box center [627, 399] width 122 height 28
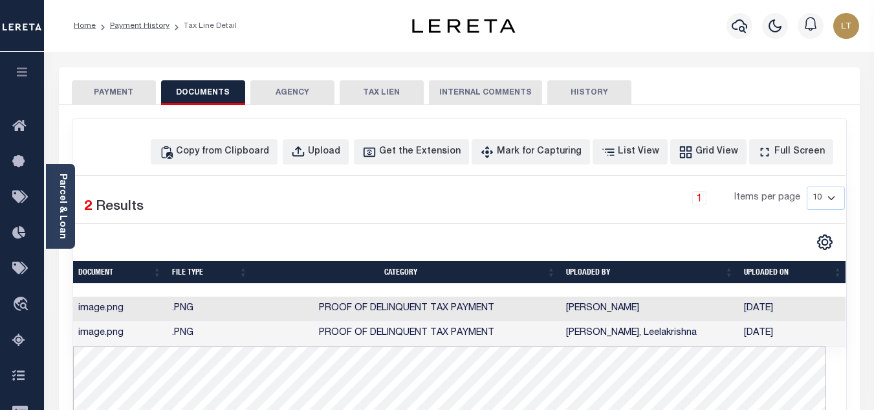
click at [117, 87] on button "PAYMENT" at bounding box center [114, 92] width 84 height 25
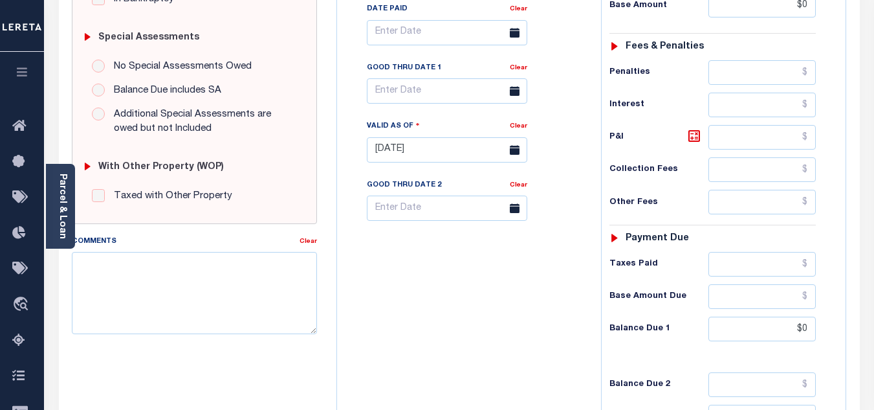
scroll to position [388, 0]
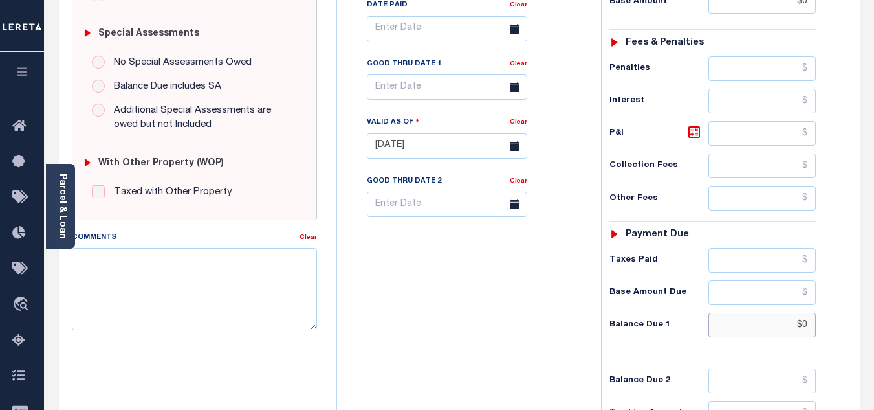
click at [806, 327] on input "$0" at bounding box center [762, 325] width 107 height 25
type input "$0.00"
type input "[DATE]"
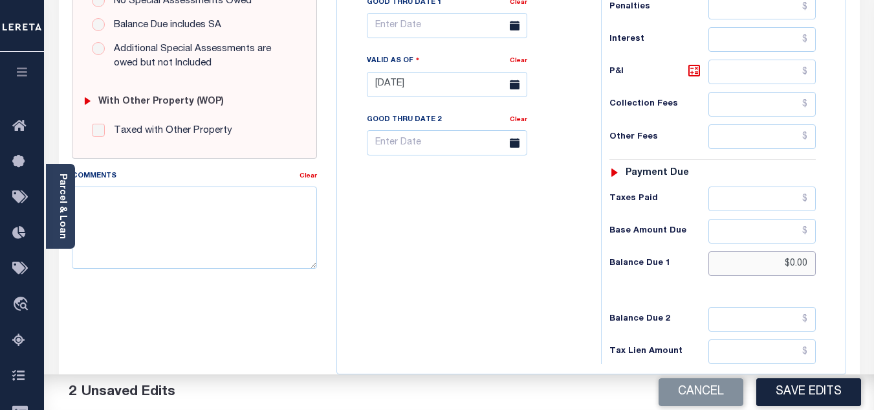
scroll to position [453, 0]
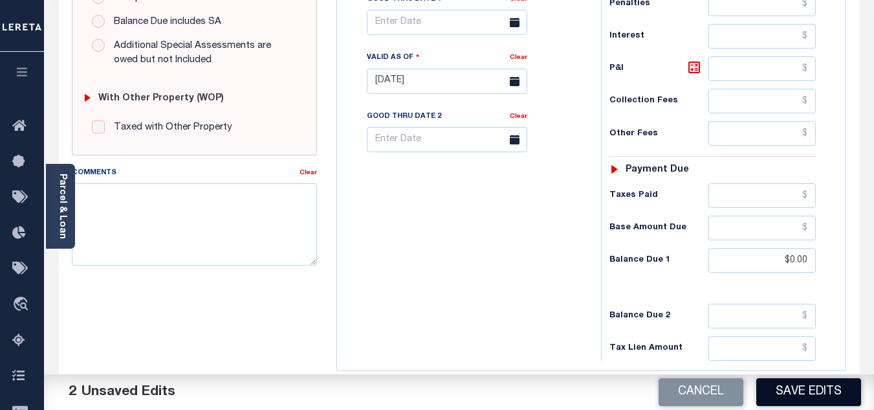
click at [797, 390] on button "Save Edits" at bounding box center [809, 392] width 105 height 28
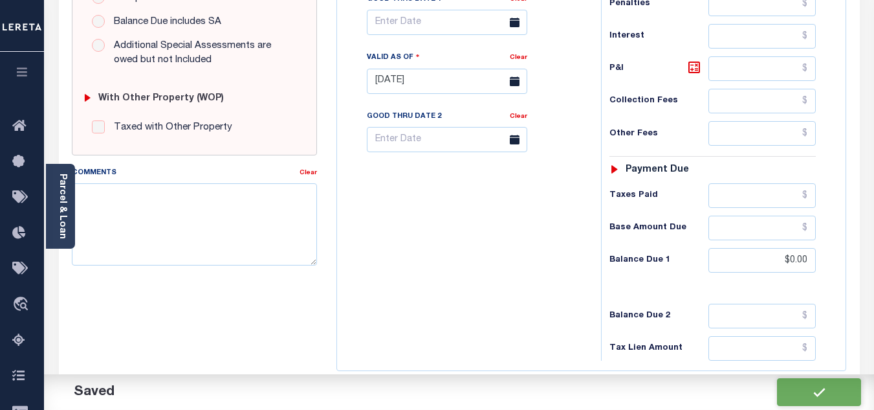
checkbox input "false"
type input "$0"
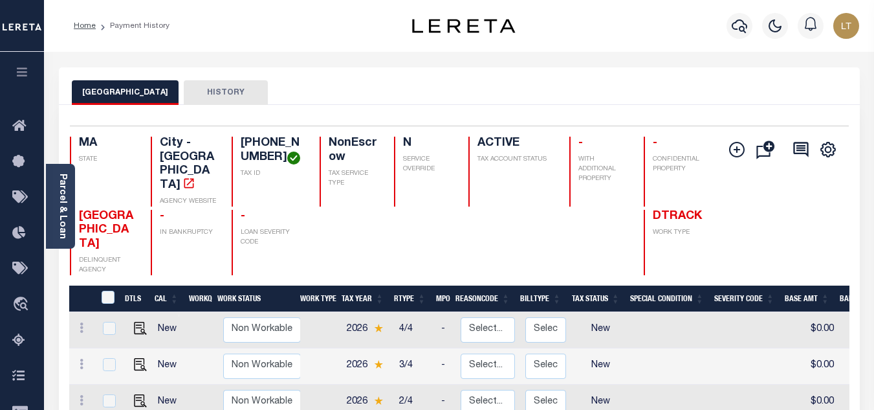
click at [84, 21] on li "Home" at bounding box center [85, 26] width 22 height 12
click at [93, 27] on link "Home" at bounding box center [85, 26] width 22 height 8
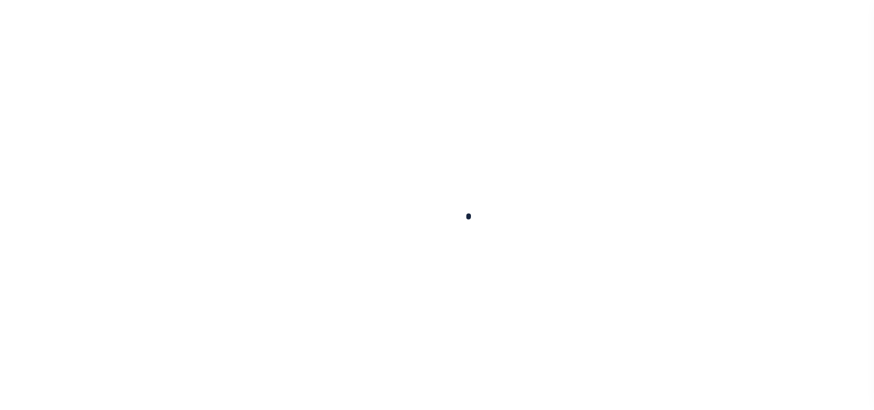
click at [85, 27] on div at bounding box center [437, 205] width 874 height 410
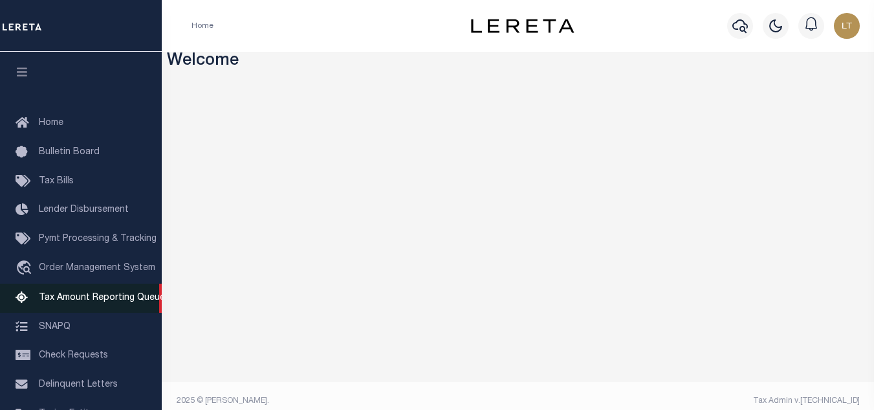
click at [115, 302] on span "Tax Amount Reporting Queue" at bounding box center [102, 297] width 126 height 9
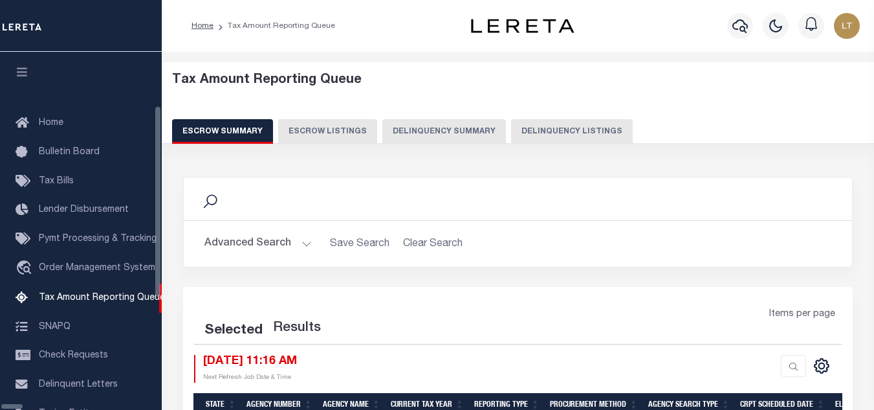
select select "100"
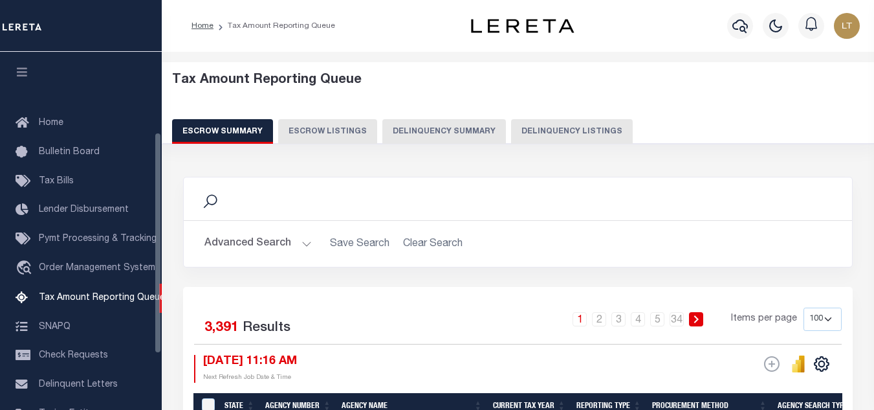
scroll to position [131, 0]
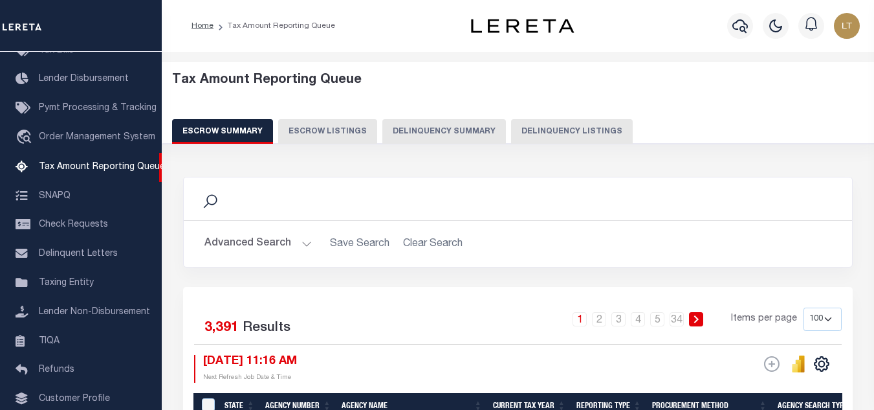
click at [511, 133] on button "Delinquency Listings" at bounding box center [572, 131] width 122 height 25
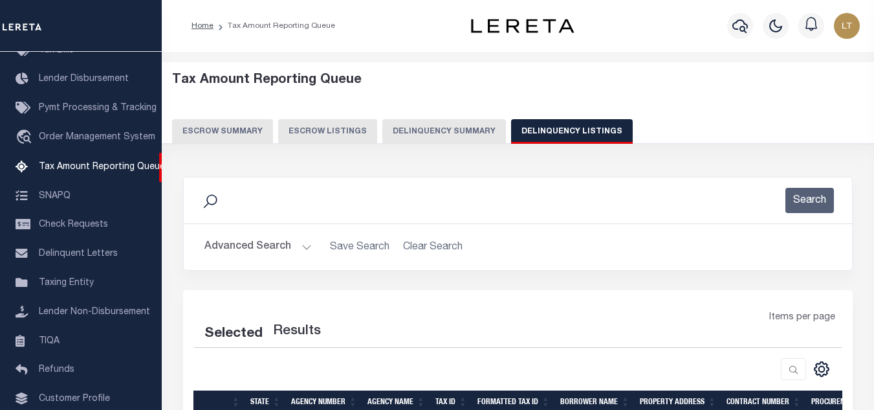
click at [559, 127] on button "Delinquency Listings" at bounding box center [572, 131] width 122 height 25
select select "100"
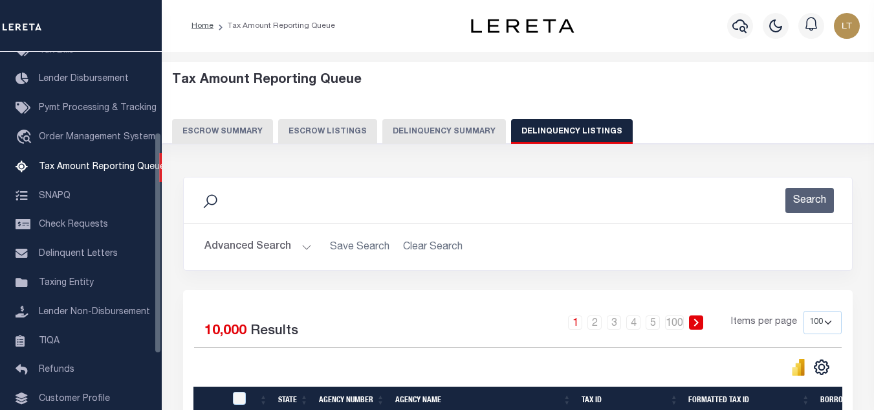
click at [257, 248] on button "Advanced Search" at bounding box center [258, 246] width 107 height 25
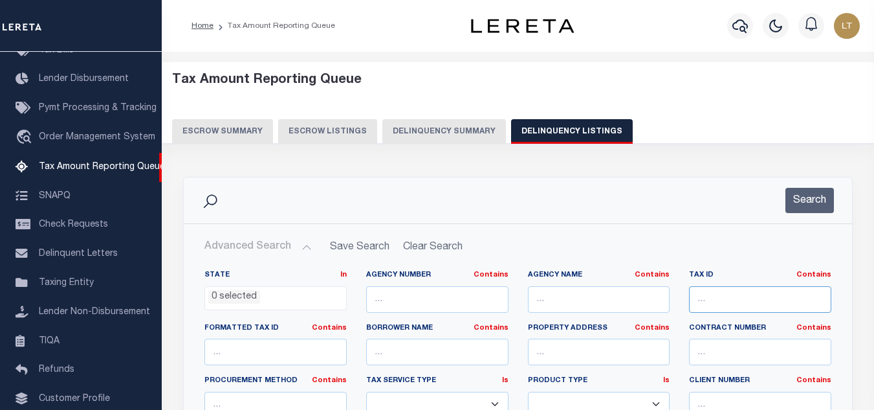
click at [735, 291] on input "text" at bounding box center [760, 299] width 142 height 27
paste input "[PHONE_NUMBER]"
type input "[PHONE_NUMBER]"
click at [811, 208] on button "Search" at bounding box center [810, 200] width 49 height 25
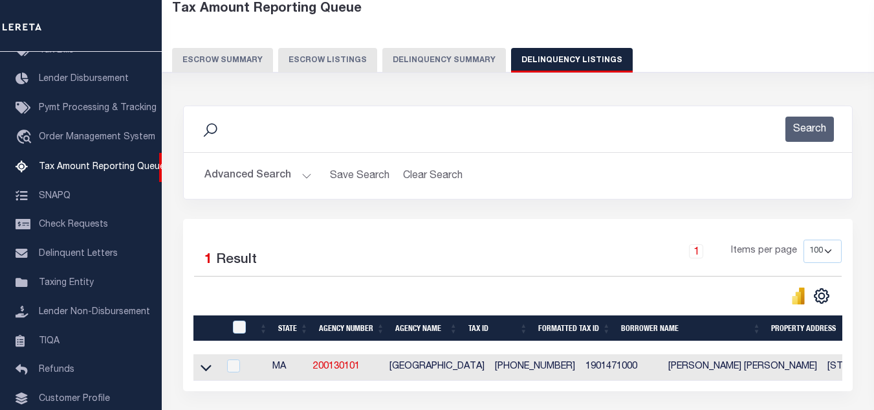
scroll to position [180, 0]
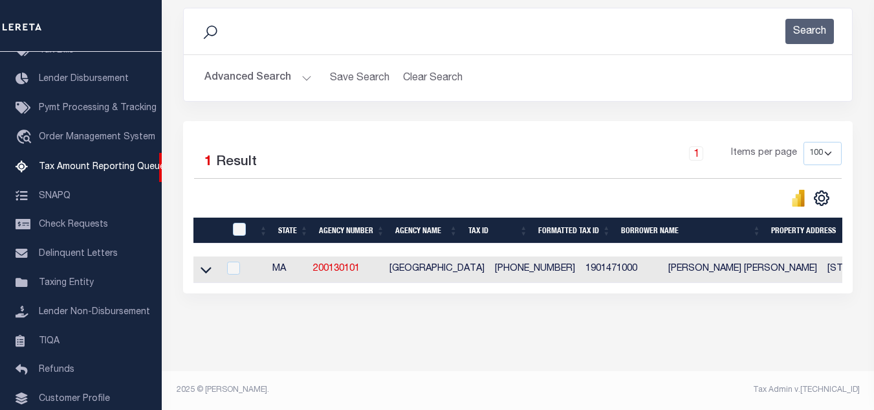
click at [206, 267] on icon at bounding box center [206, 270] width 11 height 6
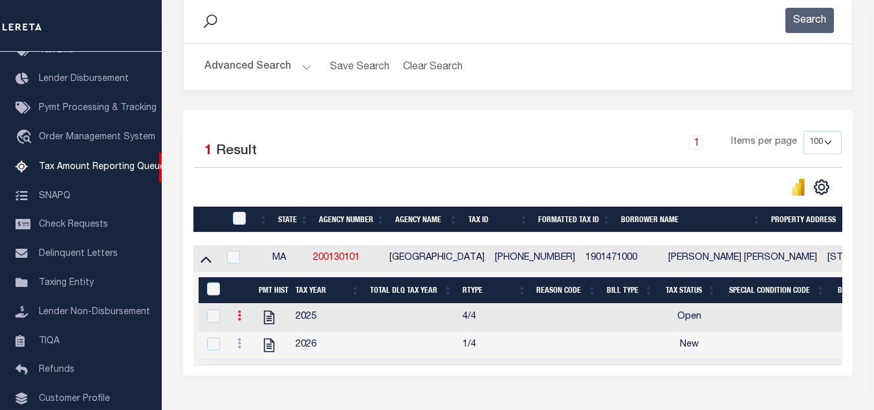
click at [241, 316] on icon at bounding box center [240, 315] width 4 height 10
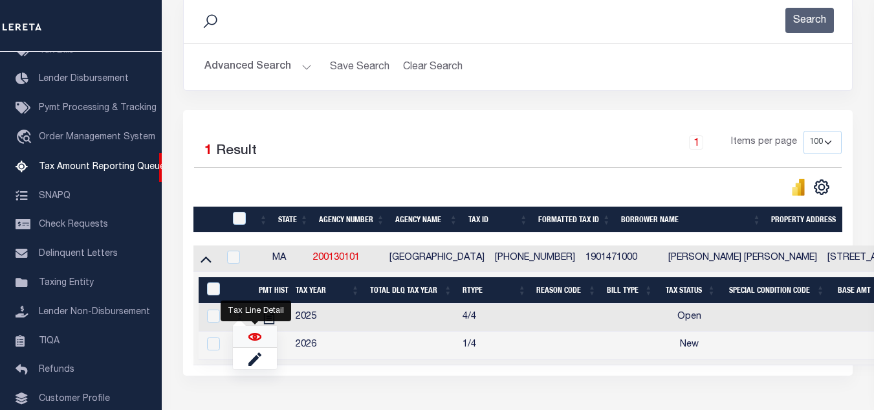
click at [258, 341] on img "" at bounding box center [255, 336] width 13 height 13
checkbox input "true"
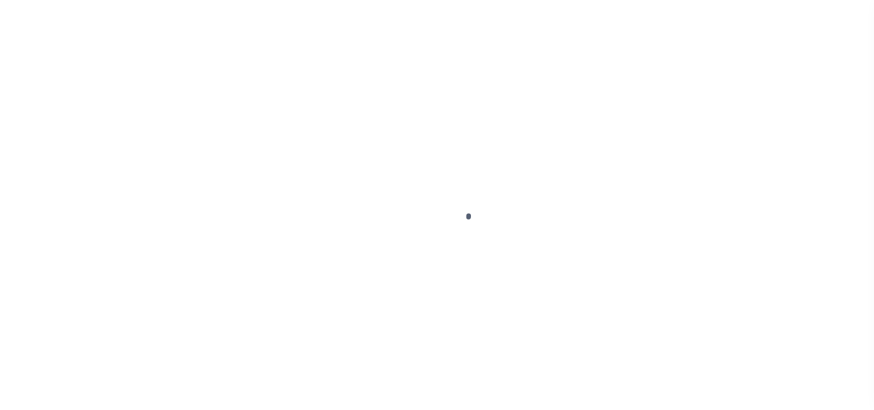
select select "OP2"
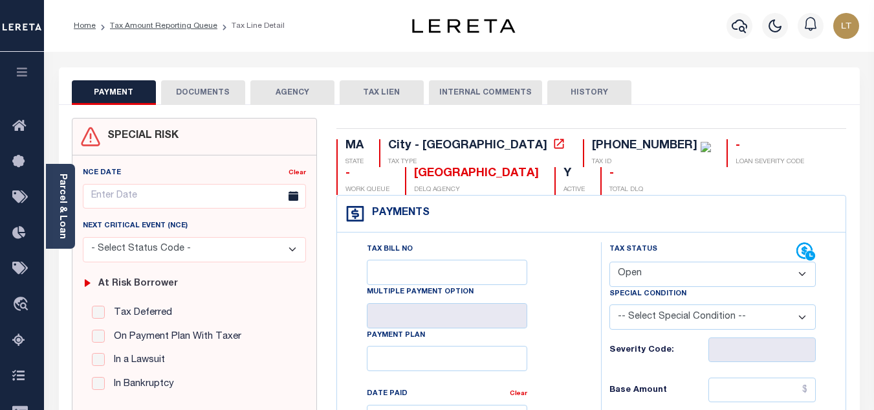
click at [205, 96] on button "DOCUMENTS" at bounding box center [203, 92] width 84 height 25
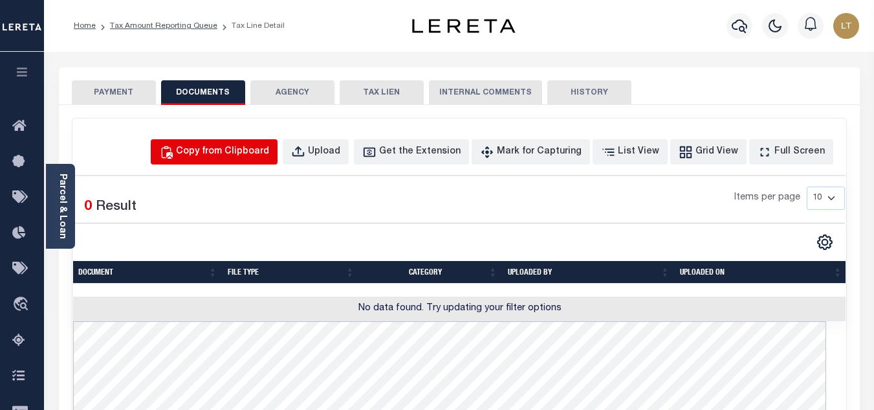
click at [217, 151] on div "Copy from Clipboard" at bounding box center [222, 152] width 93 height 14
select select "POP"
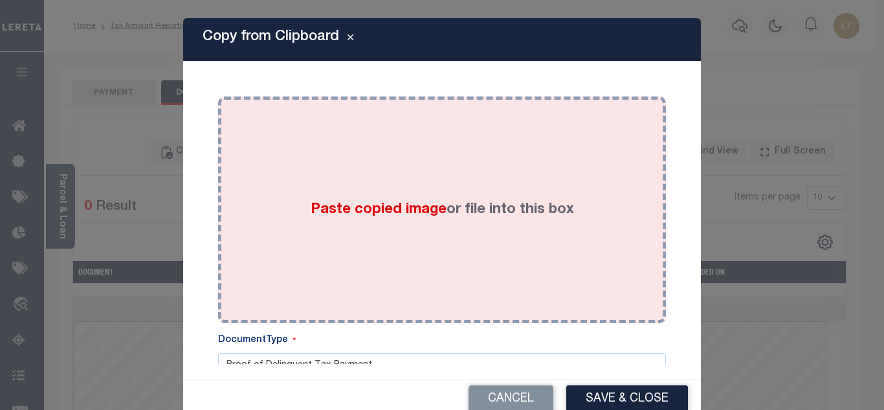
click at [324, 183] on div "Paste copied image or file into this box" at bounding box center [442, 209] width 428 height 207
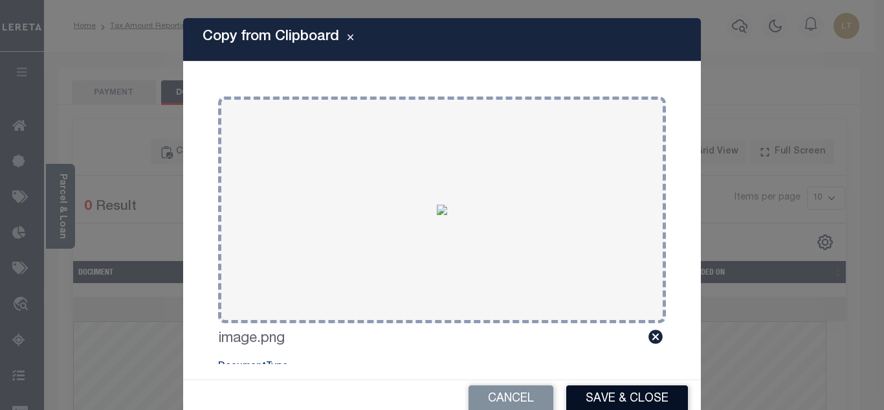
click at [604, 398] on button "Save & Close" at bounding box center [627, 399] width 122 height 28
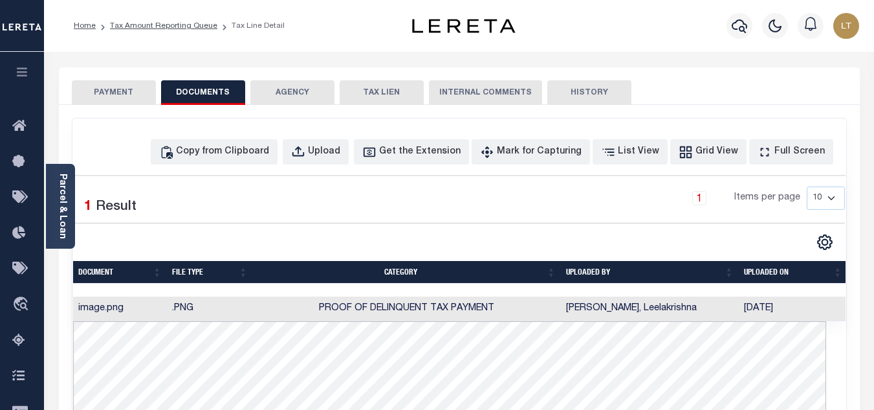
click at [115, 91] on button "PAYMENT" at bounding box center [114, 92] width 84 height 25
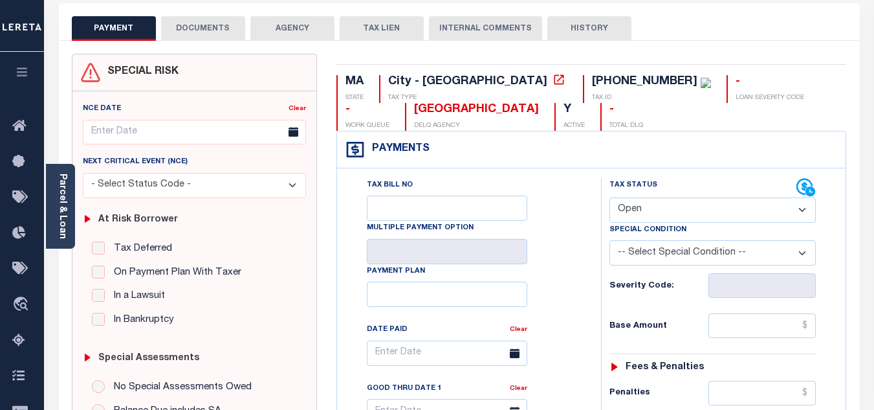
scroll to position [65, 0]
click at [643, 208] on select "- Select Status Code - Open Due/Unpaid Paid Incomplete No Tax Due Internal Refu…" at bounding box center [713, 209] width 206 height 25
select select "PYD"
click at [610, 197] on select "- Select Status Code - Open Due/Unpaid Paid Incomplete No Tax Due Internal Refu…" at bounding box center [713, 209] width 206 height 25
type input "[DATE]"
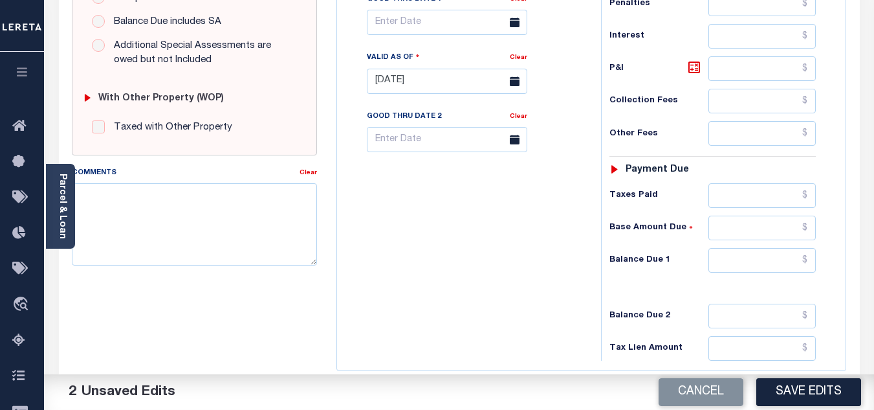
scroll to position [567, 0]
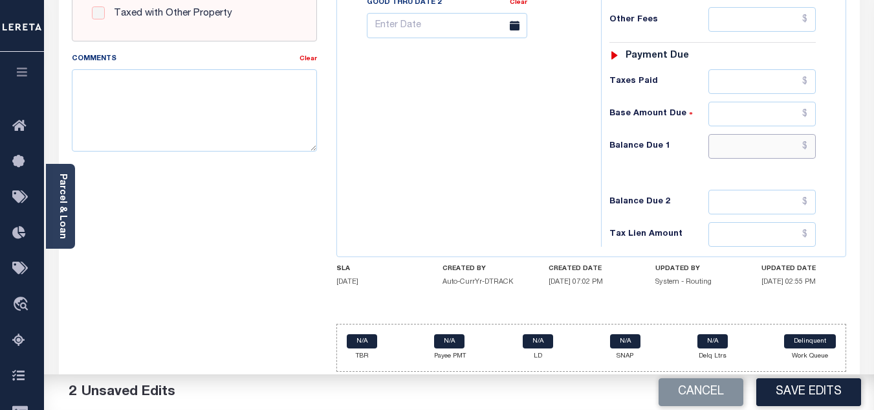
click at [808, 149] on input "text" at bounding box center [762, 146] width 107 height 25
type input "$0.00"
click at [823, 395] on button "Save Edits" at bounding box center [809, 392] width 105 height 28
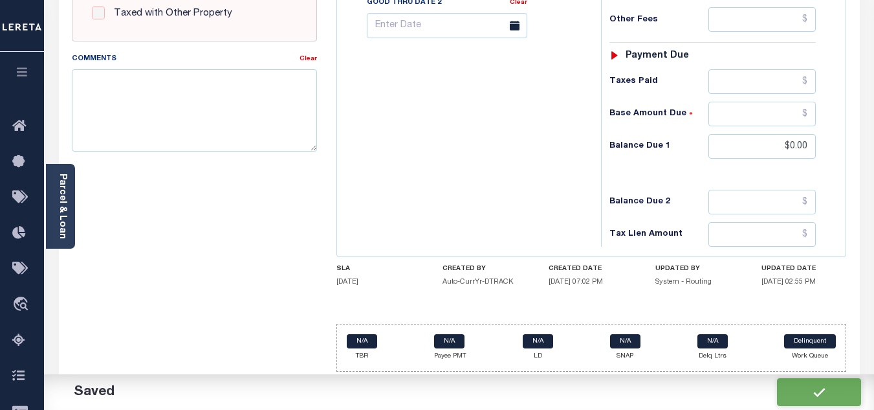
checkbox input "false"
type input "$0"
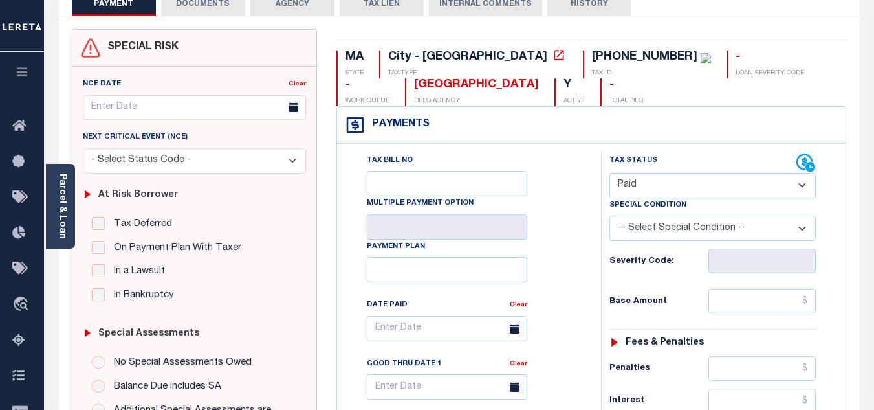
scroll to position [49, 0]
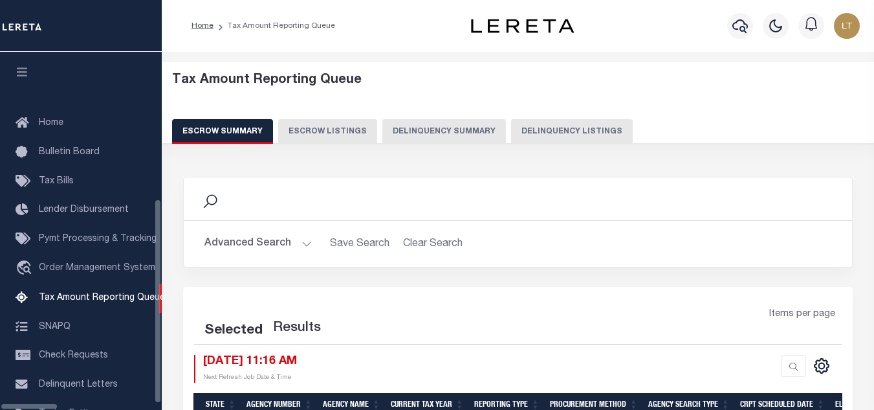
select select
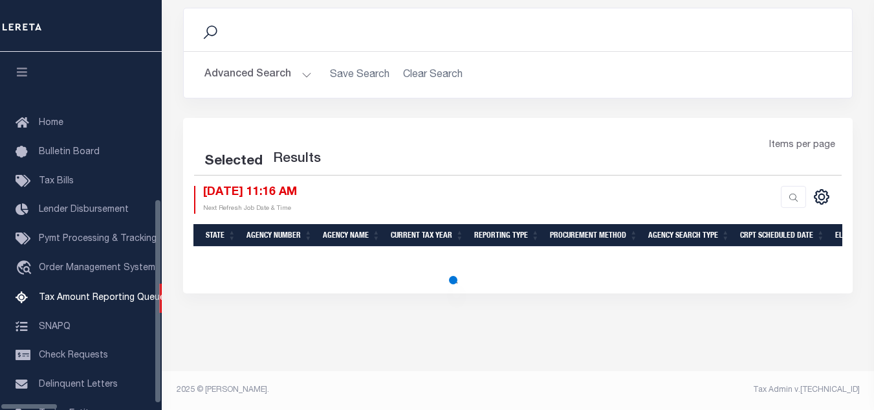
scroll to position [211, 0]
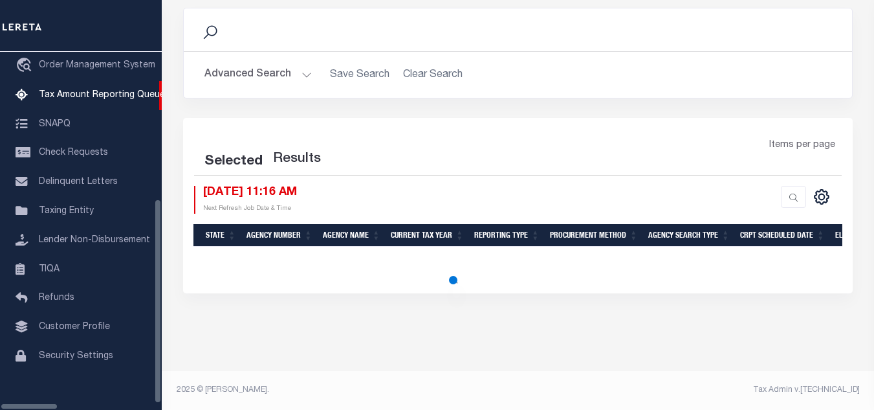
select select
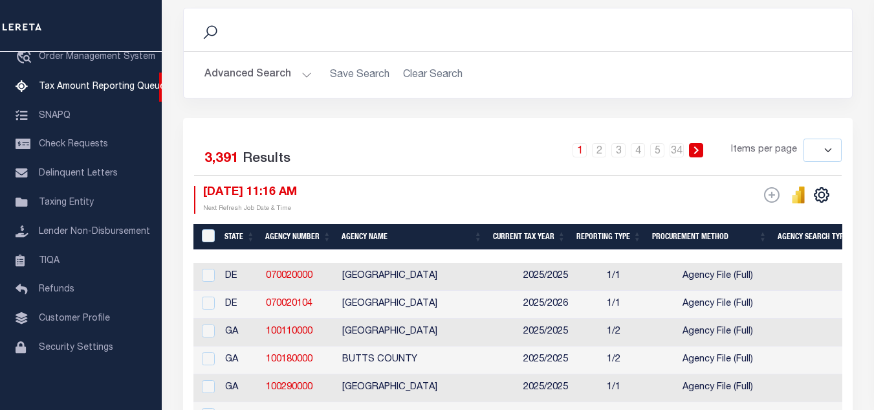
scroll to position [0, 0]
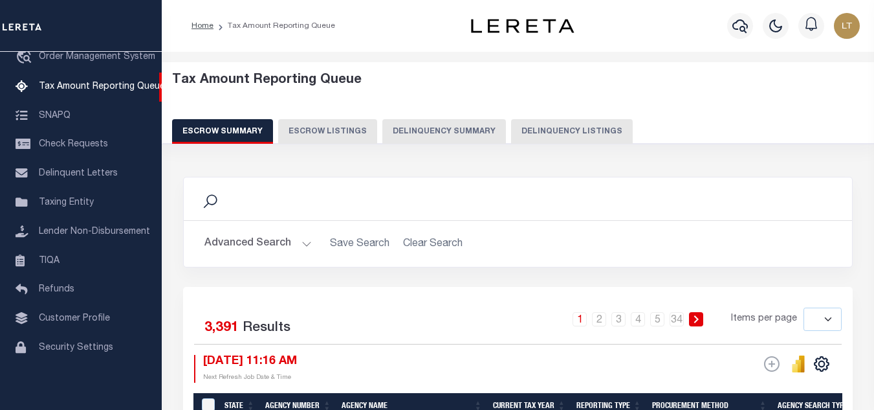
click at [548, 134] on button "Delinquency Listings" at bounding box center [572, 131] width 122 height 25
select select "100"
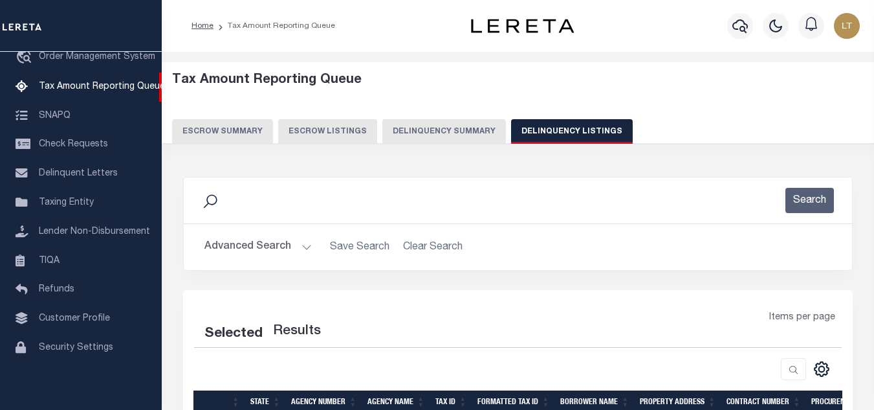
select select "100"
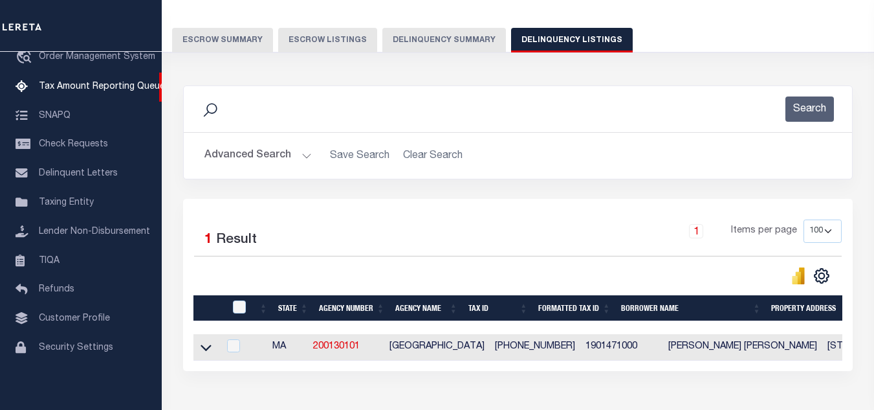
scroll to position [180, 0]
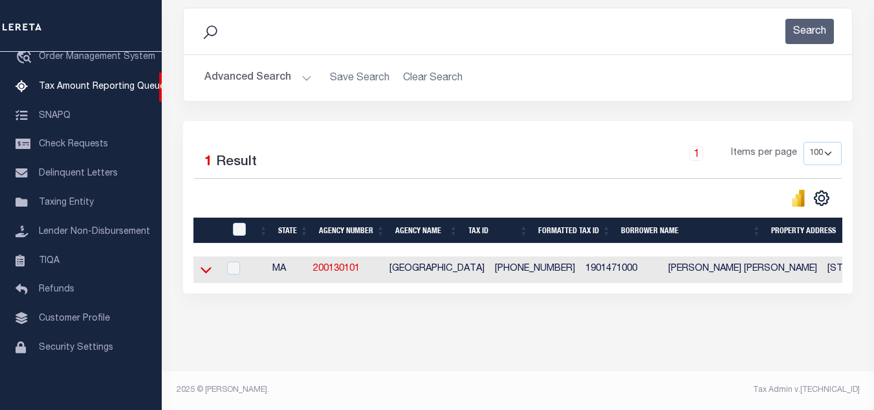
click at [206, 263] on icon at bounding box center [206, 270] width 11 height 14
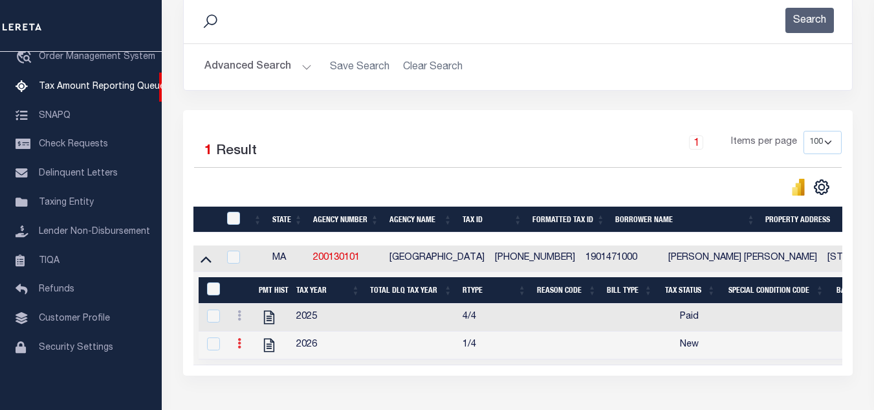
click at [238, 344] on icon at bounding box center [240, 343] width 4 height 10
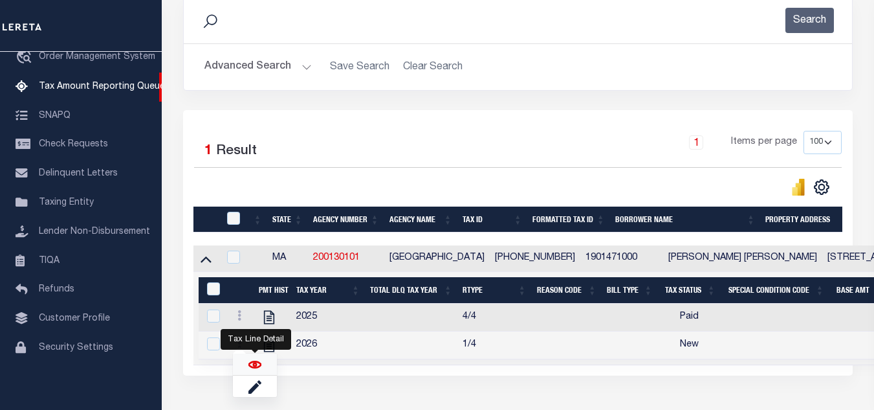
click at [254, 368] on img "" at bounding box center [255, 364] width 13 height 13
checkbox input "true"
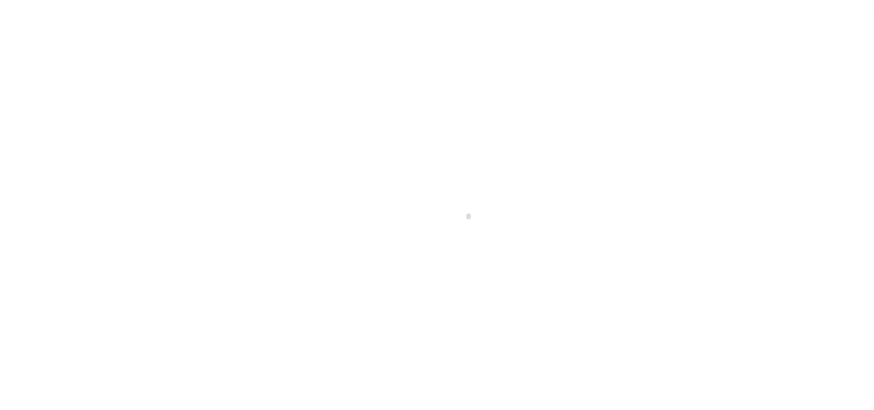
select select "NW2"
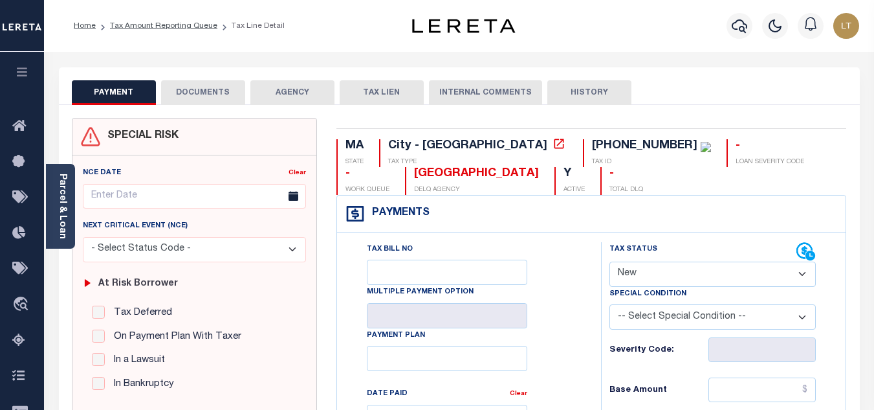
click at [212, 93] on button "DOCUMENTS" at bounding box center [203, 92] width 84 height 25
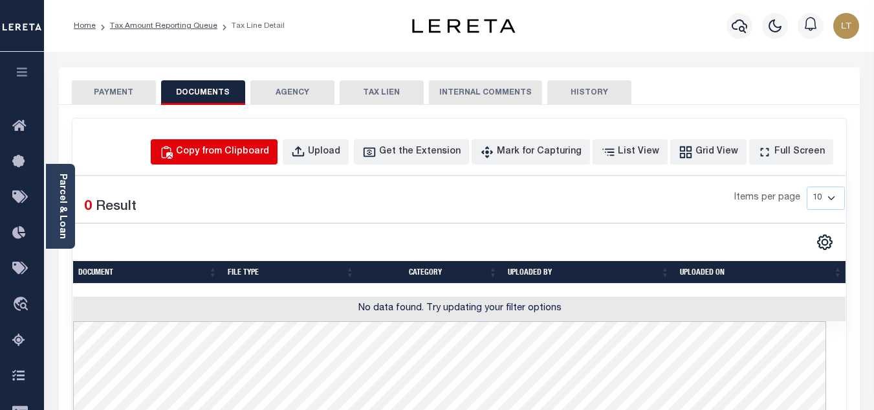
click at [208, 147] on div "Copy from Clipboard" at bounding box center [222, 152] width 93 height 14
select select "POP"
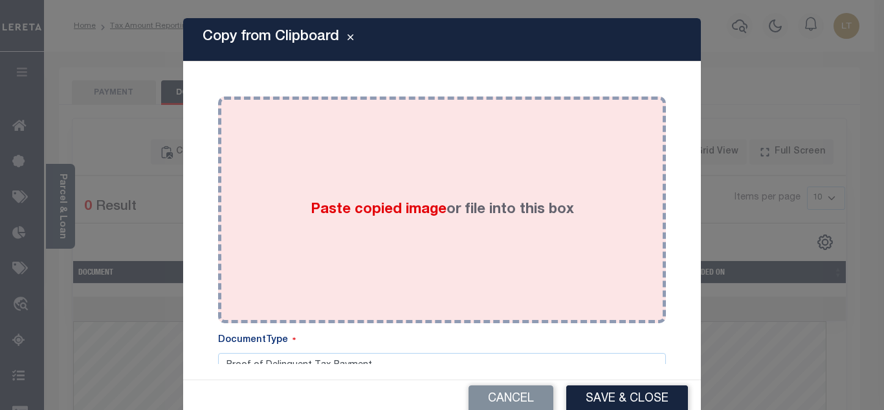
click at [285, 178] on div "Paste copied image or file into this box" at bounding box center [442, 209] width 428 height 207
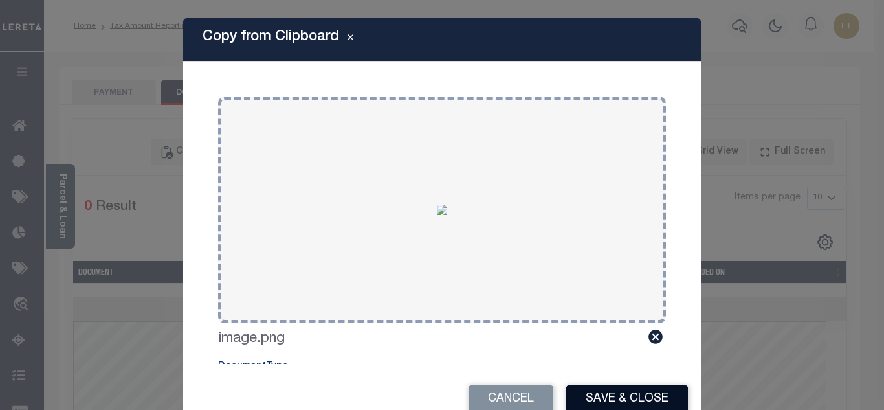
click at [597, 396] on button "Save & Close" at bounding box center [627, 399] width 122 height 28
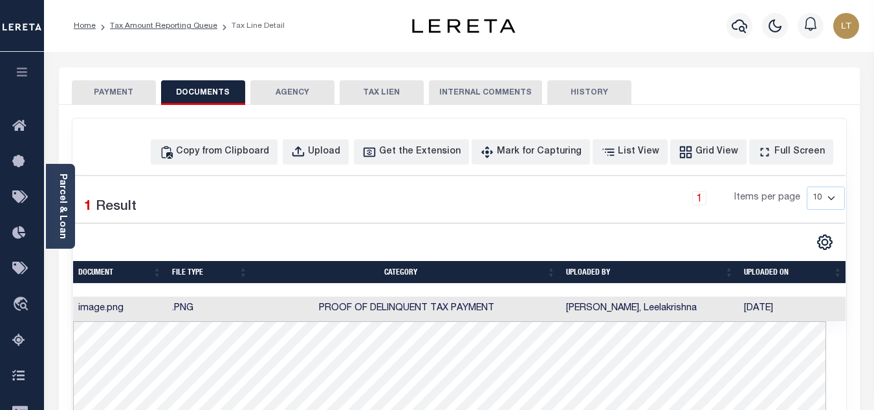
click at [120, 100] on button "PAYMENT" at bounding box center [114, 92] width 84 height 25
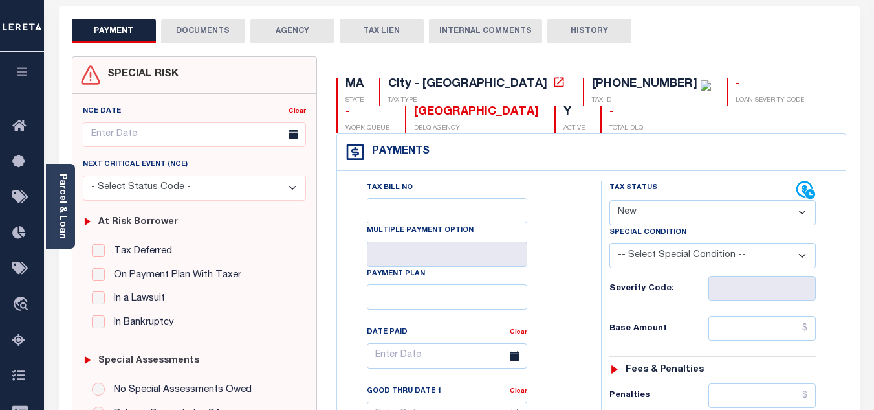
scroll to position [65, 0]
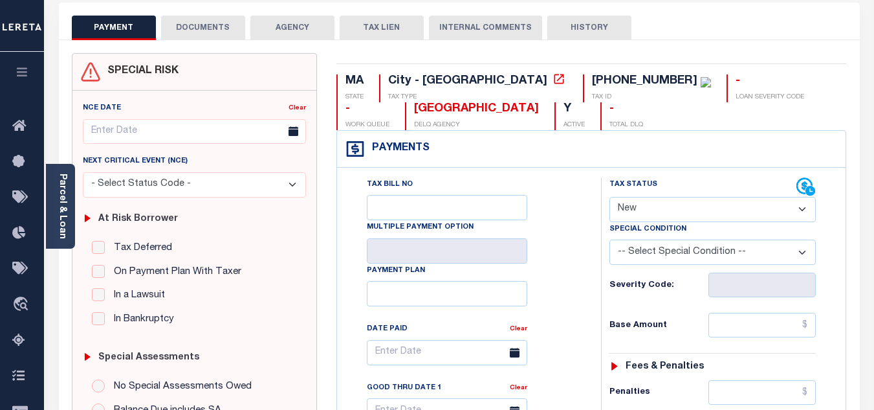
click at [654, 200] on select "- Select Status Code - Open Due/Unpaid Paid Incomplete No Tax Due Internal Refu…" at bounding box center [713, 209] width 206 height 25
select select "PYD"
click at [610, 197] on select "- Select Status Code - Open Due/Unpaid Paid Incomplete No Tax Due Internal Refu…" at bounding box center [713, 209] width 206 height 25
type input "[DATE]"
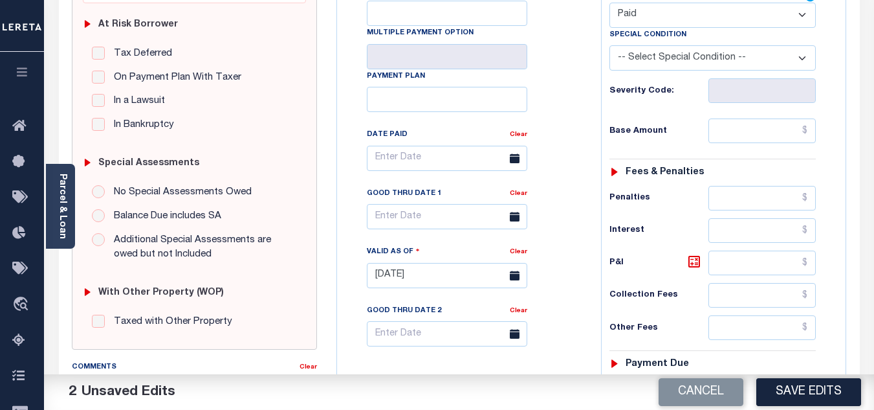
scroll to position [453, 0]
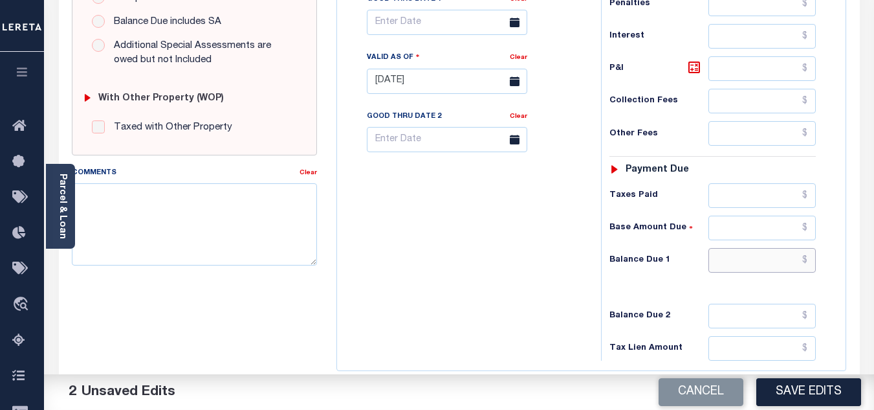
click at [808, 262] on input "text" at bounding box center [762, 260] width 107 height 25
type input "$0.00"
click at [805, 383] on button "Save Edits" at bounding box center [809, 392] width 105 height 28
checkbox input "false"
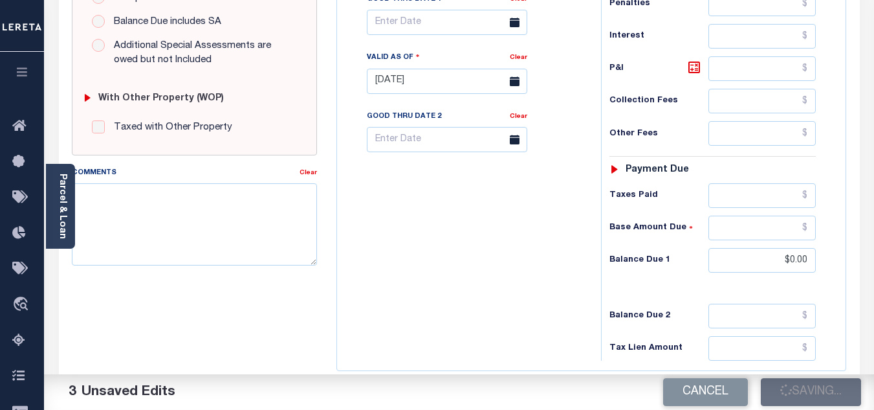
checkbox input "false"
type input "$0"
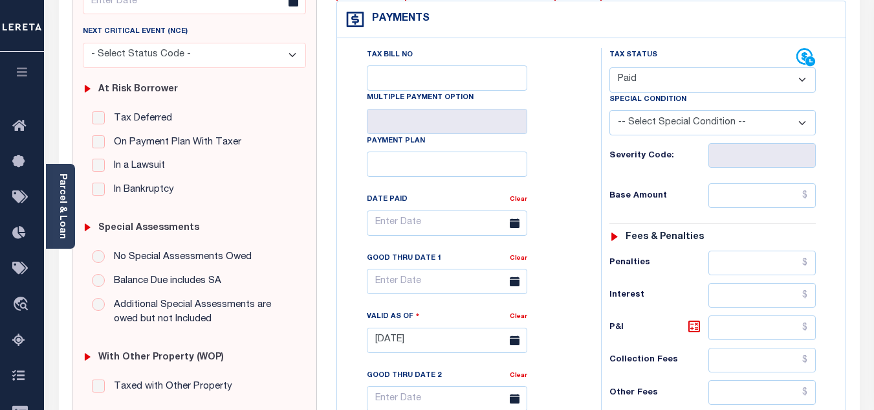
scroll to position [0, 0]
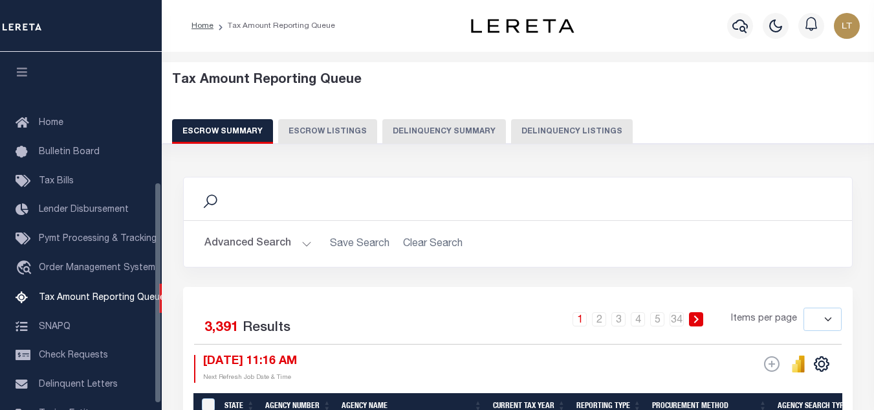
select select
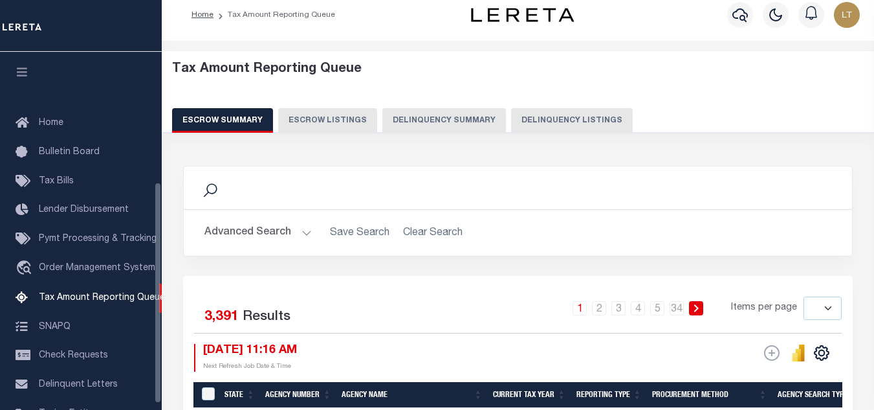
scroll to position [211, 0]
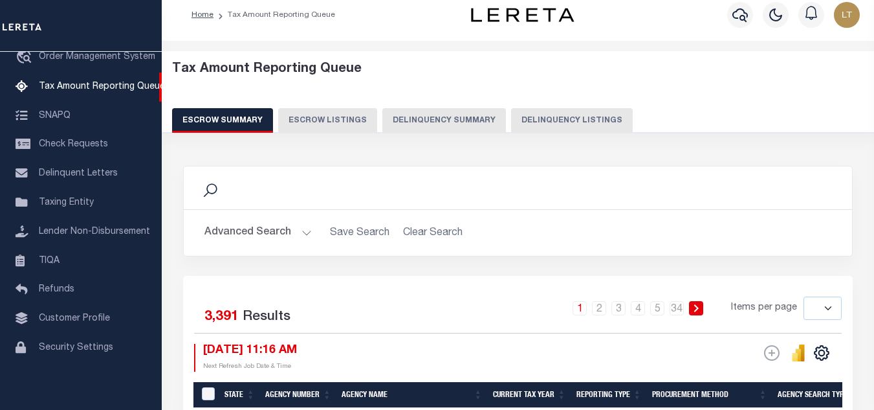
click at [569, 122] on button "Delinquency Listings" at bounding box center [572, 120] width 122 height 25
select select "100"
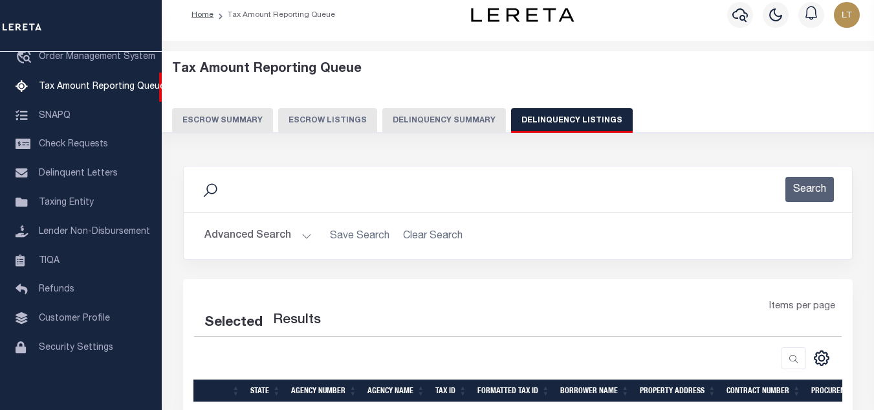
select select "100"
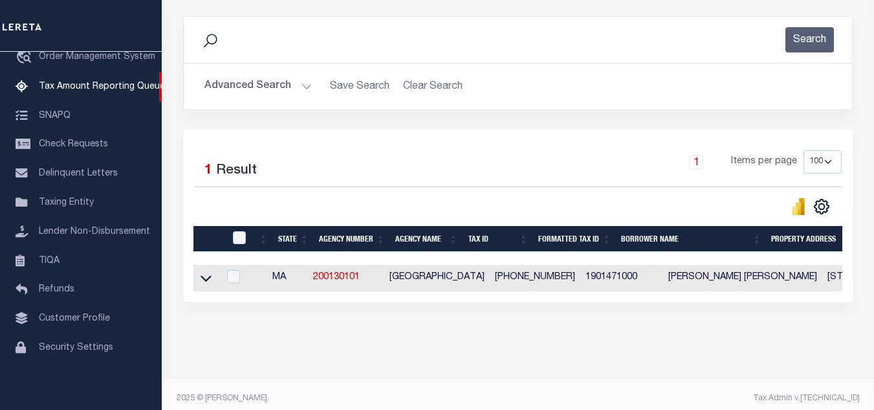
scroll to position [180, 0]
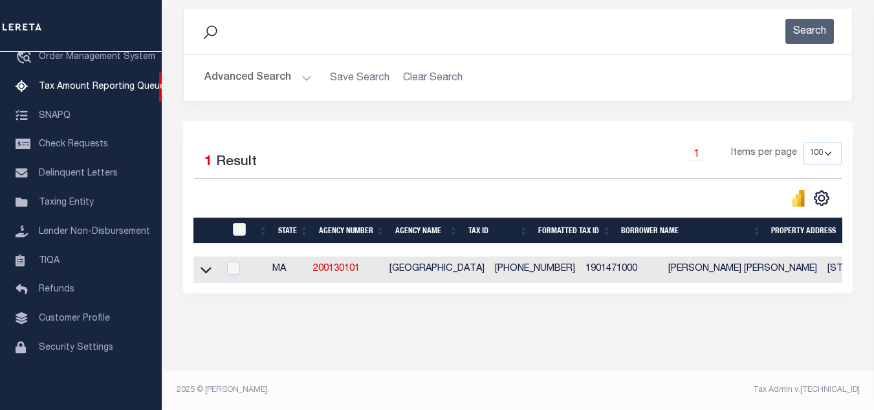
click at [203, 263] on icon at bounding box center [206, 270] width 11 height 14
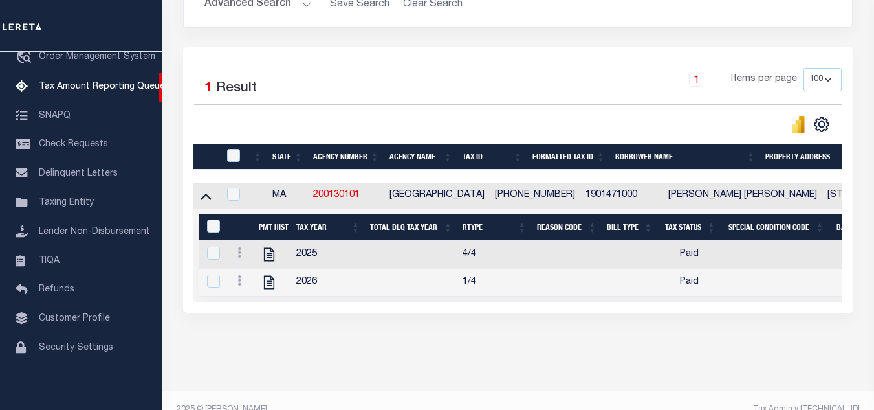
scroll to position [245, 0]
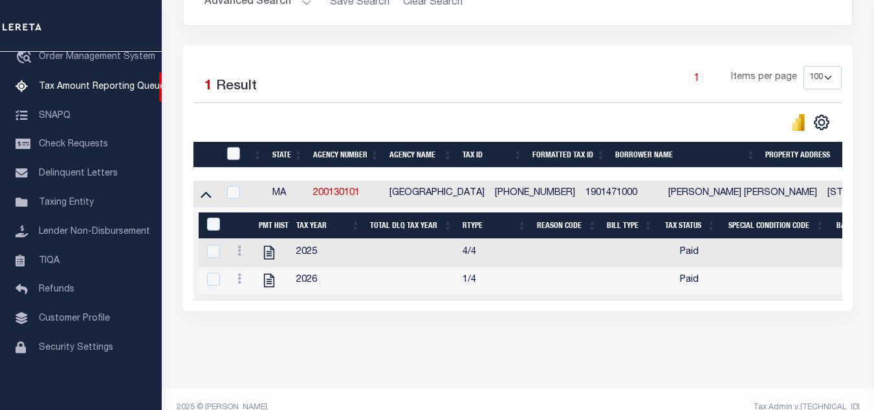
click at [232, 155] on input "checkbox" at bounding box center [233, 153] width 13 height 13
checkbox input "true"
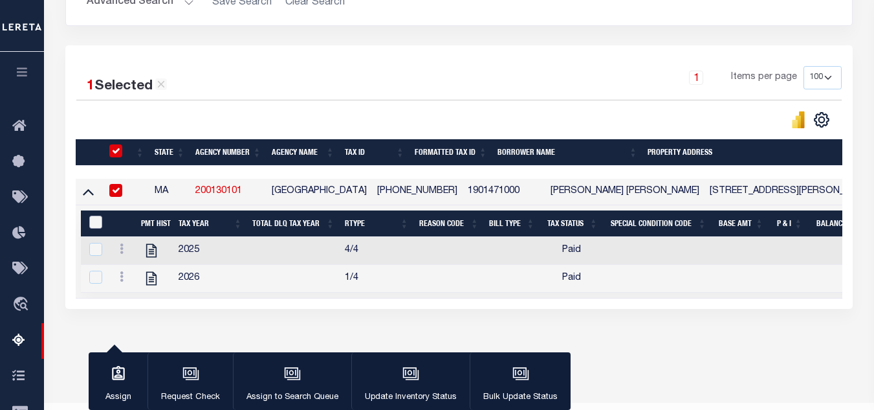
click at [96, 221] on input "&nbsp;" at bounding box center [95, 222] width 13 height 13
checkbox input "true"
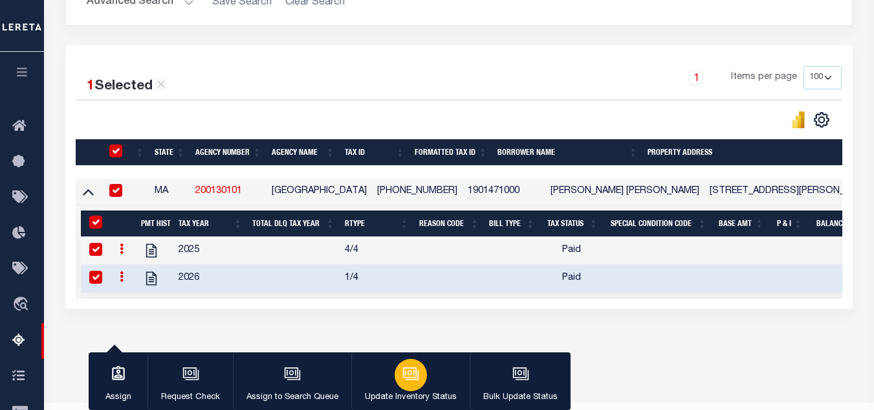
click at [395, 375] on div "button" at bounding box center [411, 375] width 32 height 32
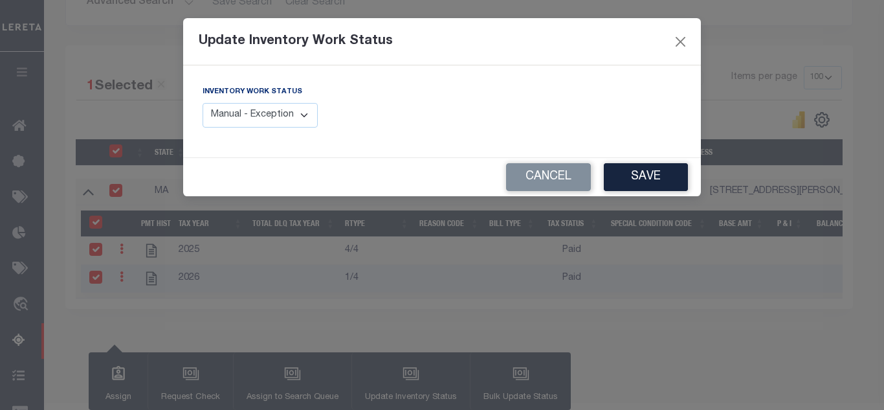
click at [261, 116] on select "Manual - Exception Pended - Awaiting Search Late Add Exception Completed" at bounding box center [260, 115] width 115 height 25
select select "4"
click at [203, 103] on select "Manual - Exception Pended - Awaiting Search Late Add Exception Completed" at bounding box center [260, 115] width 115 height 25
click at [626, 175] on button "Save" at bounding box center [646, 177] width 84 height 28
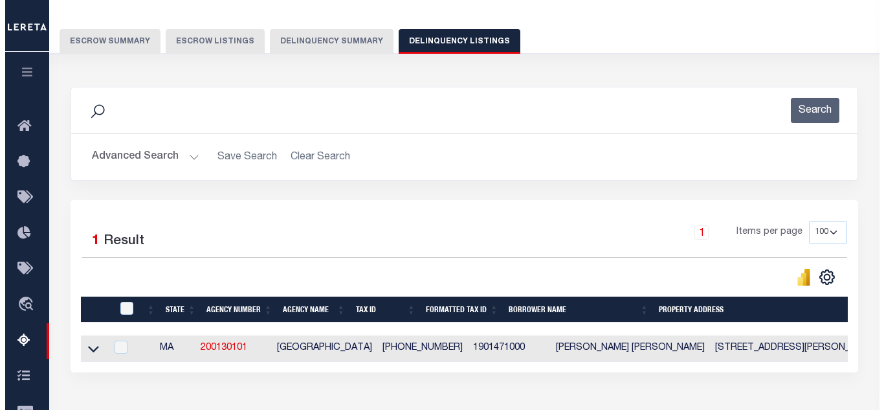
scroll to position [0, 0]
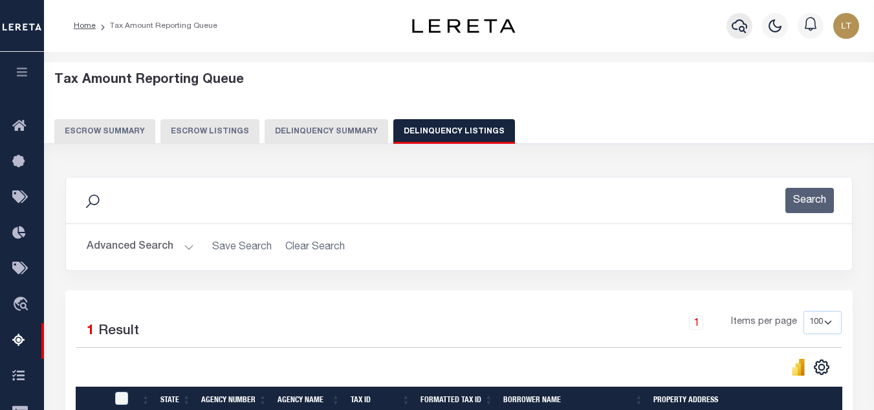
click at [741, 26] on icon "button" at bounding box center [740, 26] width 16 height 16
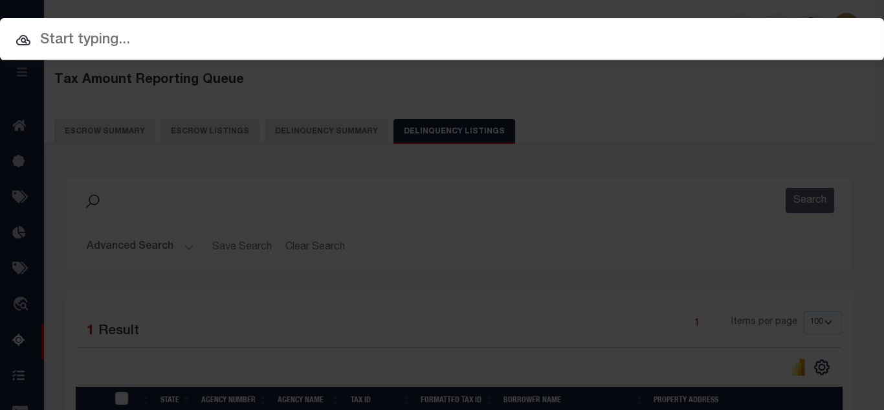
paste input "[PHONE_NUMBER]"
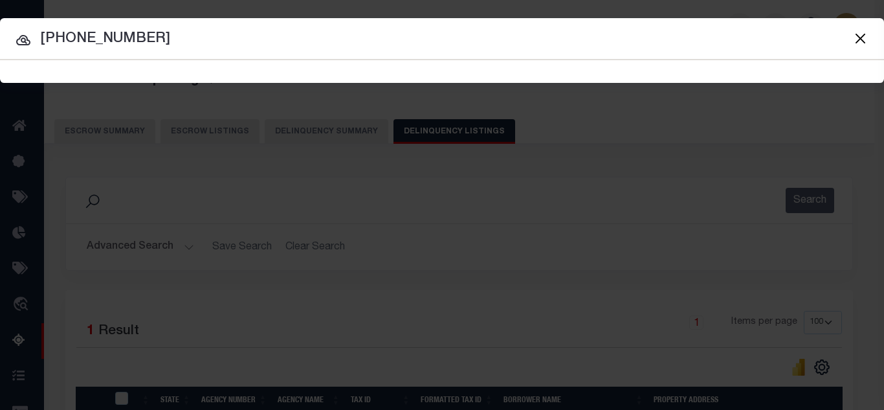
type input "[PHONE_NUMBER]"
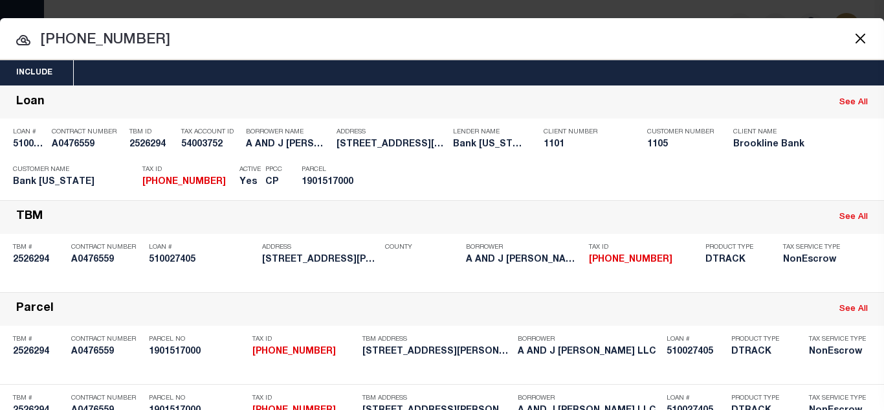
click at [852, 36] on button "Close" at bounding box center [860, 38] width 17 height 17
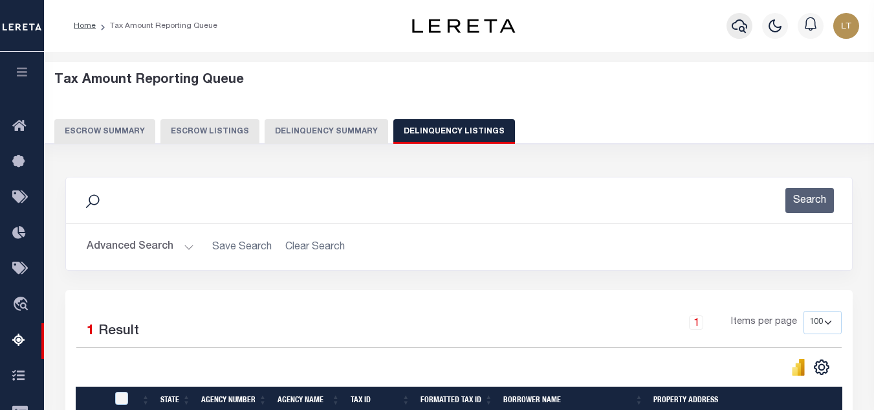
click at [742, 24] on icon "button" at bounding box center [740, 26] width 16 height 16
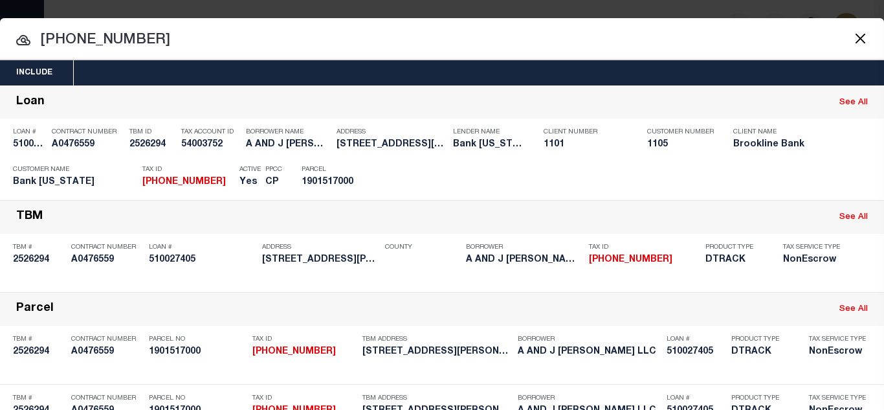
drag, startPoint x: 170, startPoint y: 42, endPoint x: 39, endPoint y: 41, distance: 131.4
click at [40, 41] on input "[PHONE_NUMBER]" at bounding box center [442, 40] width 884 height 23
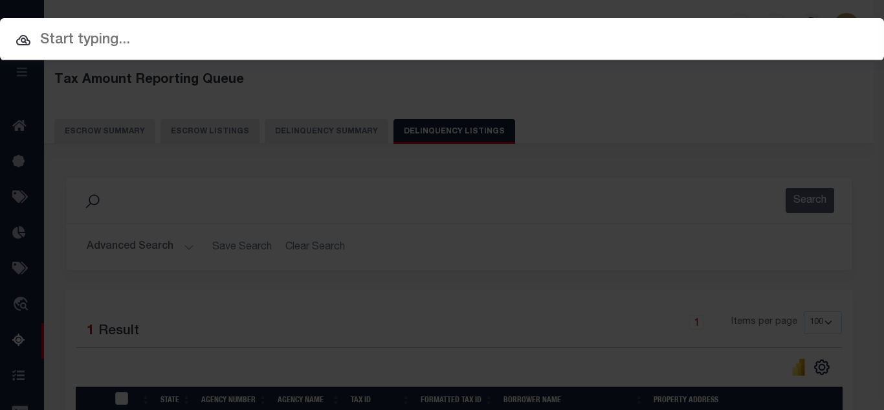
paste input "510027405"
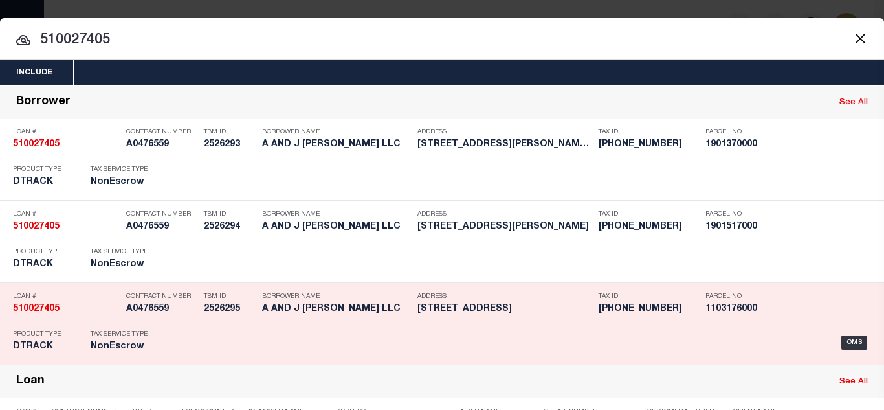
type input "510027405"
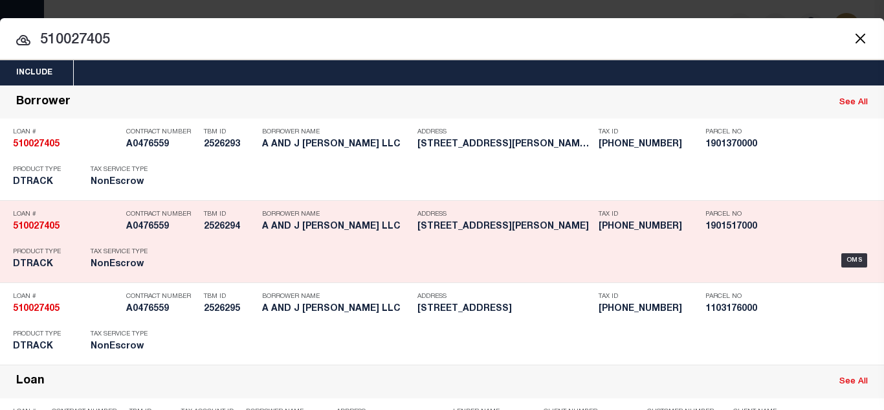
scroll to position [340, 0]
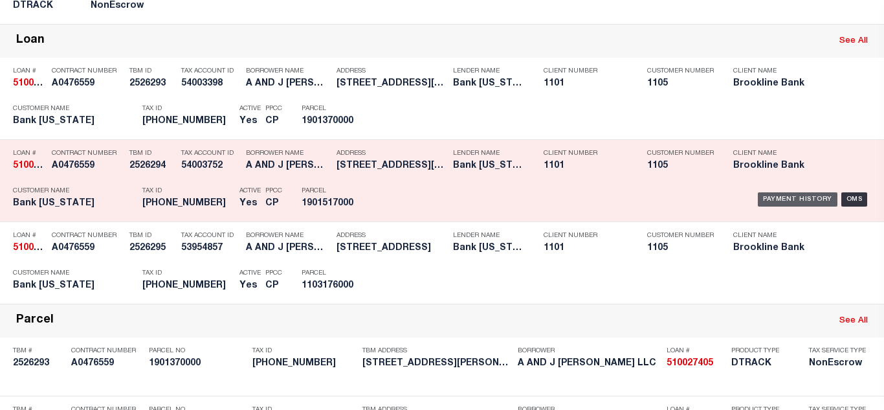
click at [792, 203] on div "Payment History" at bounding box center [798, 199] width 80 height 14
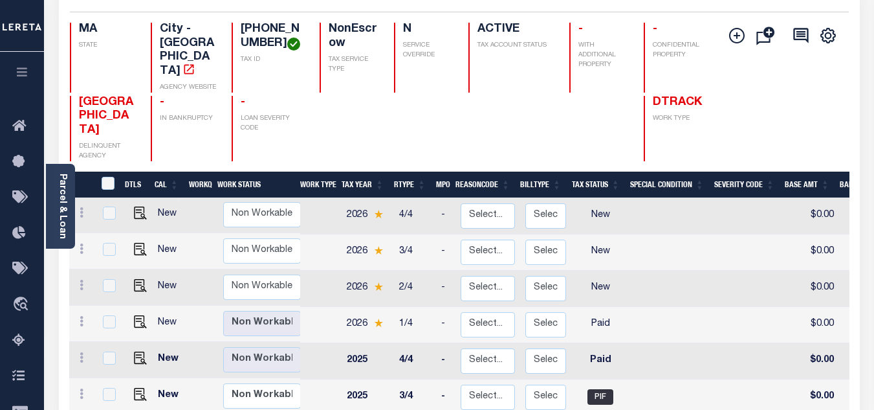
scroll to position [194, 0]
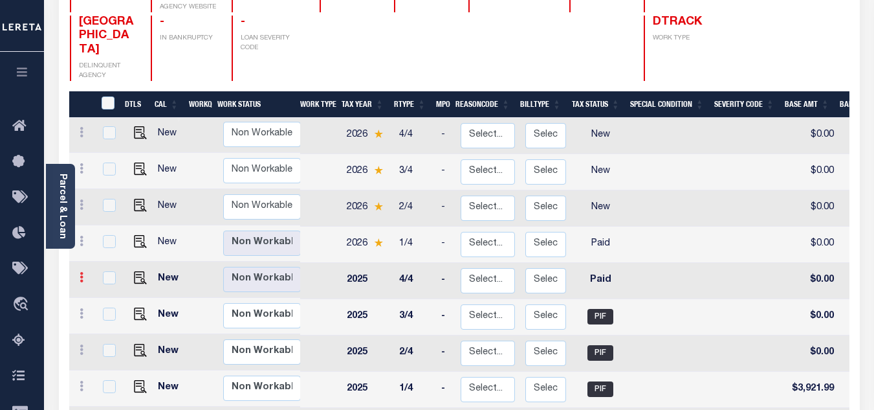
click at [82, 272] on icon at bounding box center [82, 277] width 4 height 10
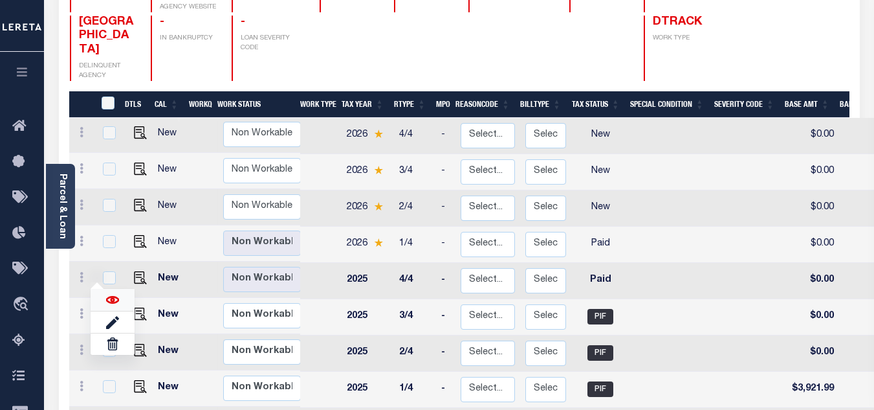
click at [110, 293] on img at bounding box center [112, 299] width 13 height 13
checkbox input "true"
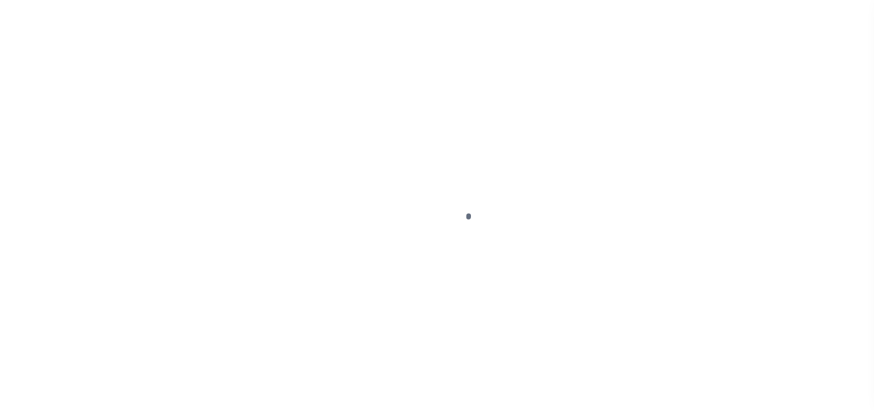
select select "PYD"
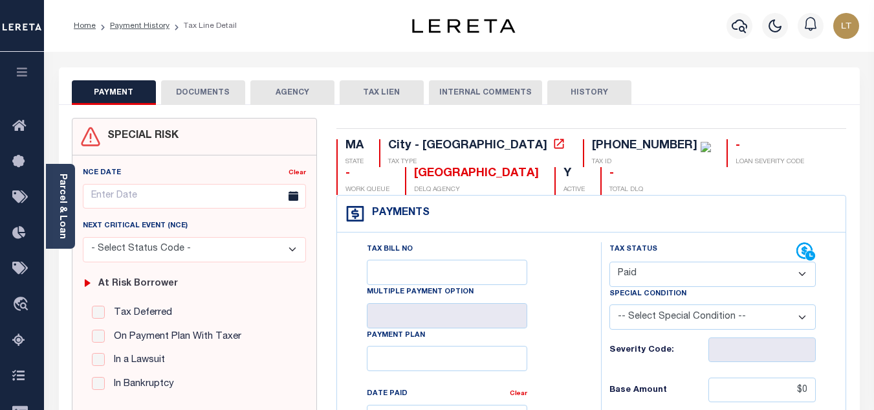
click at [194, 88] on button "DOCUMENTS" at bounding box center [203, 92] width 84 height 25
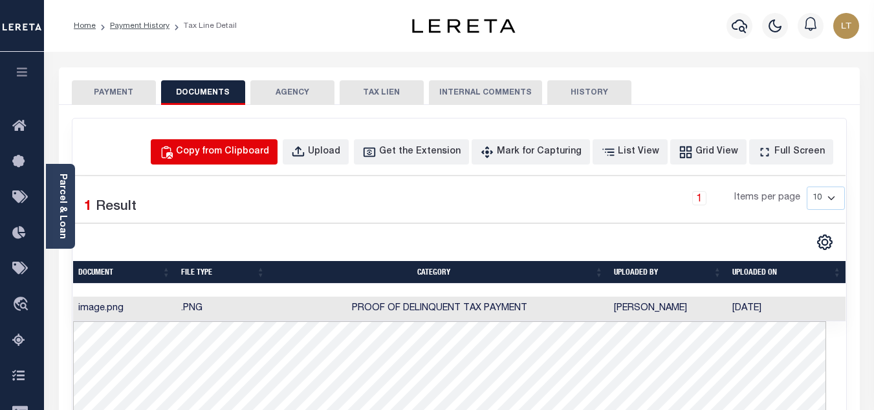
click at [221, 148] on div "Copy from Clipboard" at bounding box center [222, 152] width 93 height 14
select select "POP"
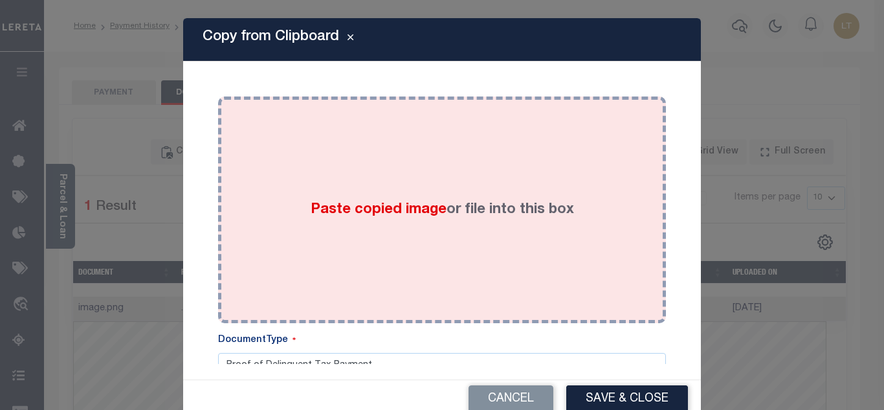
click at [332, 148] on div "Paste copied image or file into this box" at bounding box center [442, 209] width 428 height 207
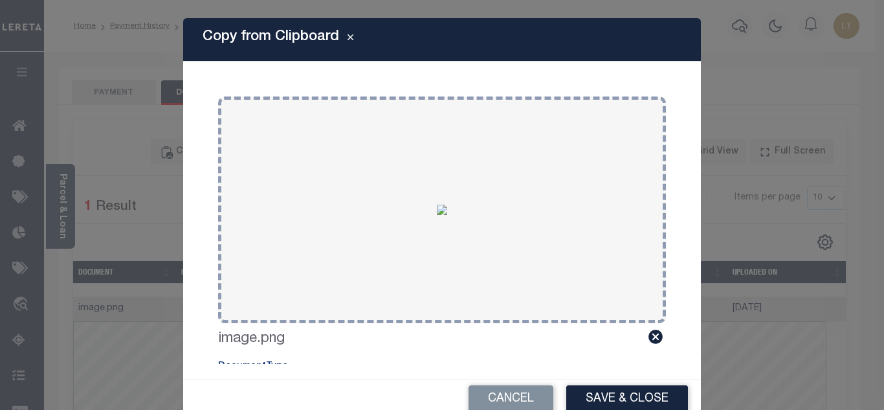
click at [619, 397] on button "Save & Close" at bounding box center [627, 399] width 122 height 28
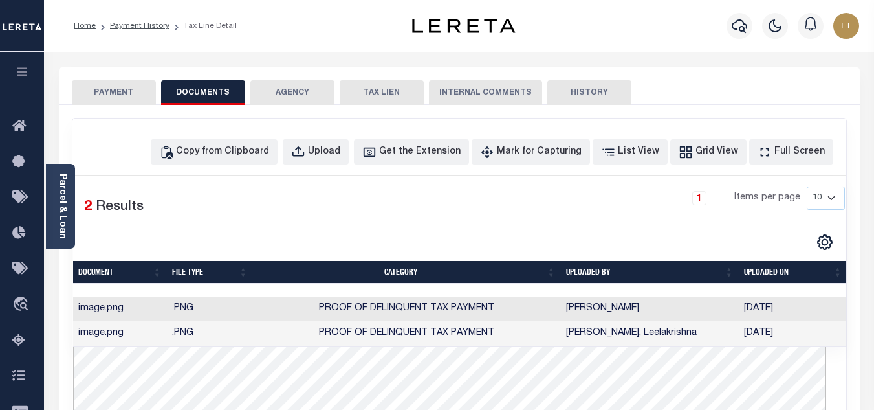
click at [116, 94] on button "PAYMENT" at bounding box center [114, 92] width 84 height 25
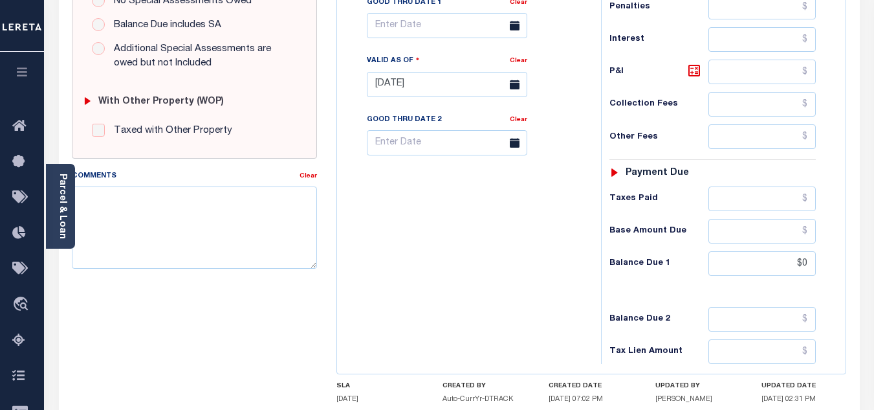
scroll to position [453, 0]
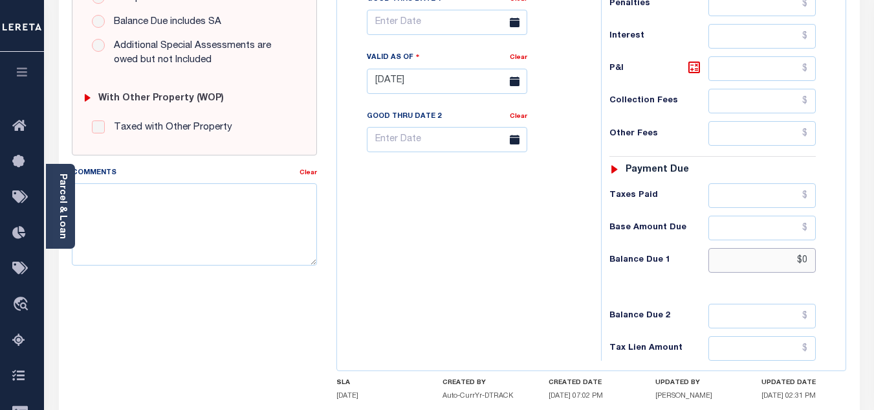
click at [809, 265] on input "$0" at bounding box center [762, 260] width 107 height 25
type input "$0.00"
type input "[DATE]"
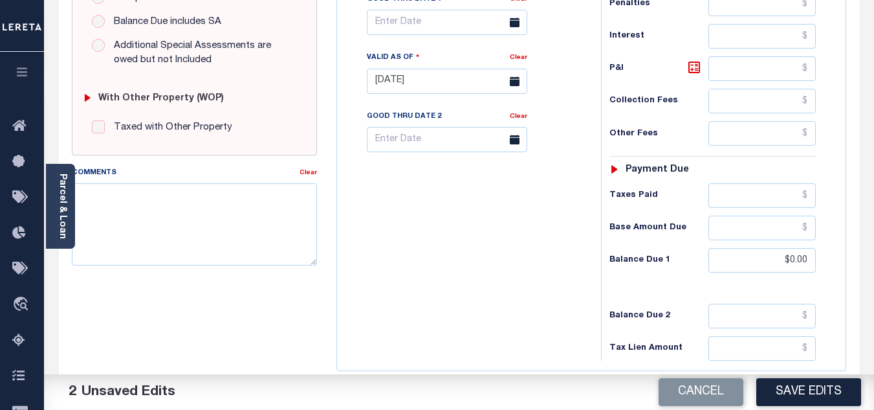
click at [811, 392] on button "Save Edits" at bounding box center [809, 392] width 105 height 28
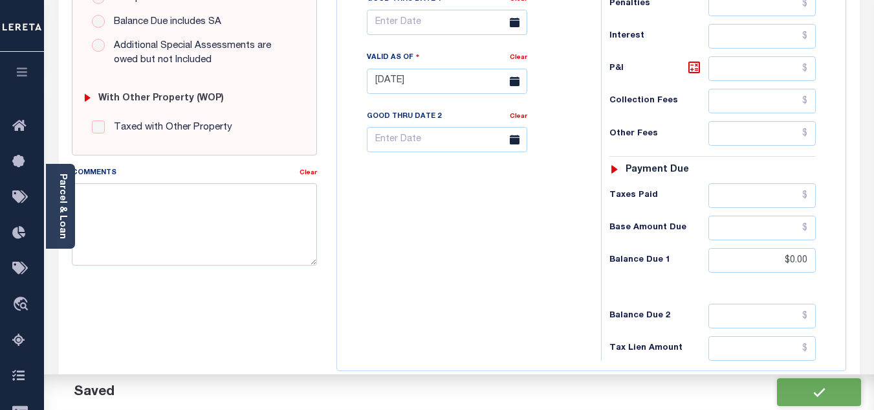
checkbox input "false"
type input "$0"
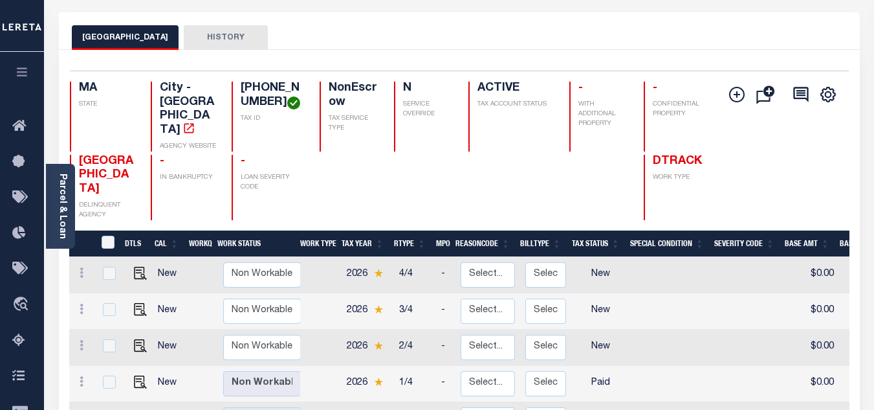
scroll to position [129, 0]
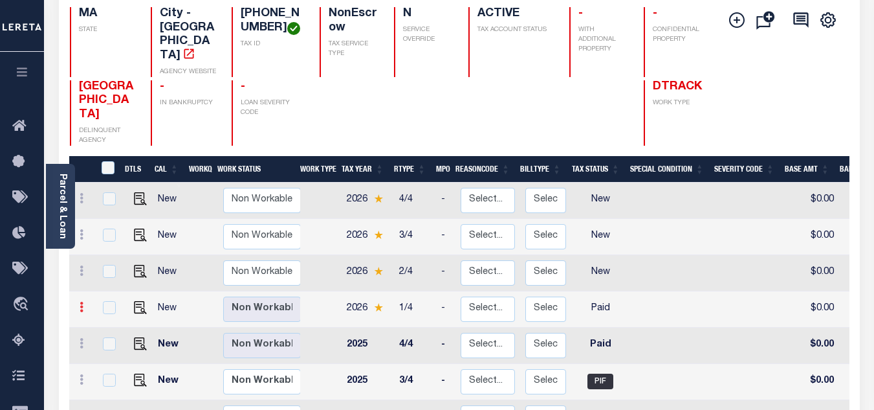
click at [82, 302] on icon at bounding box center [82, 307] width 4 height 10
click at [107, 324] on img at bounding box center [112, 330] width 13 height 13
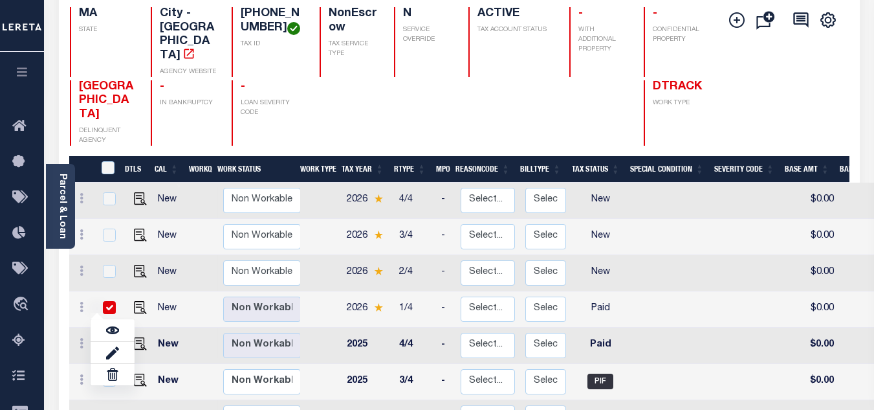
checkbox input "true"
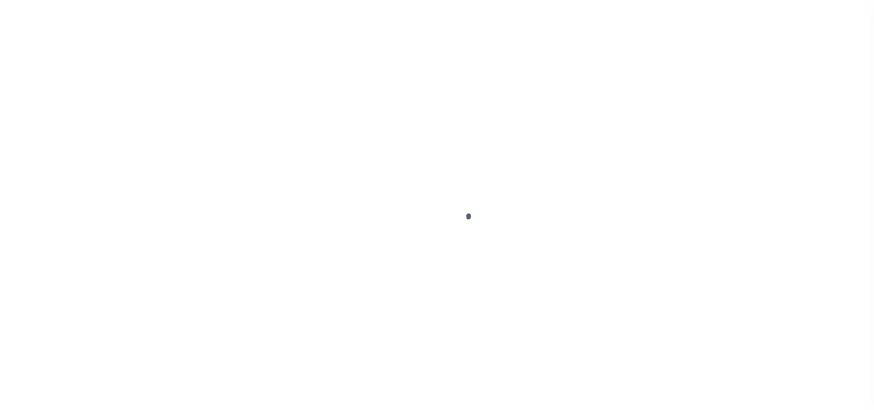
select select "PYD"
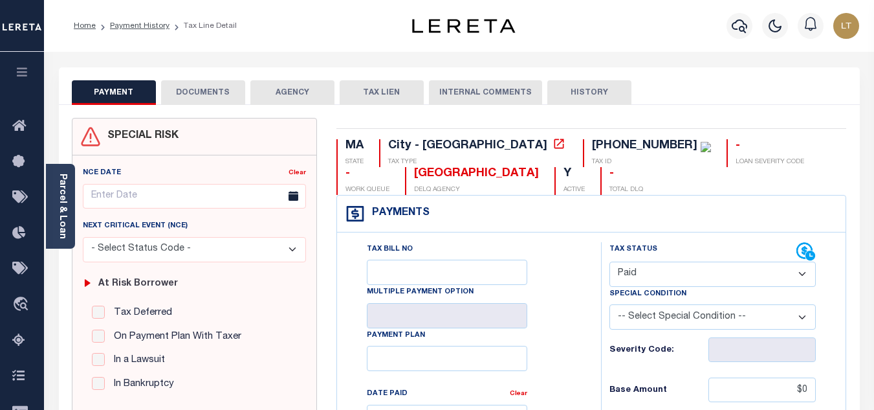
click at [207, 91] on button "DOCUMENTS" at bounding box center [203, 92] width 84 height 25
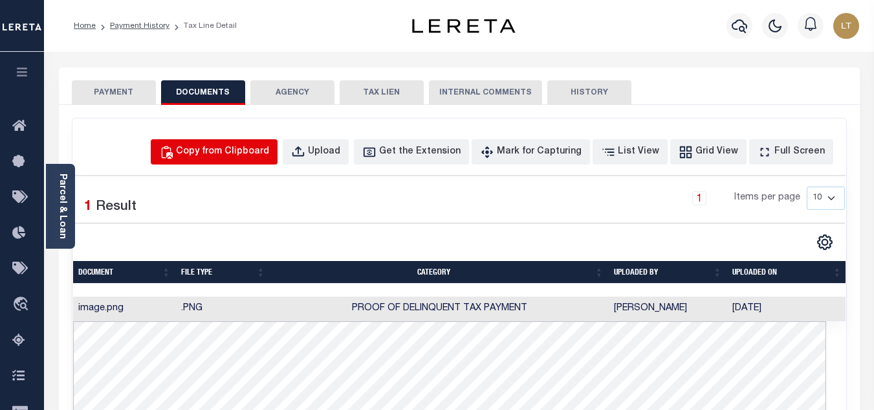
click at [236, 155] on div "Copy from Clipboard" at bounding box center [222, 152] width 93 height 14
select select "POP"
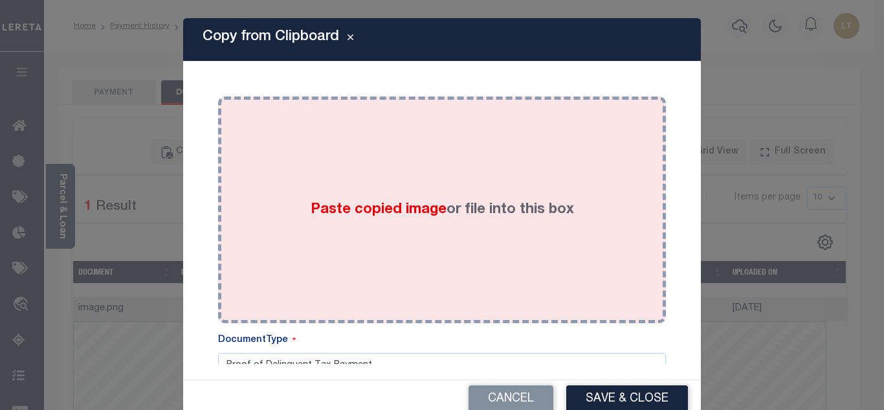
click at [270, 158] on div "Paste copied image or file into this box" at bounding box center [442, 209] width 428 height 207
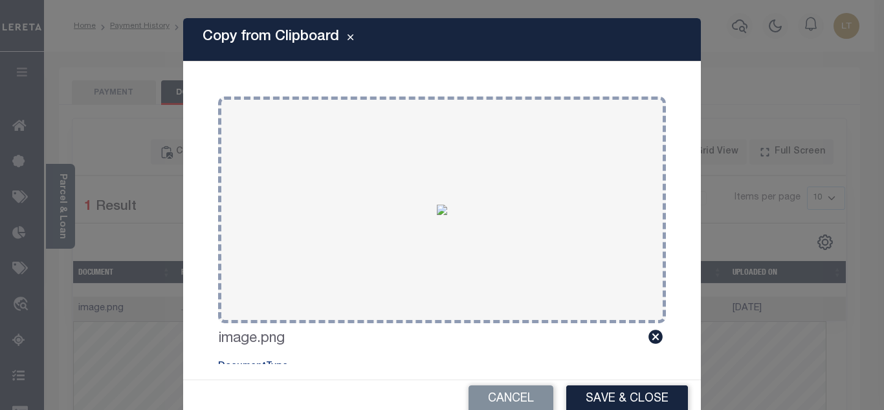
click at [604, 389] on button "Save & Close" at bounding box center [627, 399] width 122 height 28
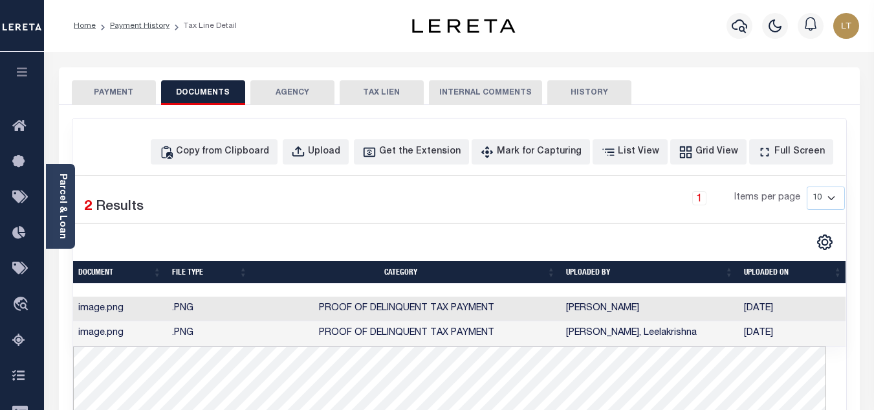
drag, startPoint x: 117, startPoint y: 87, endPoint x: 126, endPoint y: 96, distance: 12.8
click at [116, 87] on button "PAYMENT" at bounding box center [114, 92] width 84 height 25
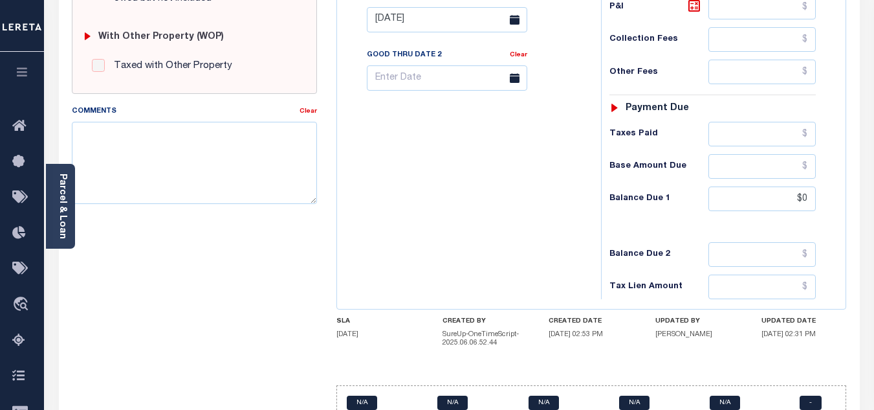
scroll to position [518, 0]
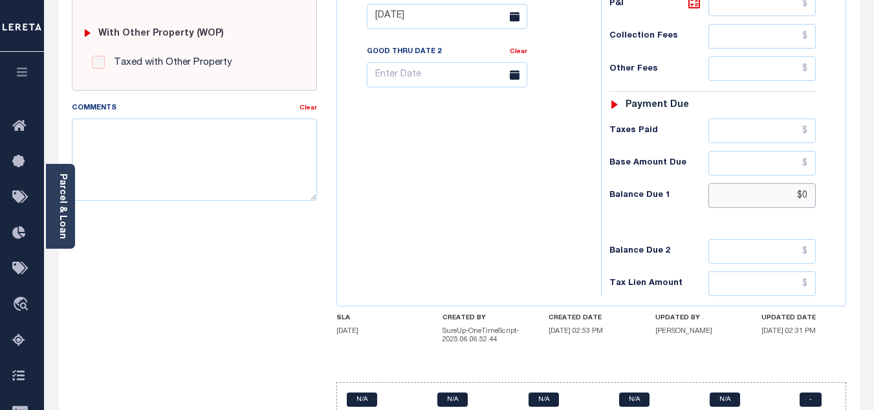
click at [808, 196] on input "$0" at bounding box center [762, 195] width 107 height 25
click at [809, 194] on input "$0" at bounding box center [762, 195] width 107 height 25
type input "$0.00"
type input "[DATE]"
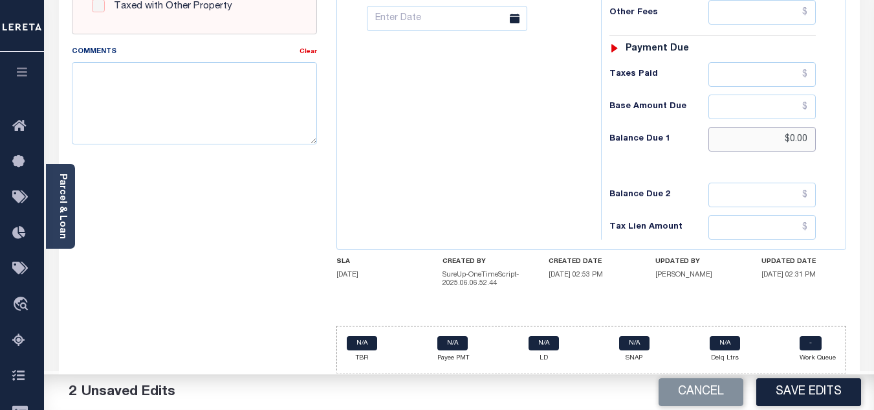
scroll to position [575, 0]
click at [784, 383] on button "Save Edits" at bounding box center [809, 392] width 105 height 28
checkbox input "false"
type input "$0"
